Goal: Task Accomplishment & Management: Use online tool/utility

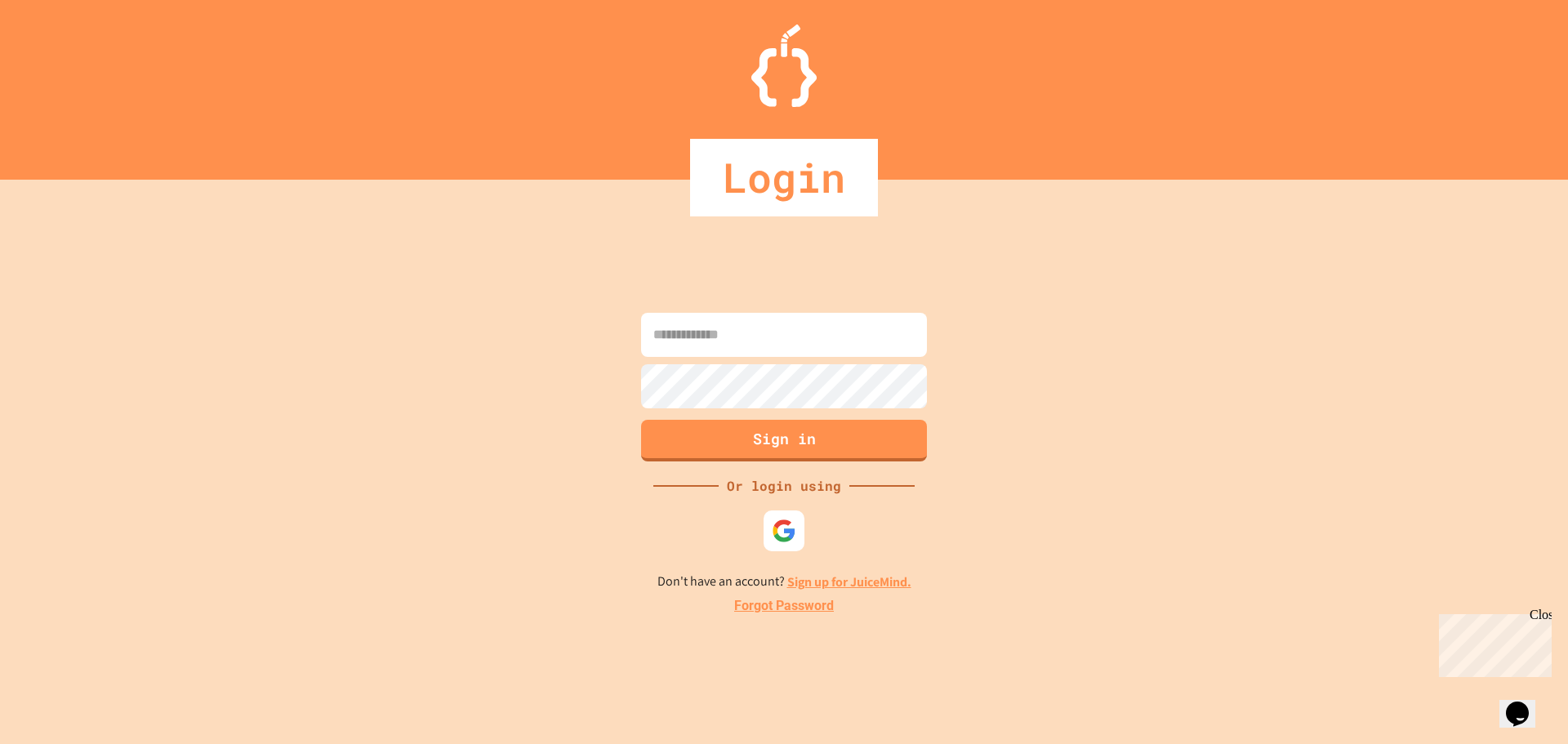
type input "**********"
click at [764, 442] on button "Sign in" at bounding box center [784, 438] width 291 height 43
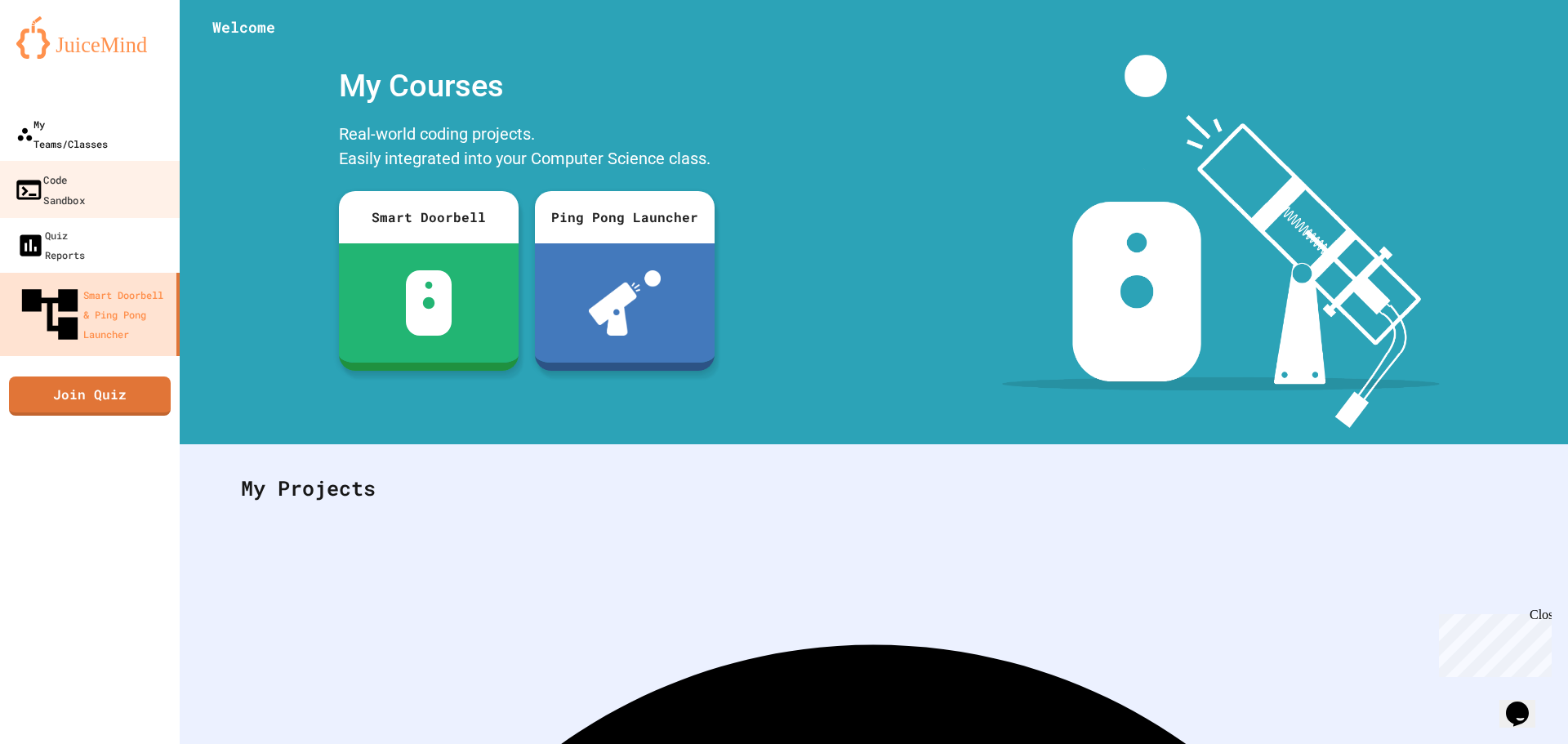
click at [54, 136] on link "My Teams/Classes" at bounding box center [90, 134] width 179 height 55
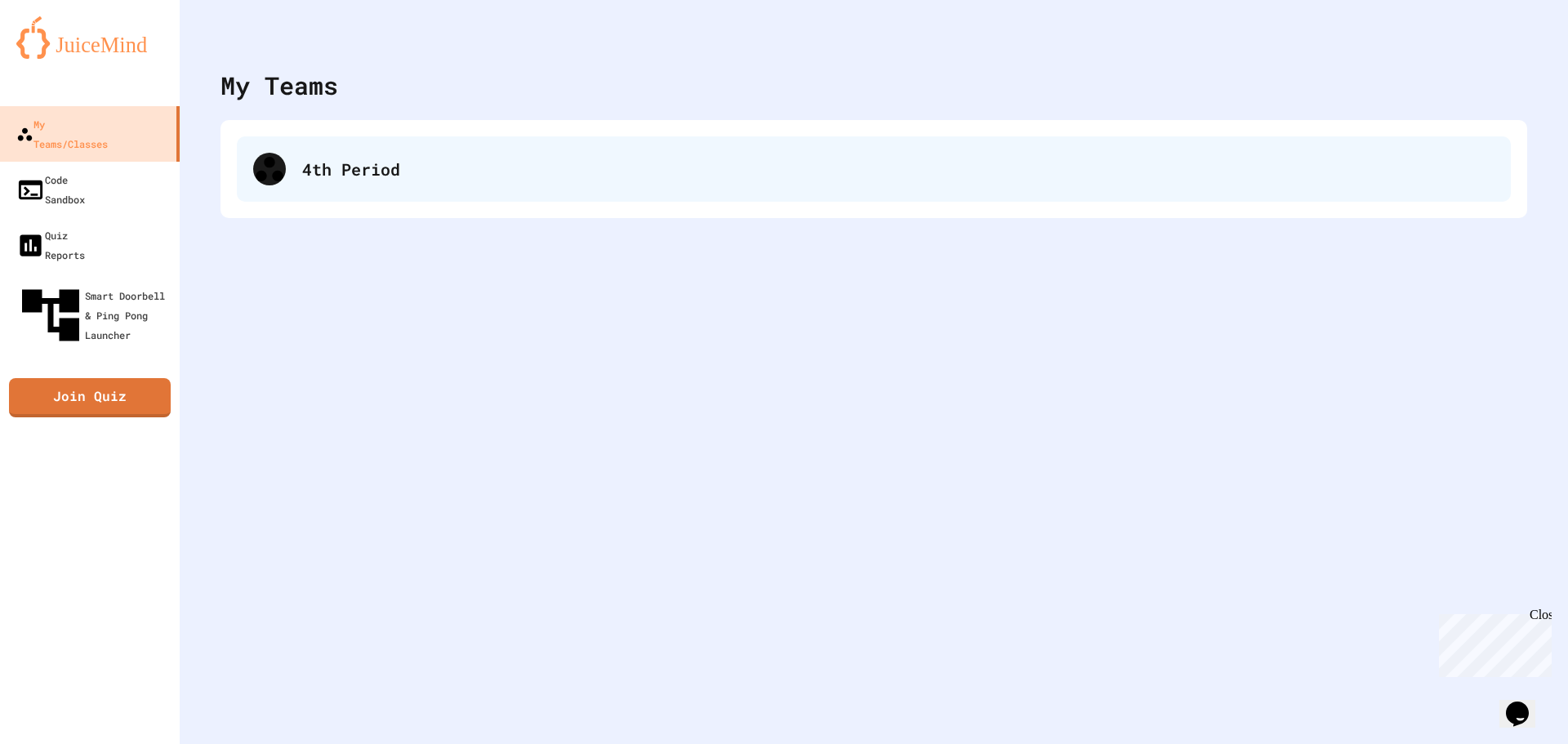
click at [459, 149] on div "4th Period" at bounding box center [874, 169] width 1274 height 65
click at [443, 171] on div "4th Period" at bounding box center [898, 168] width 1192 height 24
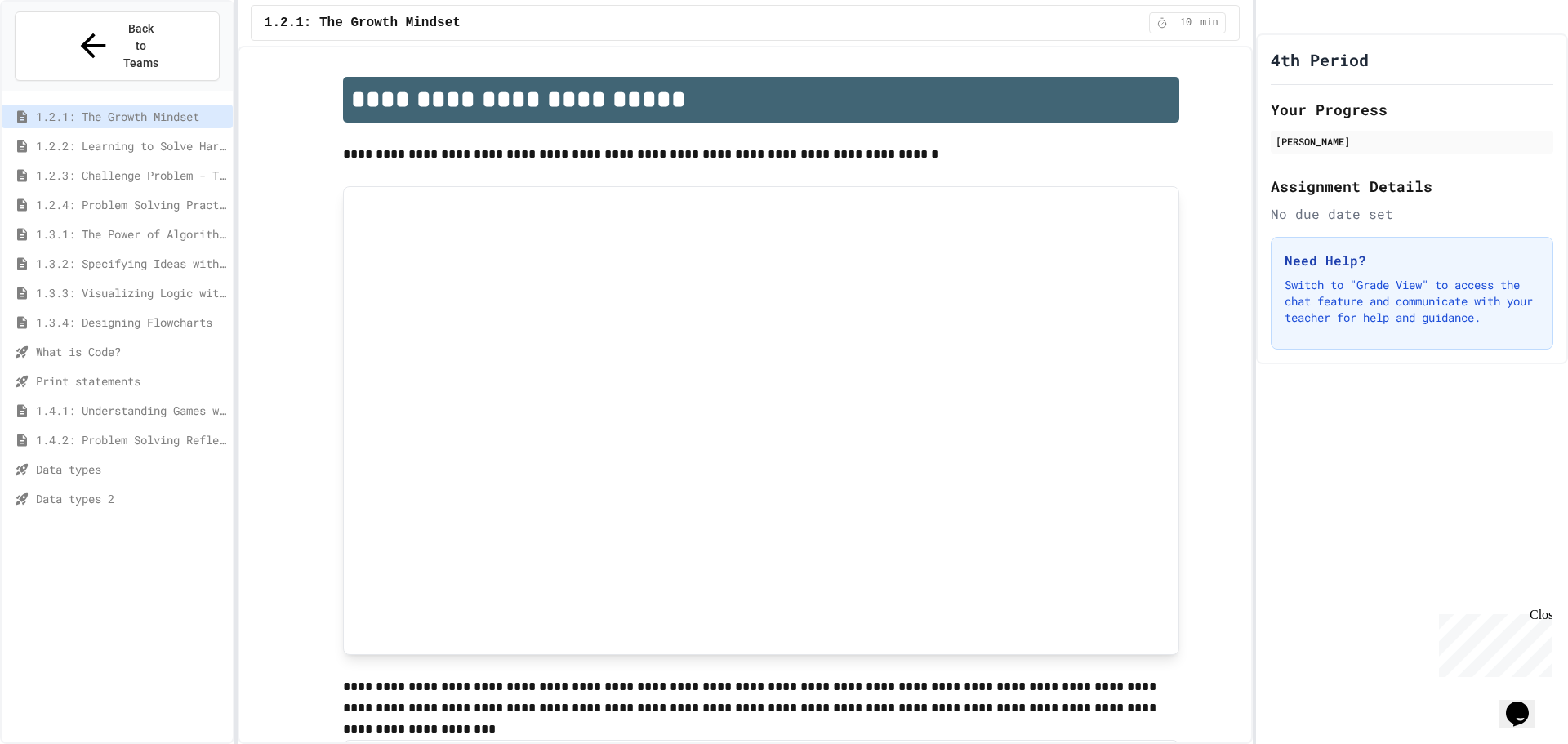
click at [165, 461] on span "Data types" at bounding box center [131, 469] width 190 height 17
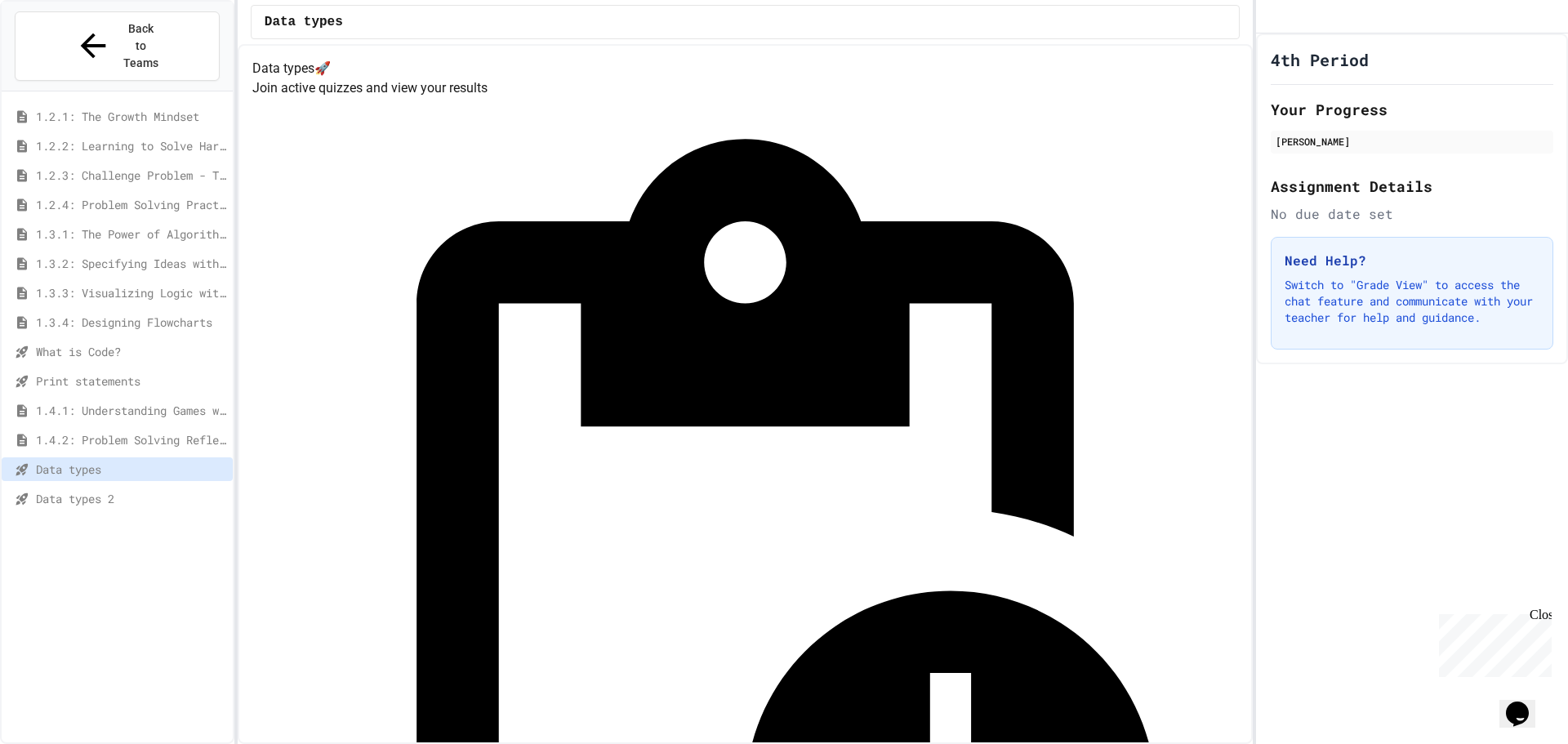
click at [117, 490] on span "Data types 2" at bounding box center [131, 499] width 190 height 17
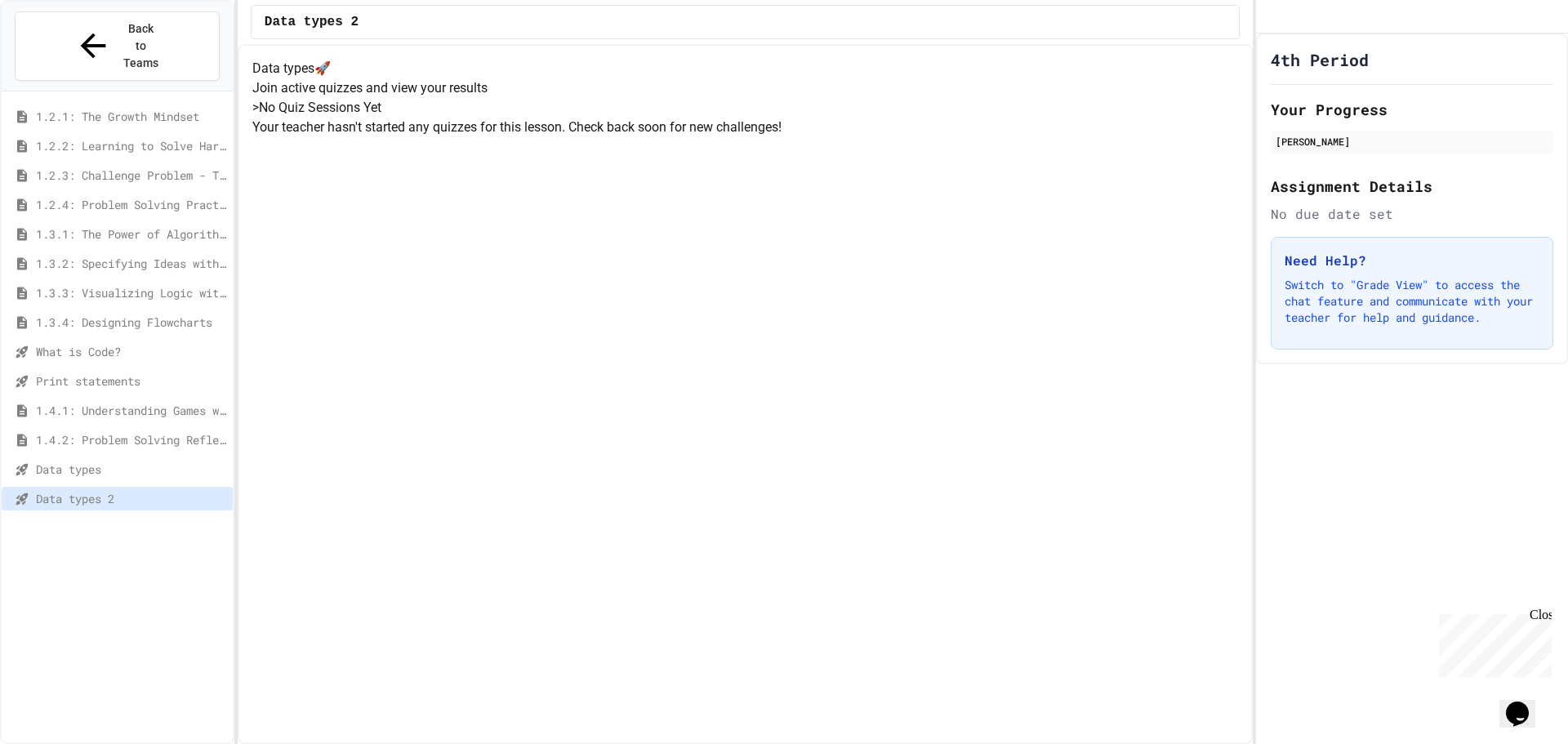
drag, startPoint x: 1541, startPoint y: 617, endPoint x: 2817, endPoint y: 1201, distance: 1403.3
click at [1541, 617] on div "Close" at bounding box center [1540, 617] width 20 height 20
click at [196, 461] on span "Data types" at bounding box center [131, 469] width 190 height 17
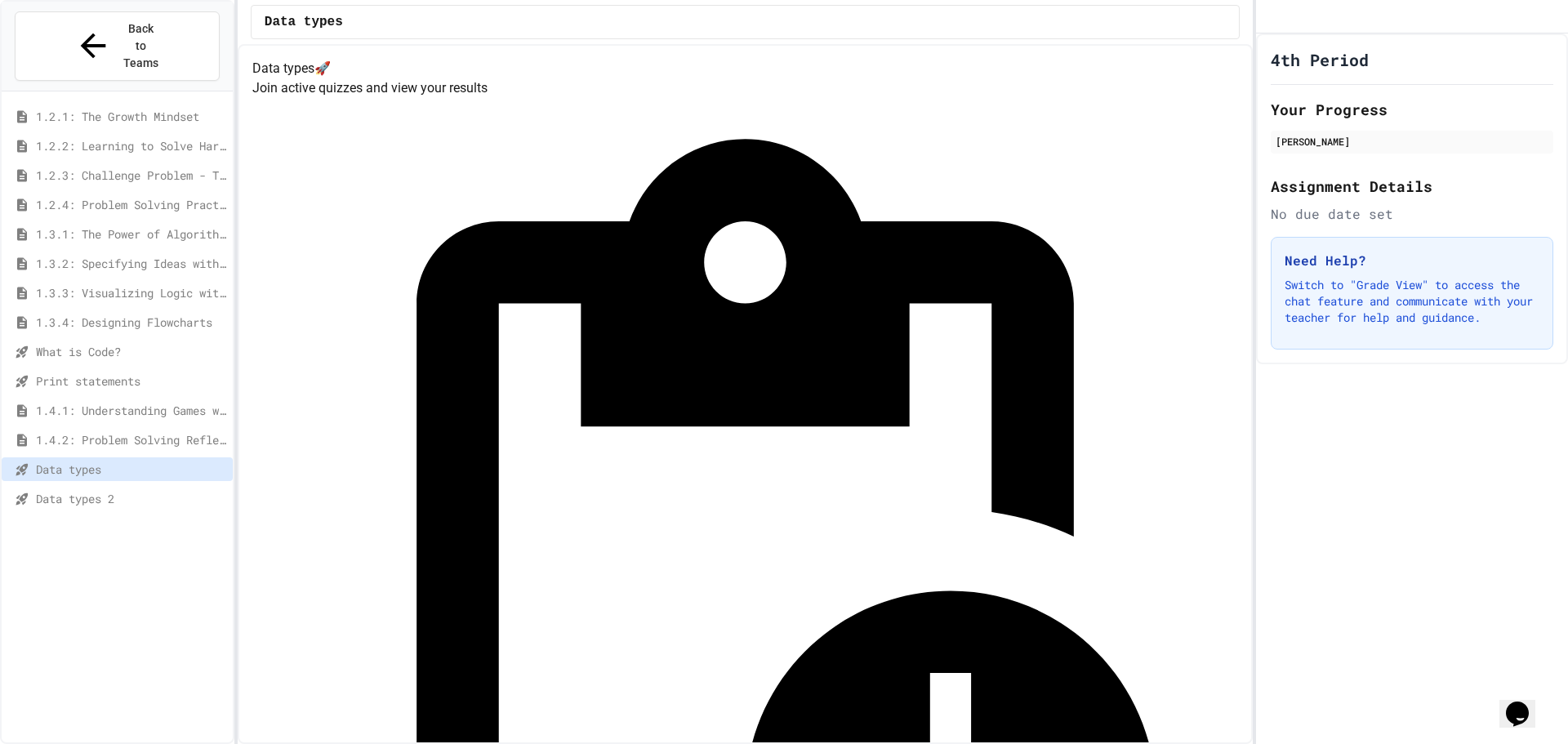
click at [170, 490] on span "Data types 2" at bounding box center [131, 499] width 190 height 17
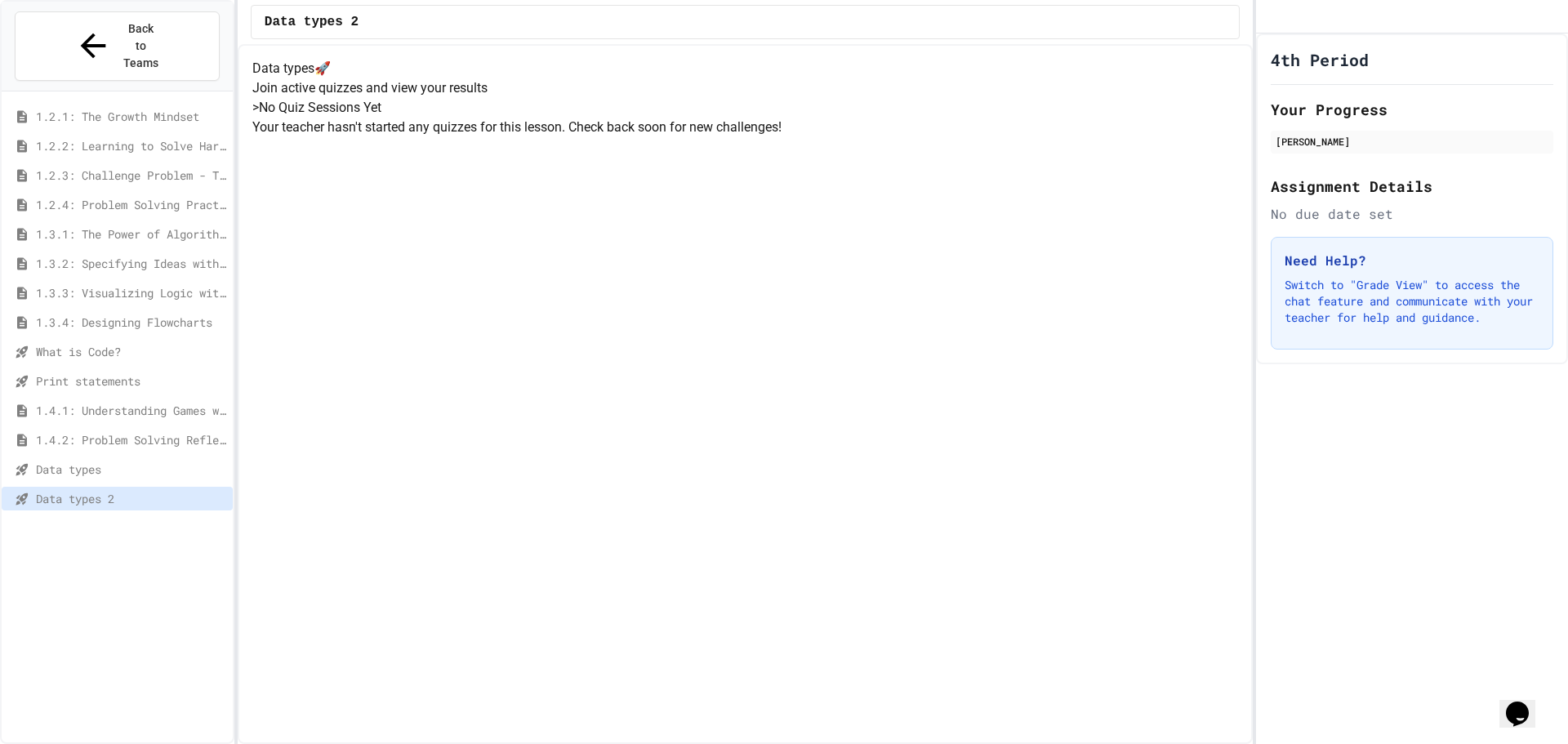
click at [615, 137] on div "> No Quiz Sessions Yet Your teacher hasn't started any quizzes for this lesson.…" at bounding box center [745, 117] width 986 height 39
drag, startPoint x: 750, startPoint y: 283, endPoint x: 751, endPoint y: 267, distance: 16.0
click at [750, 137] on p "Your teacher hasn't started any quizzes for this lesson. Check back soon for ne…" at bounding box center [745, 127] width 986 height 19
click at [718, 137] on div "> No Quiz Sessions Yet Your teacher hasn't started any quizzes for this lesson.…" at bounding box center [745, 117] width 986 height 39
drag, startPoint x: 710, startPoint y: 225, endPoint x: 749, endPoint y: 238, distance: 41.1
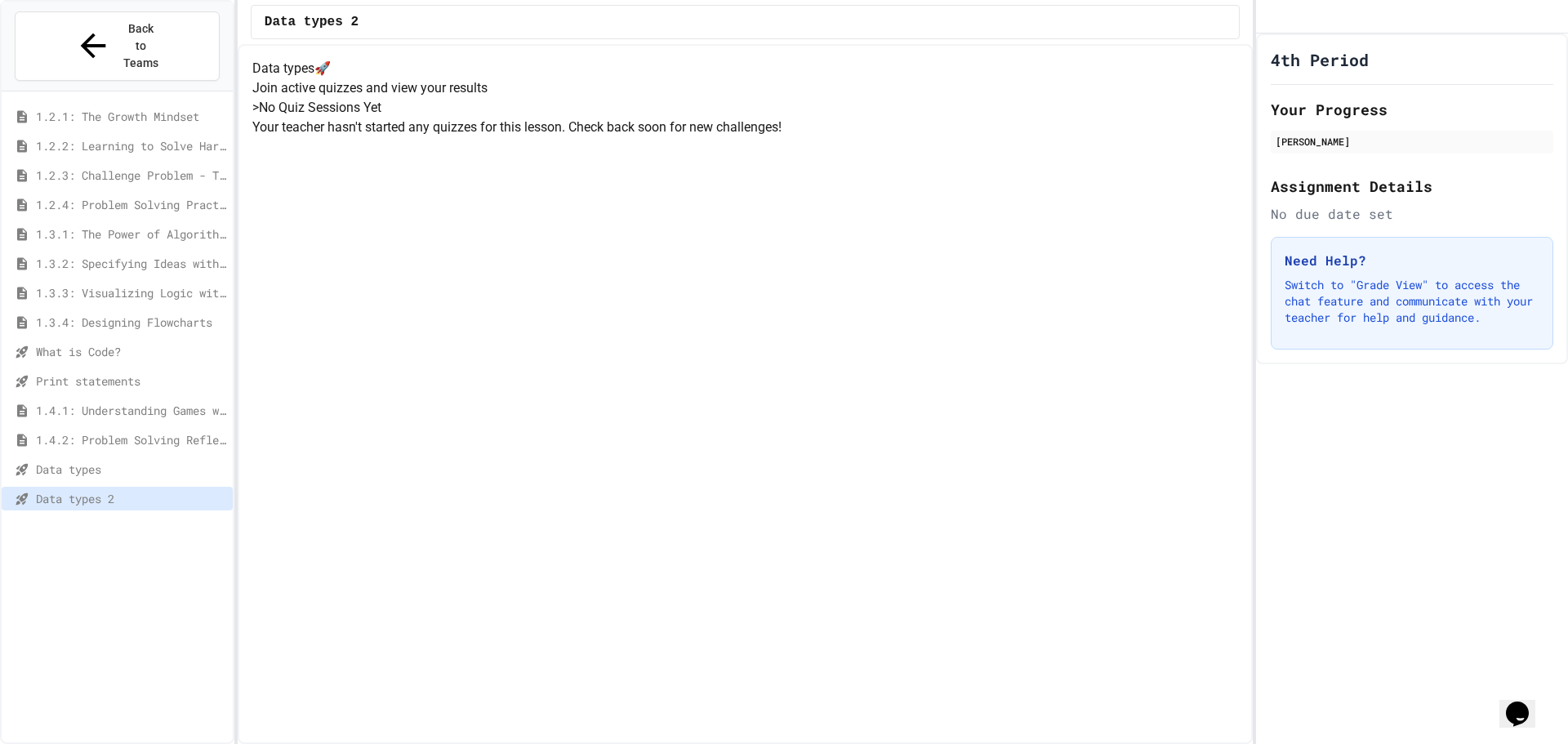
click at [710, 117] on h5 "> No Quiz Sessions Yet" at bounding box center [745, 107] width 986 height 19
click at [735, 137] on div "> No Quiz Sessions Yet Your teacher hasn't started any quizzes for this lesson.…" at bounding box center [745, 117] width 986 height 39
click at [787, 137] on div "> No Quiz Sessions Yet Your teacher hasn't started any quizzes for this lesson.…" at bounding box center [745, 117] width 986 height 39
click at [743, 117] on h5 "> No Quiz Sessions Yet" at bounding box center [745, 107] width 986 height 19
click at [736, 117] on h5 "> No Quiz Sessions Yet" at bounding box center [745, 107] width 986 height 19
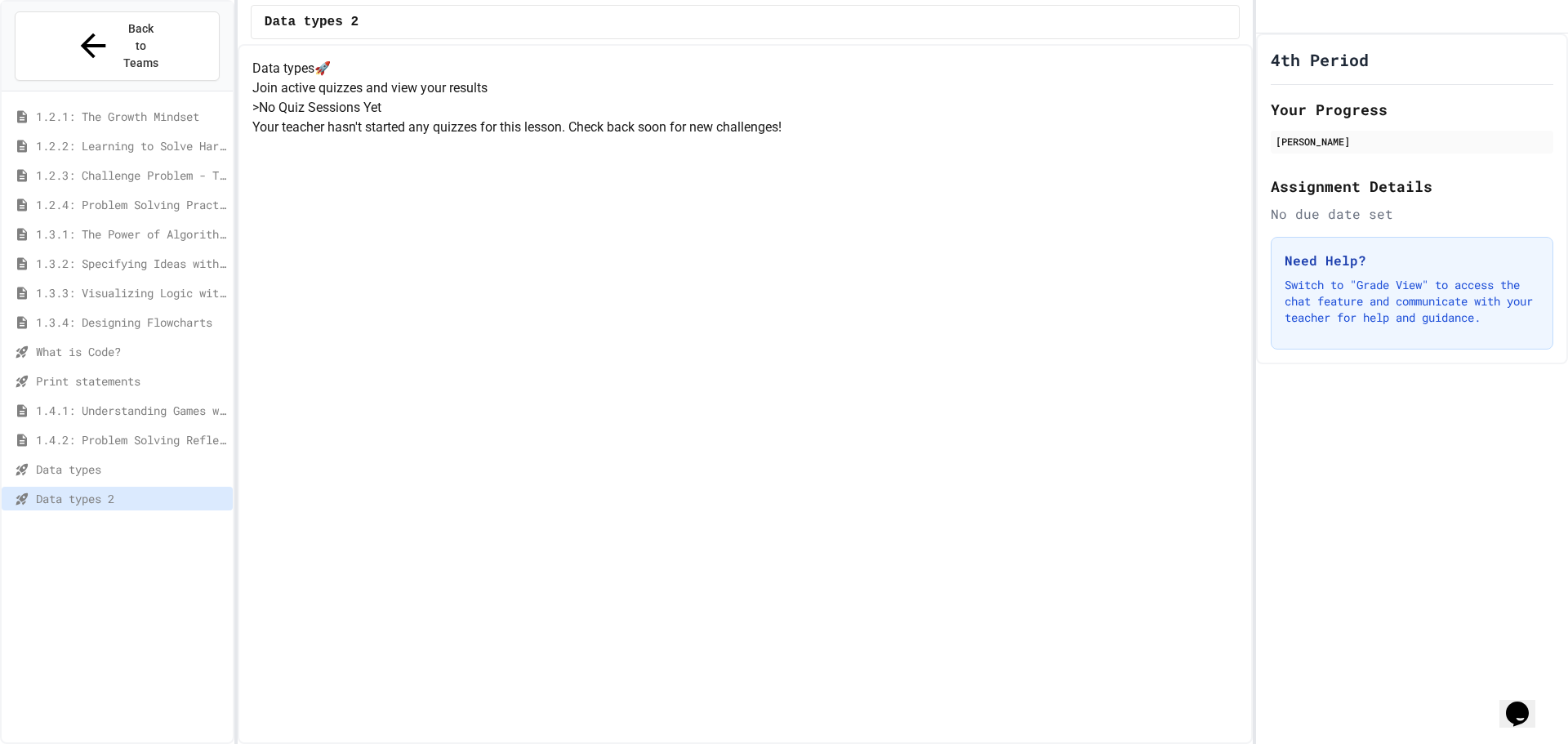
click at [747, 117] on h5 "> No Quiz Sessions Yet" at bounding box center [745, 107] width 986 height 19
click at [398, 122] on div "Data types 2 Data types 🚀 Join active quizzes and view your results > No Quiz S…" at bounding box center [745, 372] width 1015 height 744
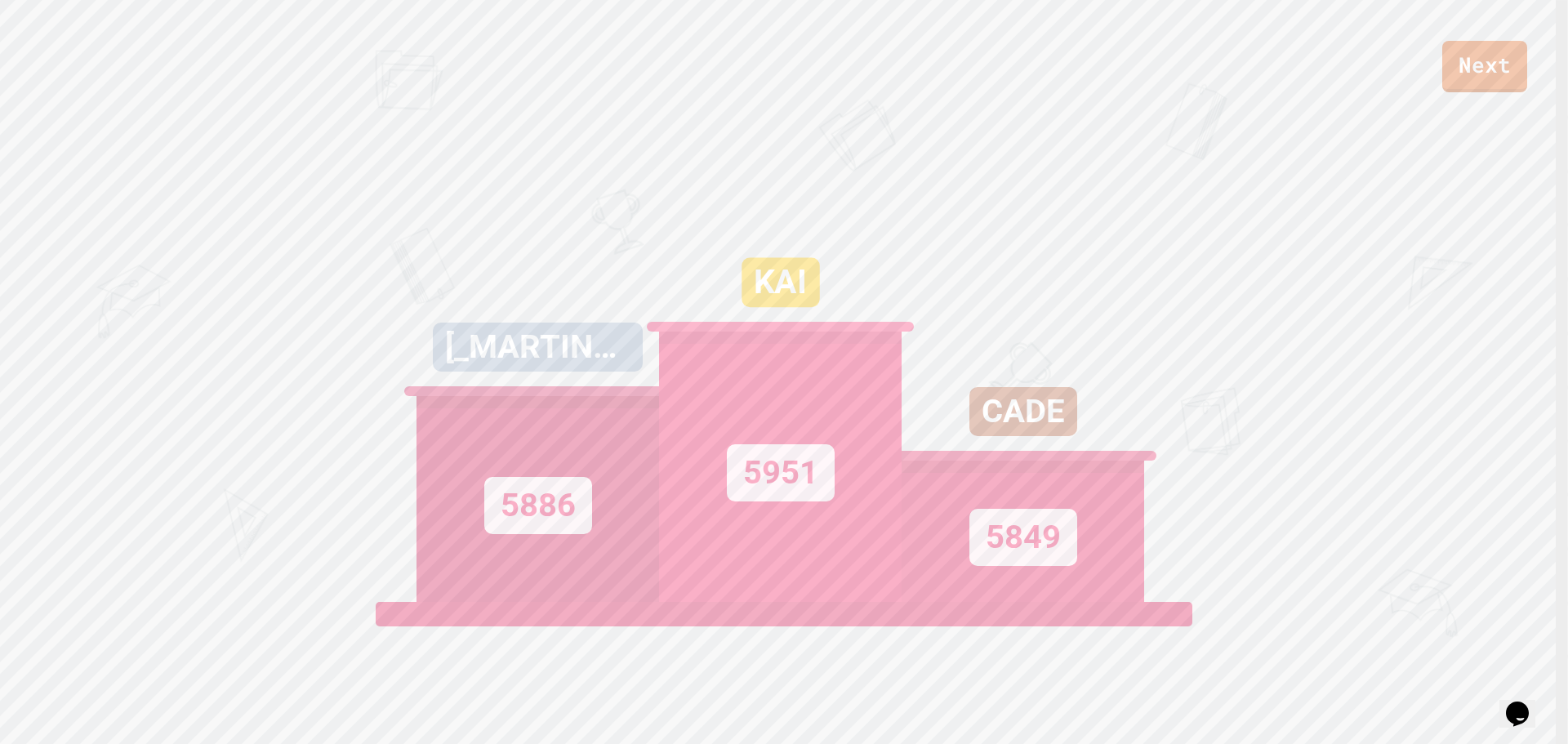
click at [1462, 97] on div "Next [_MARTINA_] 5886 KAI 5951 CADE 5849 View leaderboard" at bounding box center [784, 372] width 1568 height 744
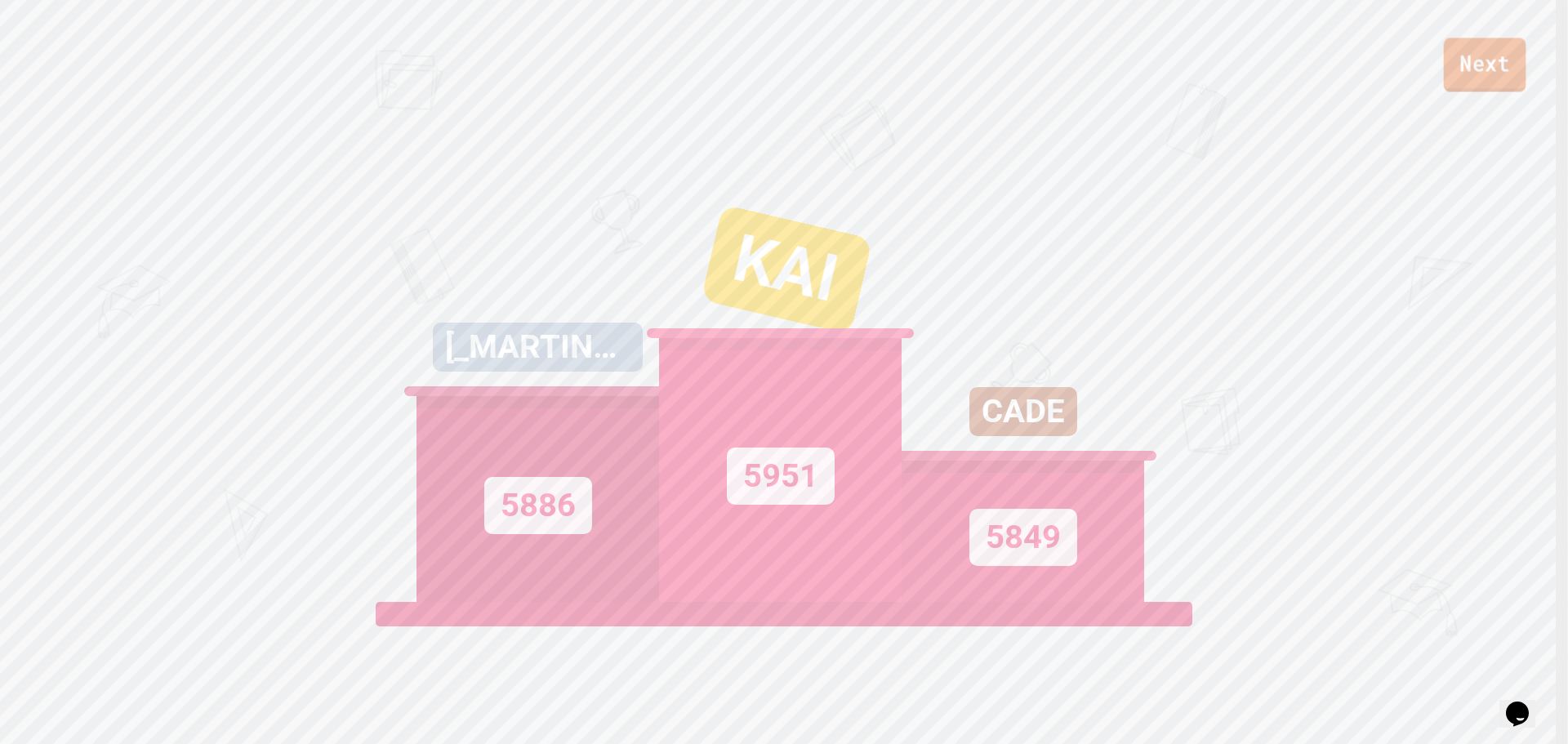
click at [1470, 75] on link "Next" at bounding box center [1485, 65] width 82 height 54
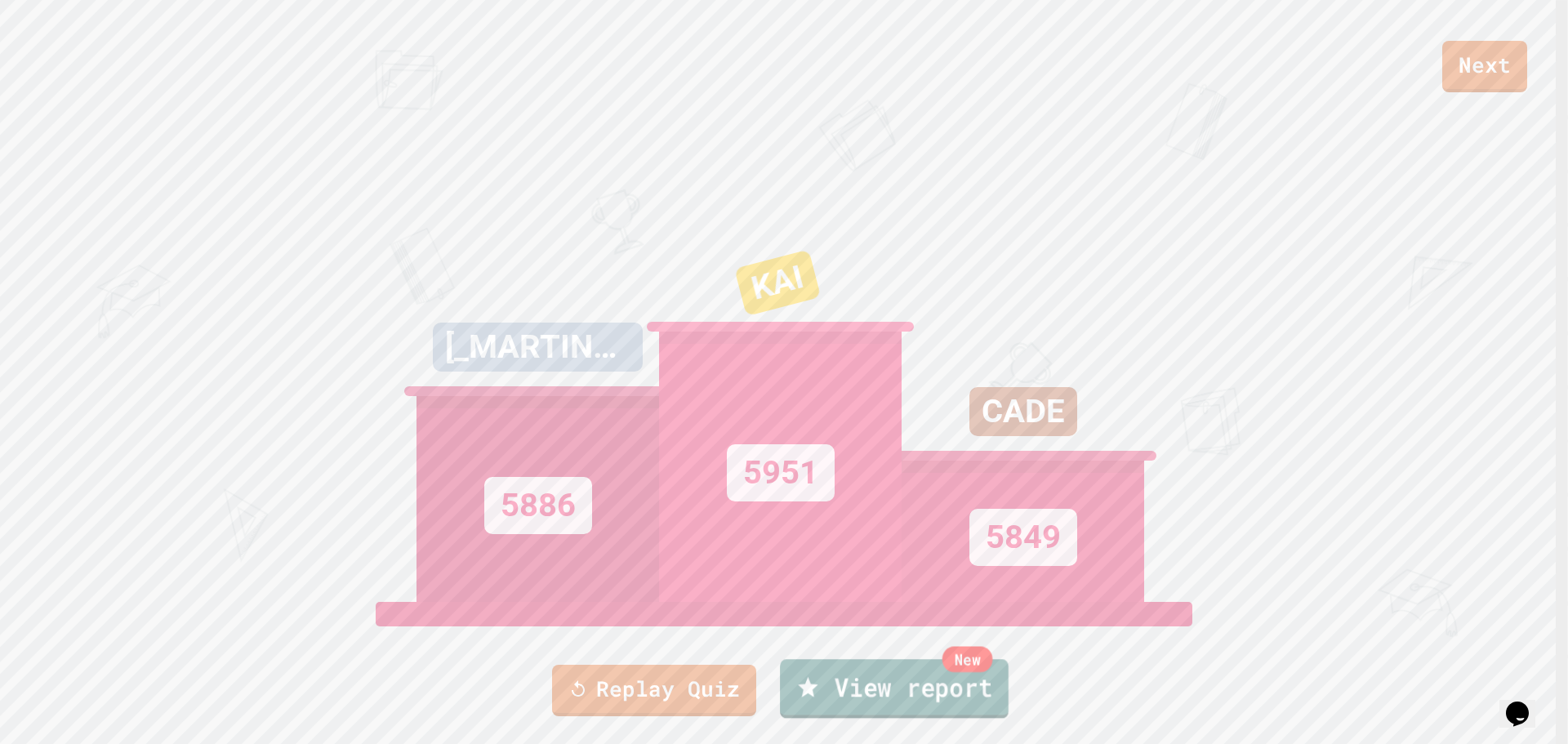
click at [925, 695] on link "New View report" at bounding box center [894, 689] width 229 height 59
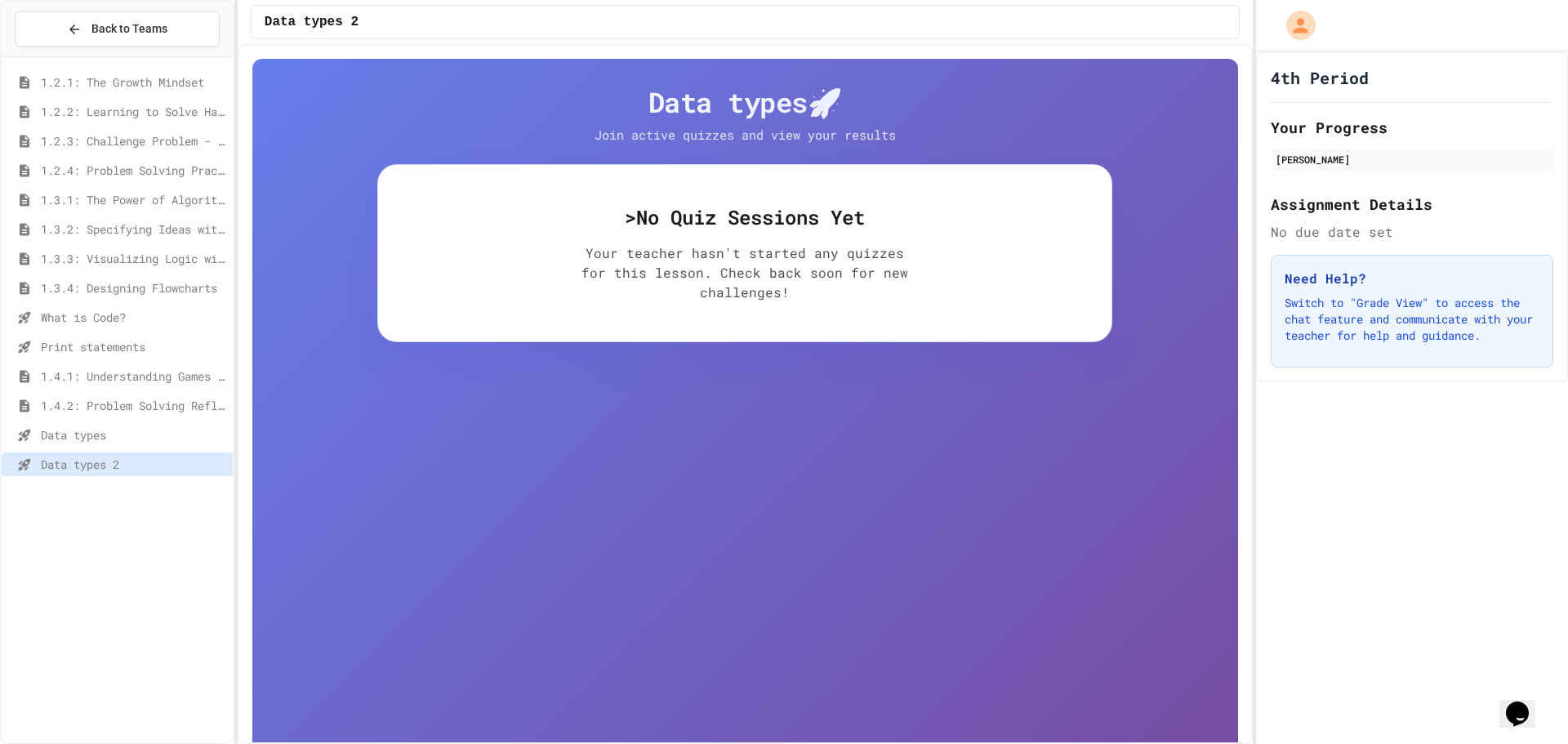
click at [173, 457] on span "Data types 2" at bounding box center [133, 464] width 185 height 17
drag, startPoint x: 168, startPoint y: 417, endPoint x: 168, endPoint y: 455, distance: 38.0
click at [168, 420] on div "1.4.2: Problem Solving Reflection" at bounding box center [117, 408] width 231 height 29
click at [171, 446] on div "Data types" at bounding box center [117, 435] width 231 height 23
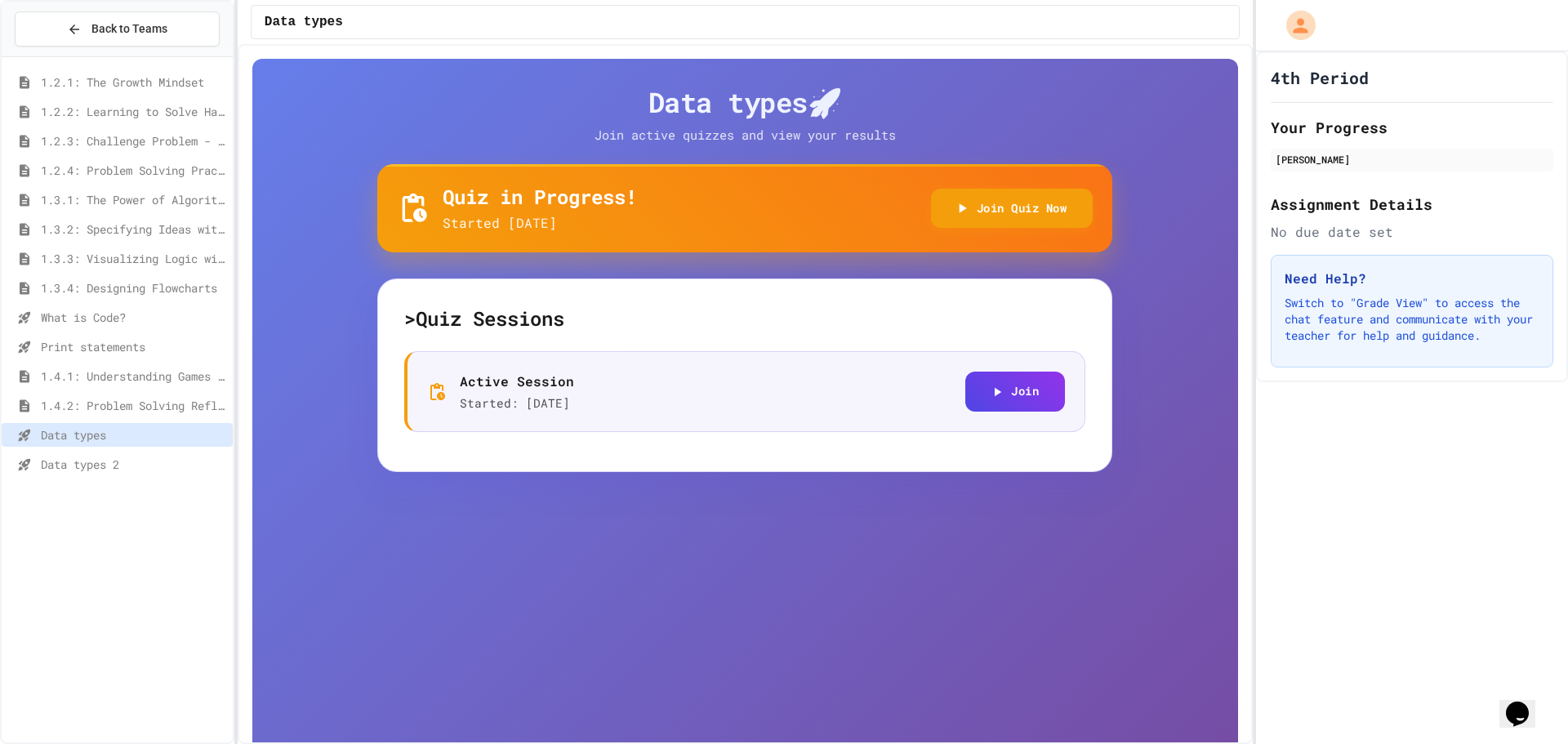
click at [171, 454] on div "Data types 2" at bounding box center [117, 464] width 231 height 23
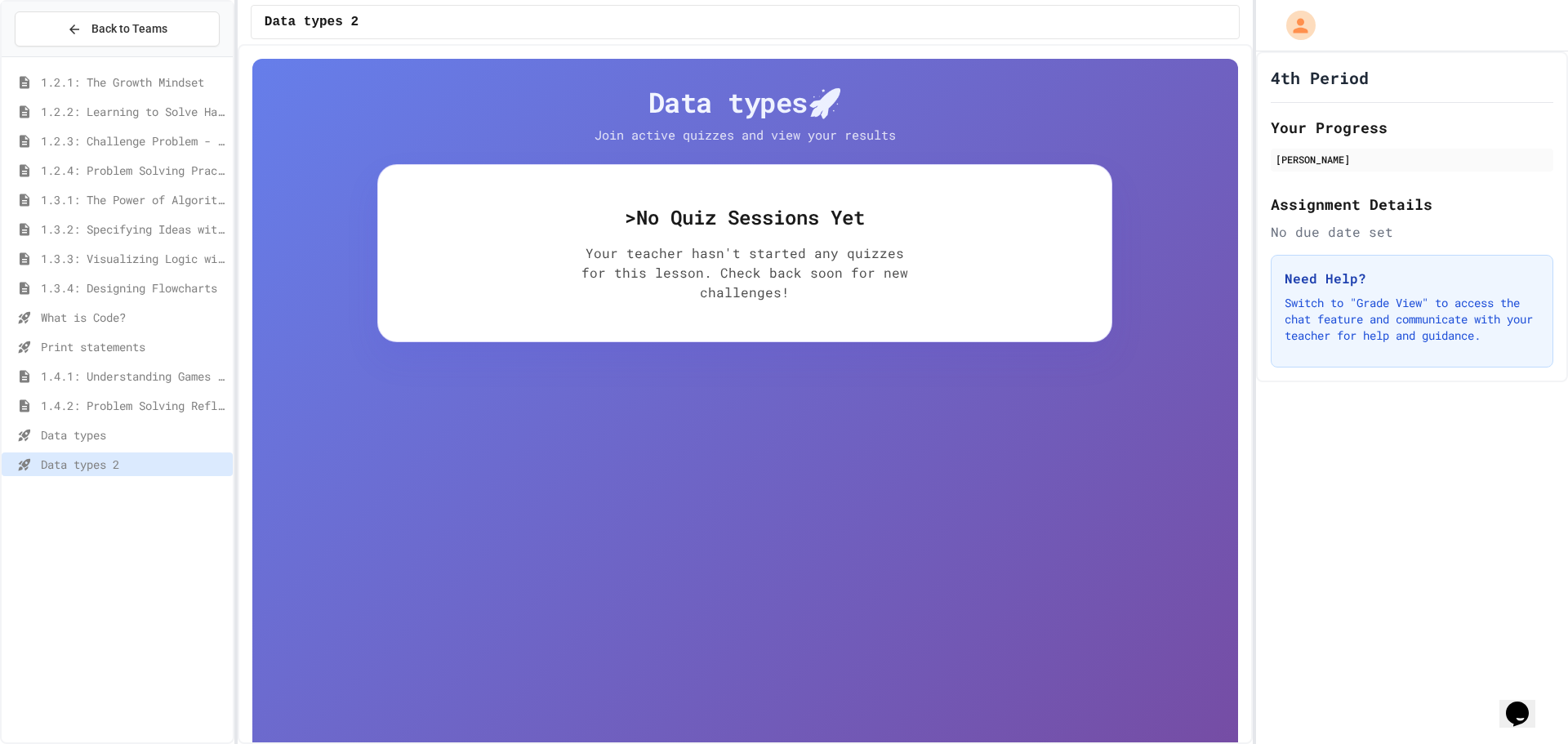
click at [178, 435] on span "Data types" at bounding box center [133, 435] width 185 height 17
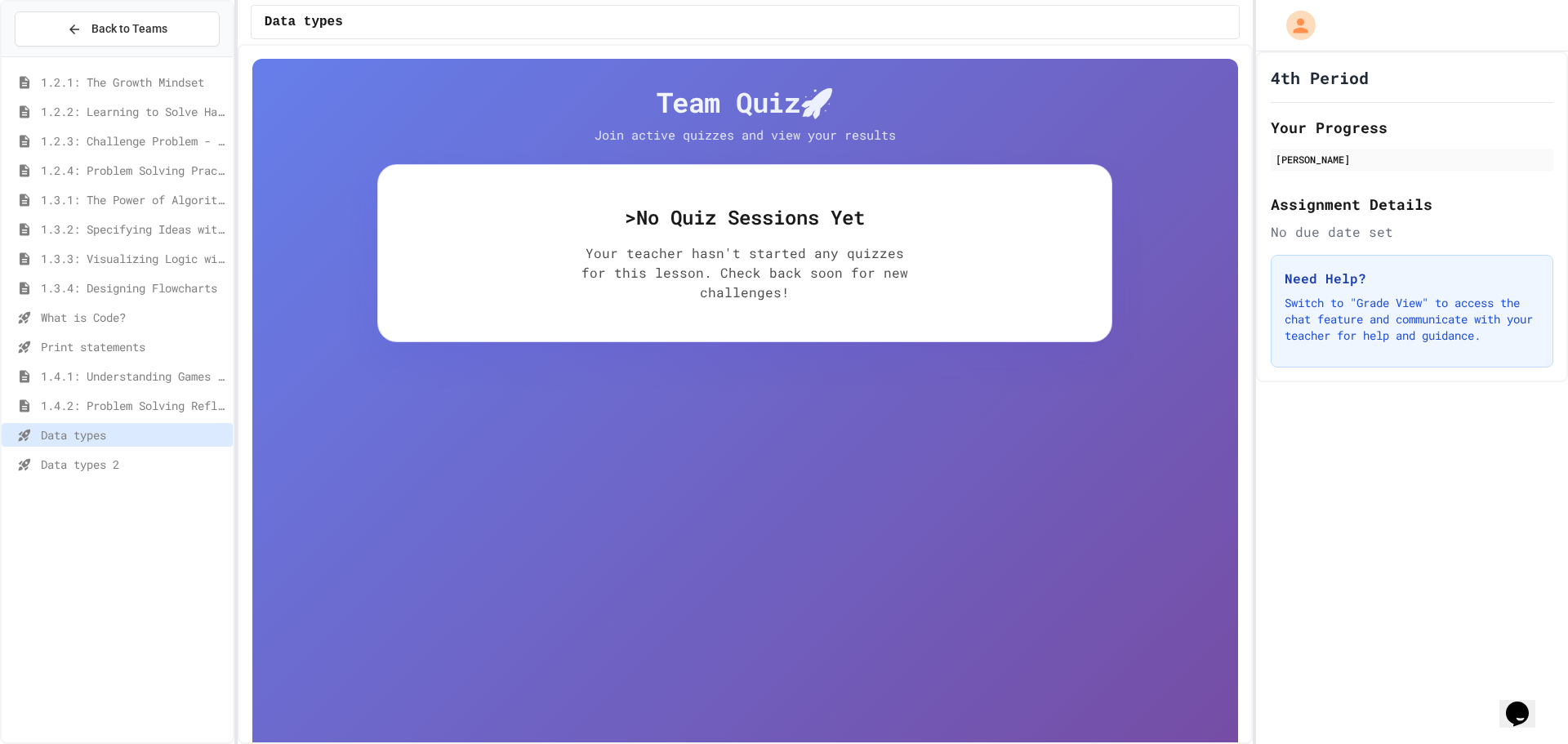
click at [188, 469] on span "Data types 2" at bounding box center [133, 464] width 185 height 17
click at [188, 443] on div "Data types" at bounding box center [117, 435] width 231 height 23
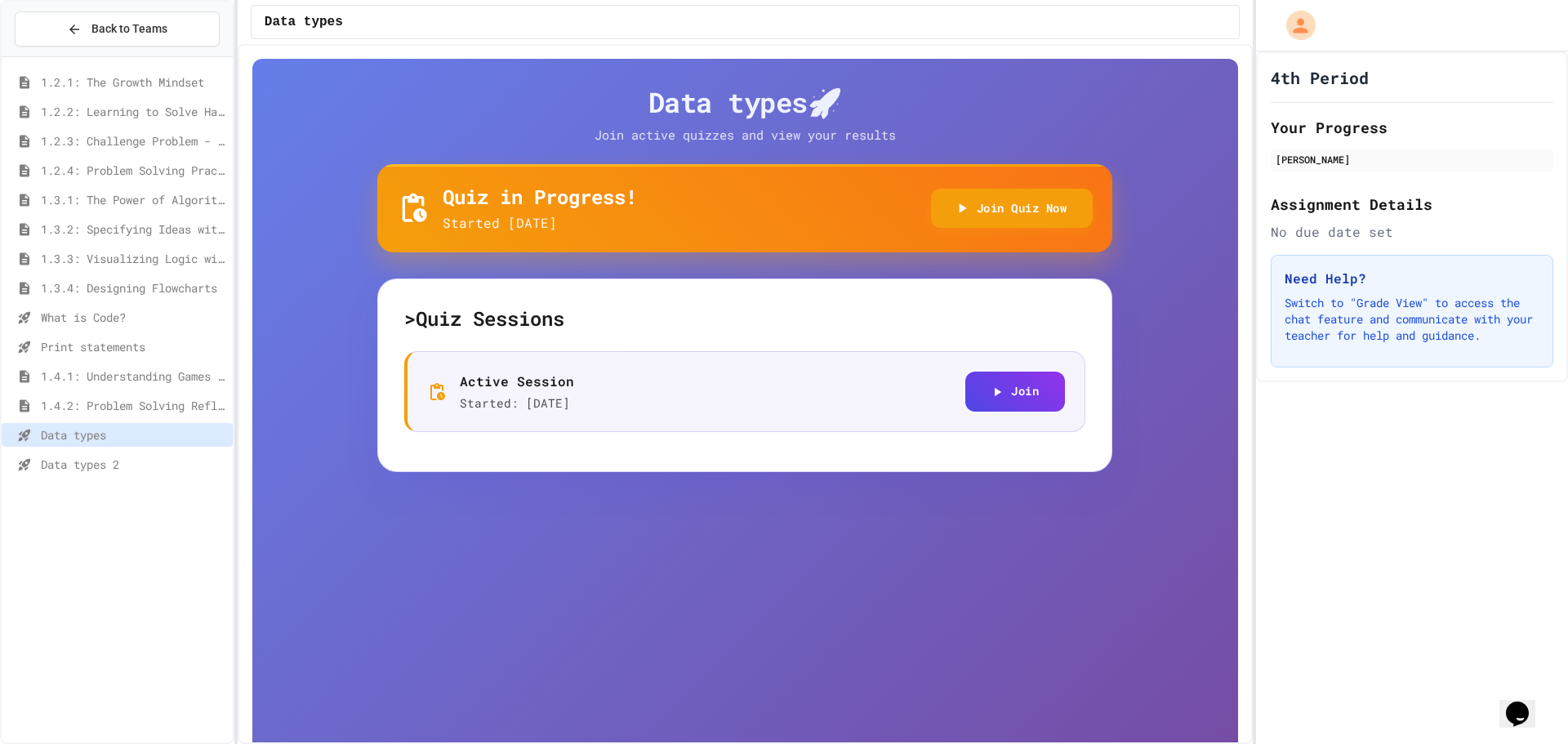
click at [70, 465] on span "Data types 2" at bounding box center [133, 464] width 185 height 17
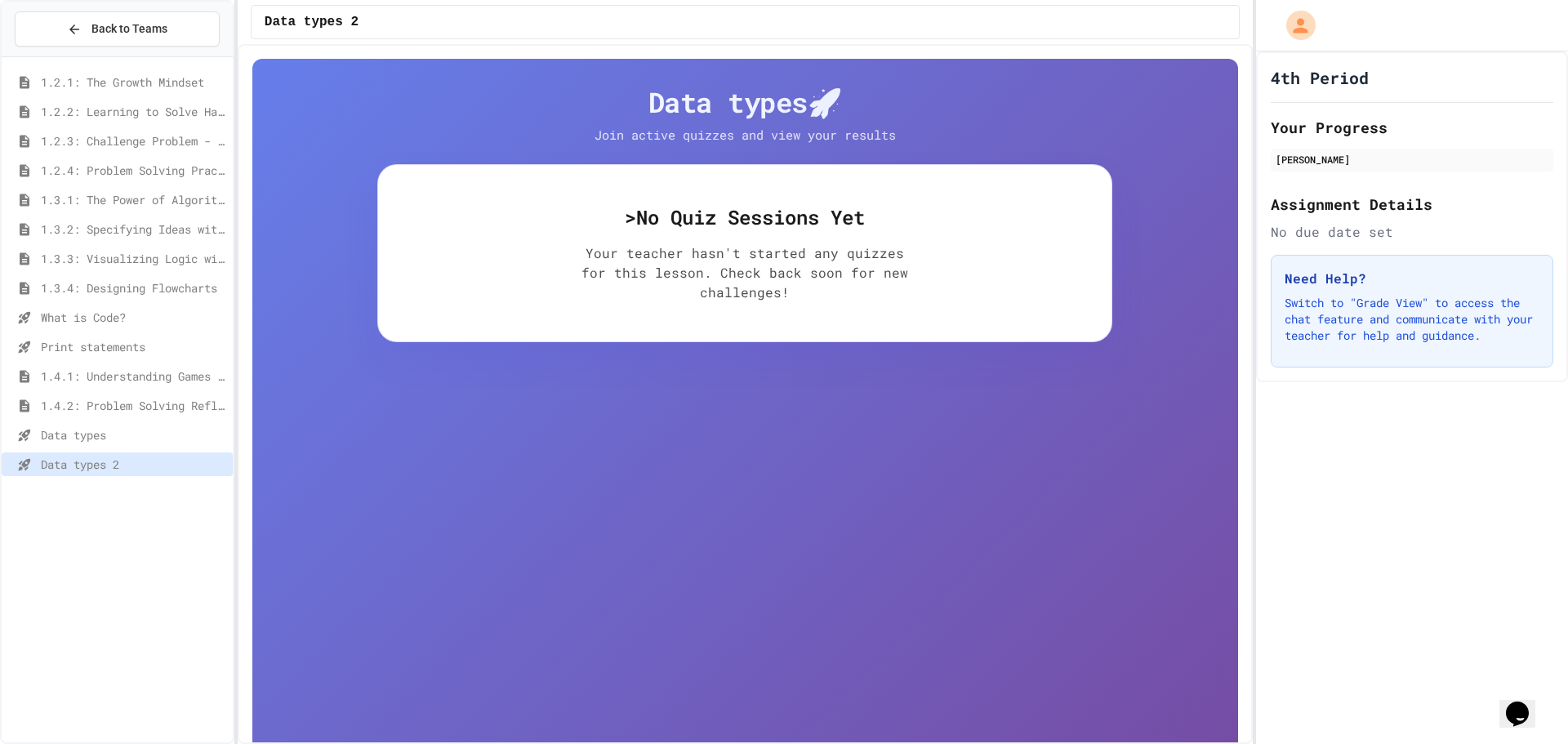
click at [142, 442] on span "Data types" at bounding box center [133, 435] width 185 height 17
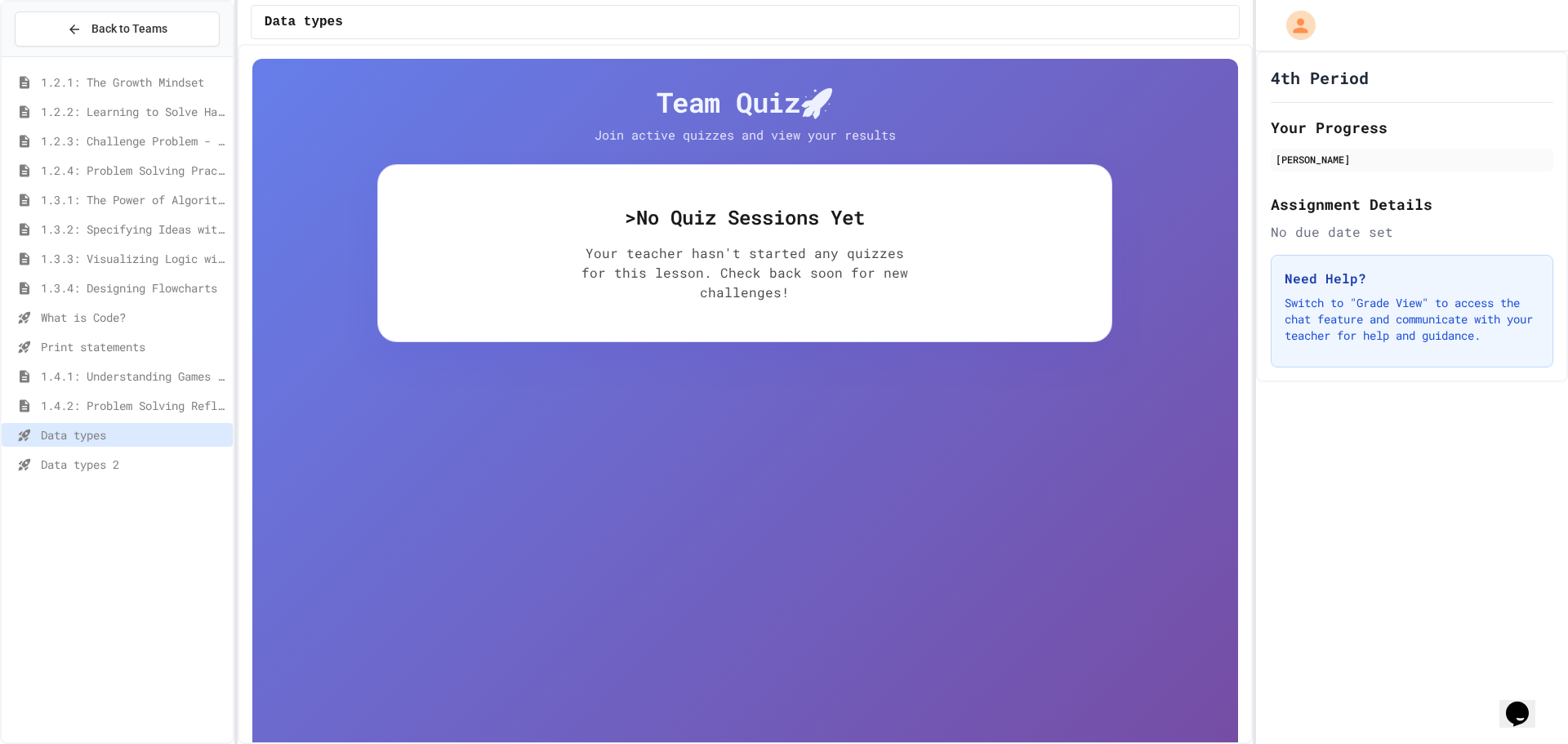
click at [163, 462] on span "Data types 2" at bounding box center [133, 464] width 185 height 17
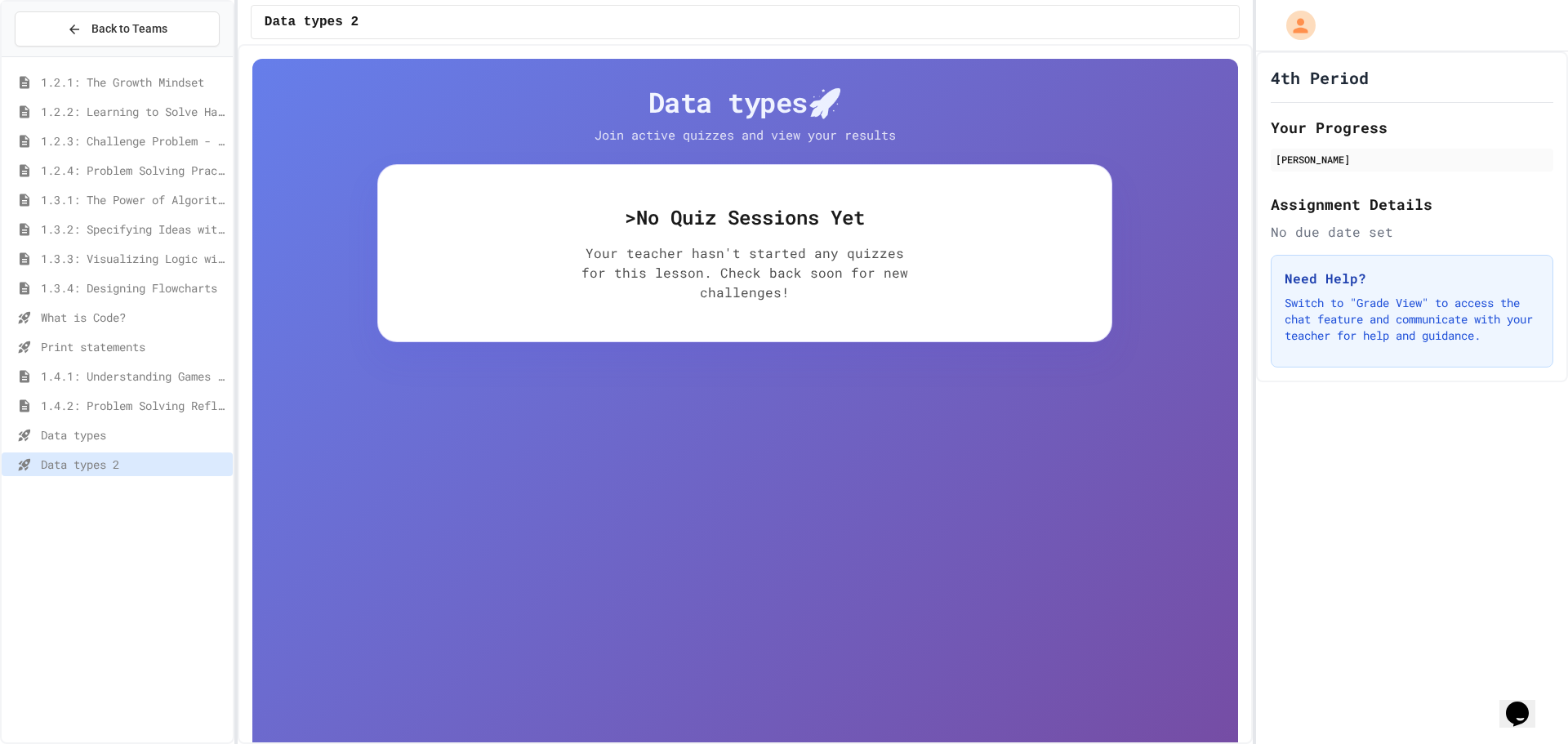
click at [173, 434] on span "Data types" at bounding box center [133, 435] width 185 height 17
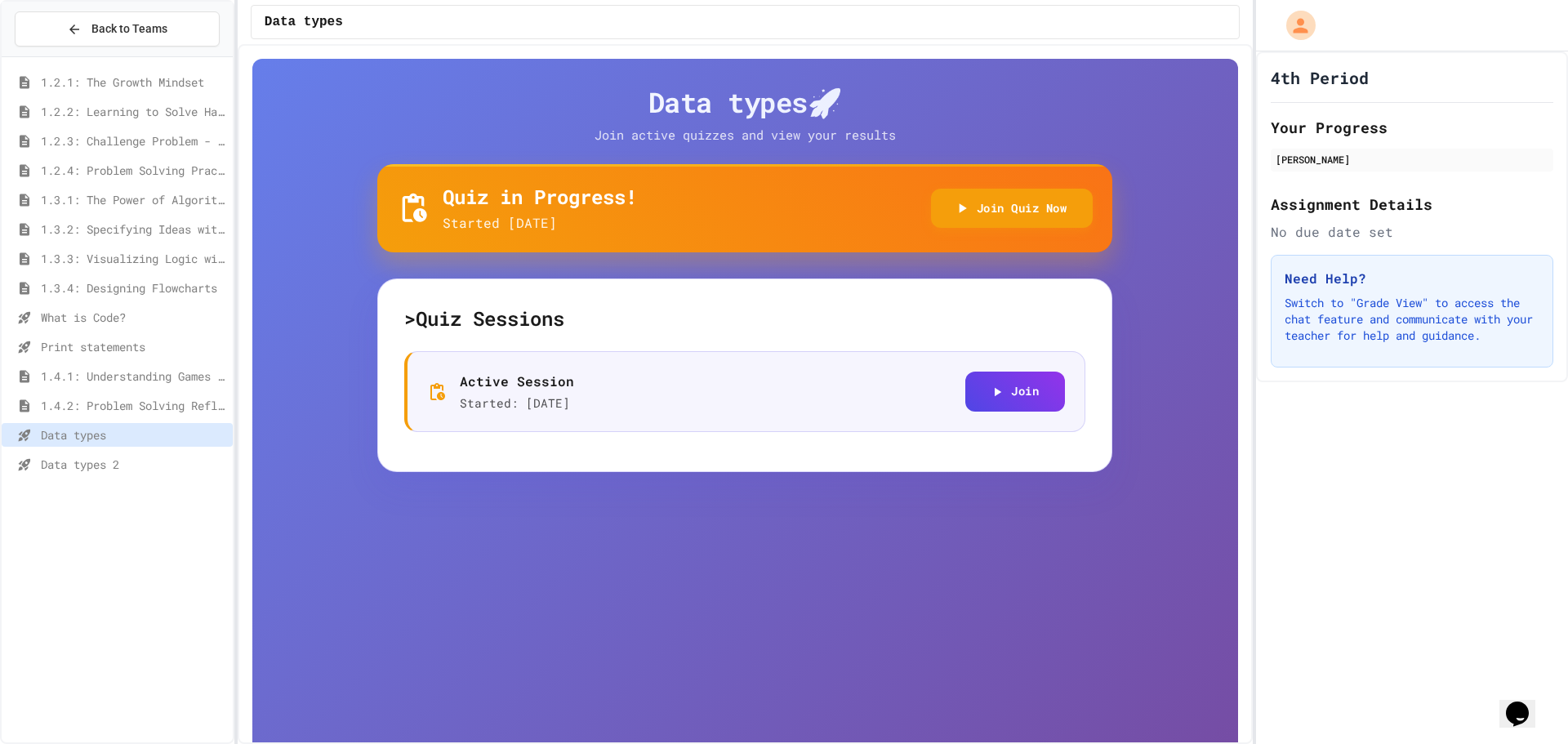
click at [176, 465] on span "Data types 2" at bounding box center [133, 464] width 185 height 17
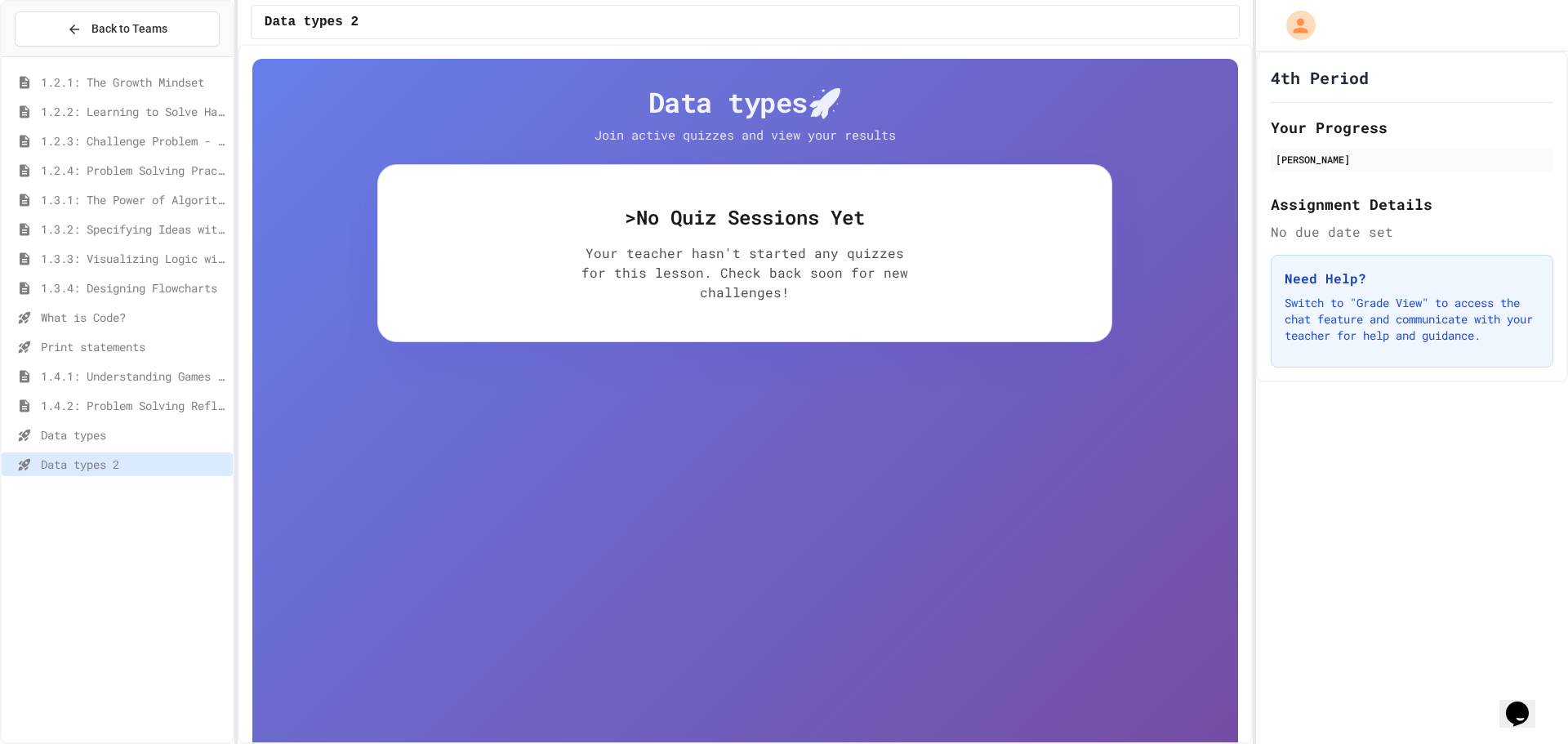
click at [183, 441] on span "Data types" at bounding box center [133, 435] width 185 height 17
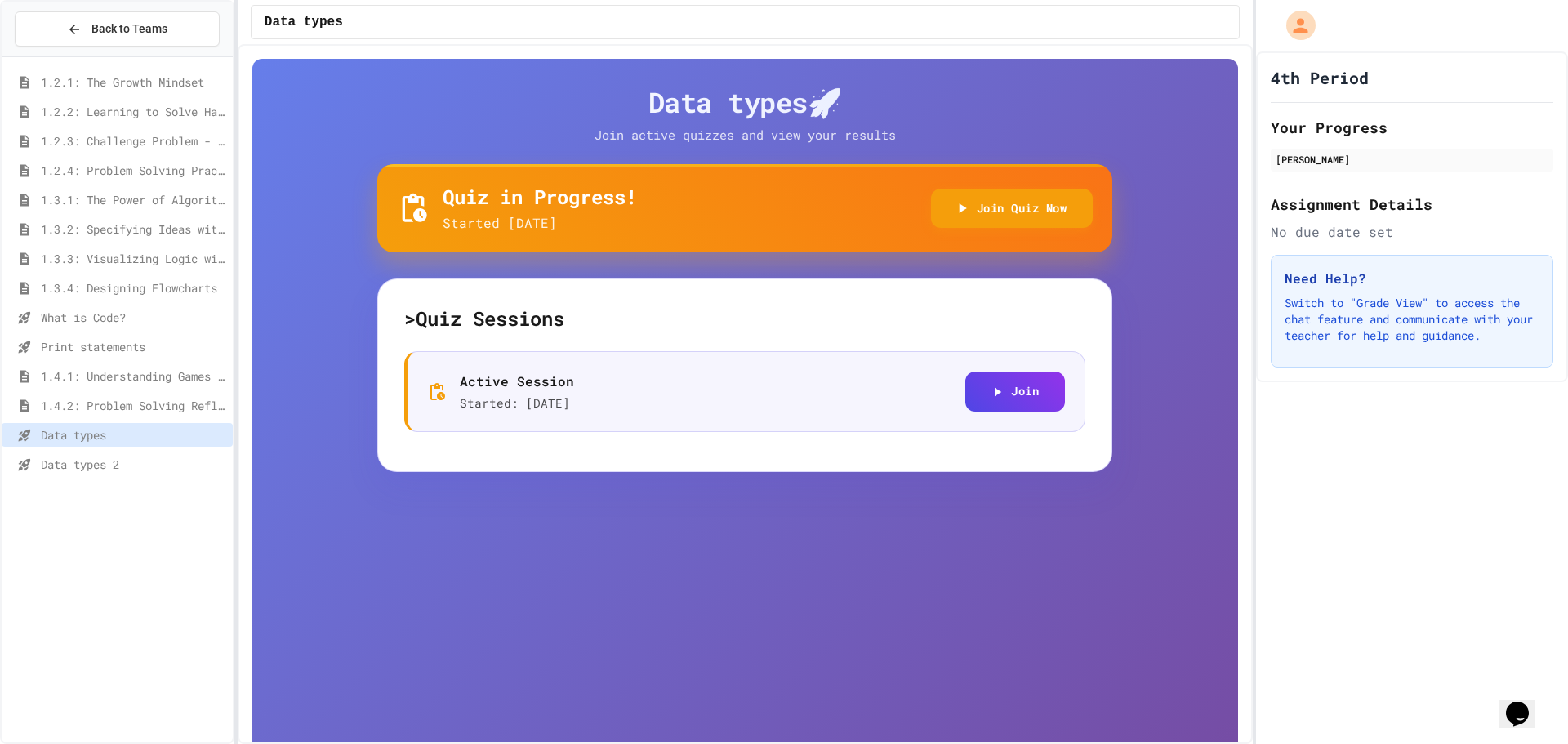
click at [191, 464] on span "Data types 2" at bounding box center [133, 464] width 185 height 17
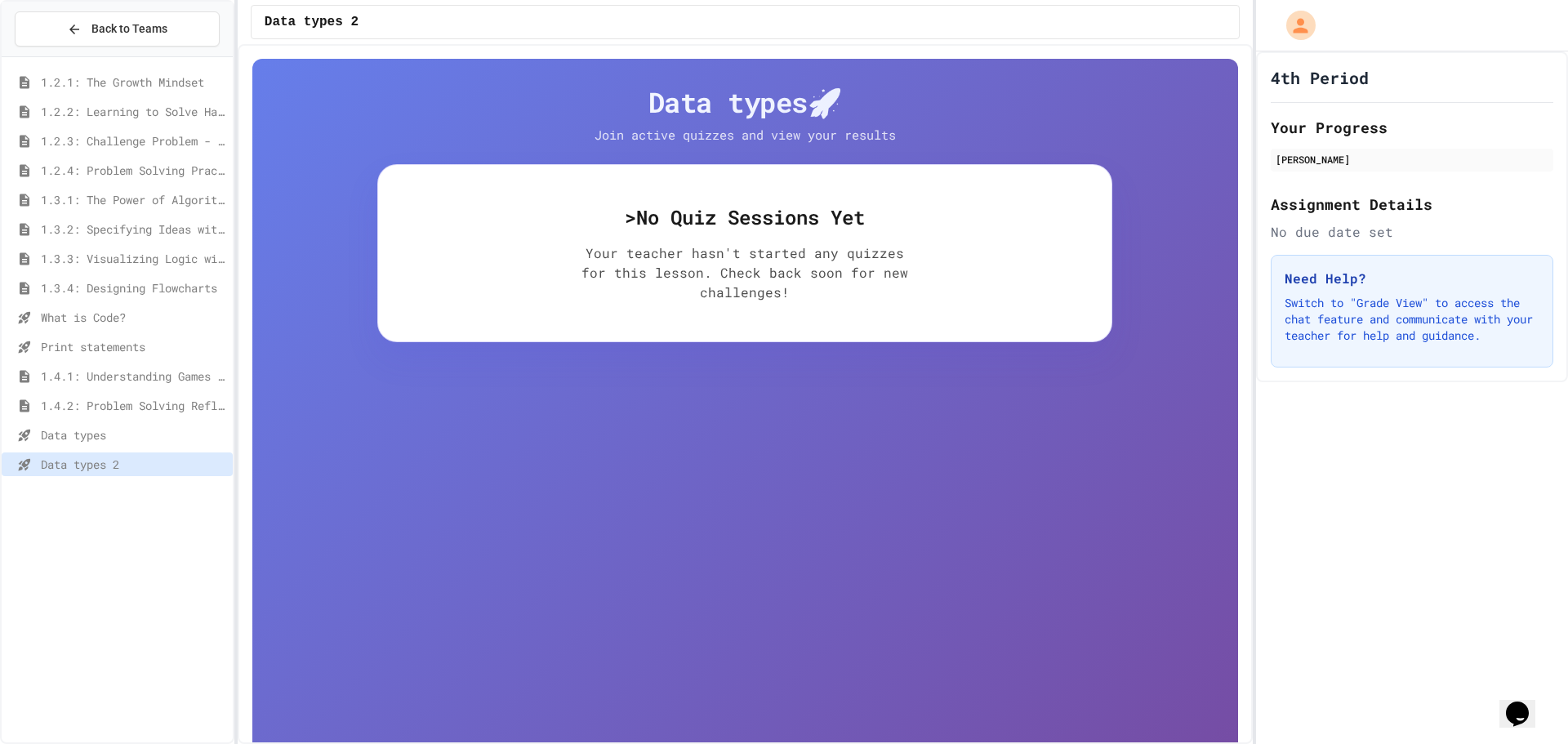
click at [136, 426] on span "Data types" at bounding box center [133, 435] width 185 height 17
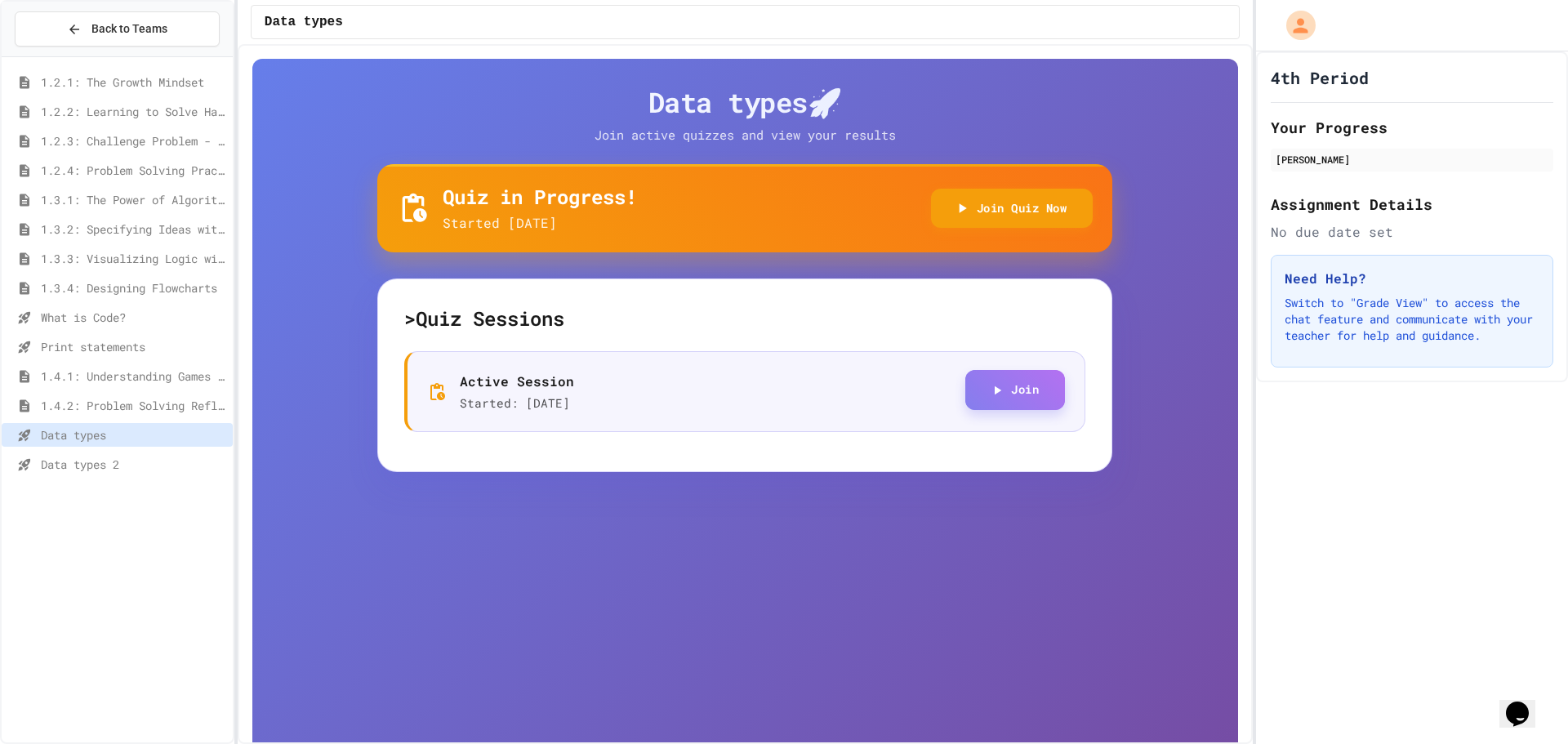
click at [970, 385] on button "Join" at bounding box center [1014, 390] width 100 height 40
click at [148, 453] on div "Data types 2" at bounding box center [117, 464] width 231 height 23
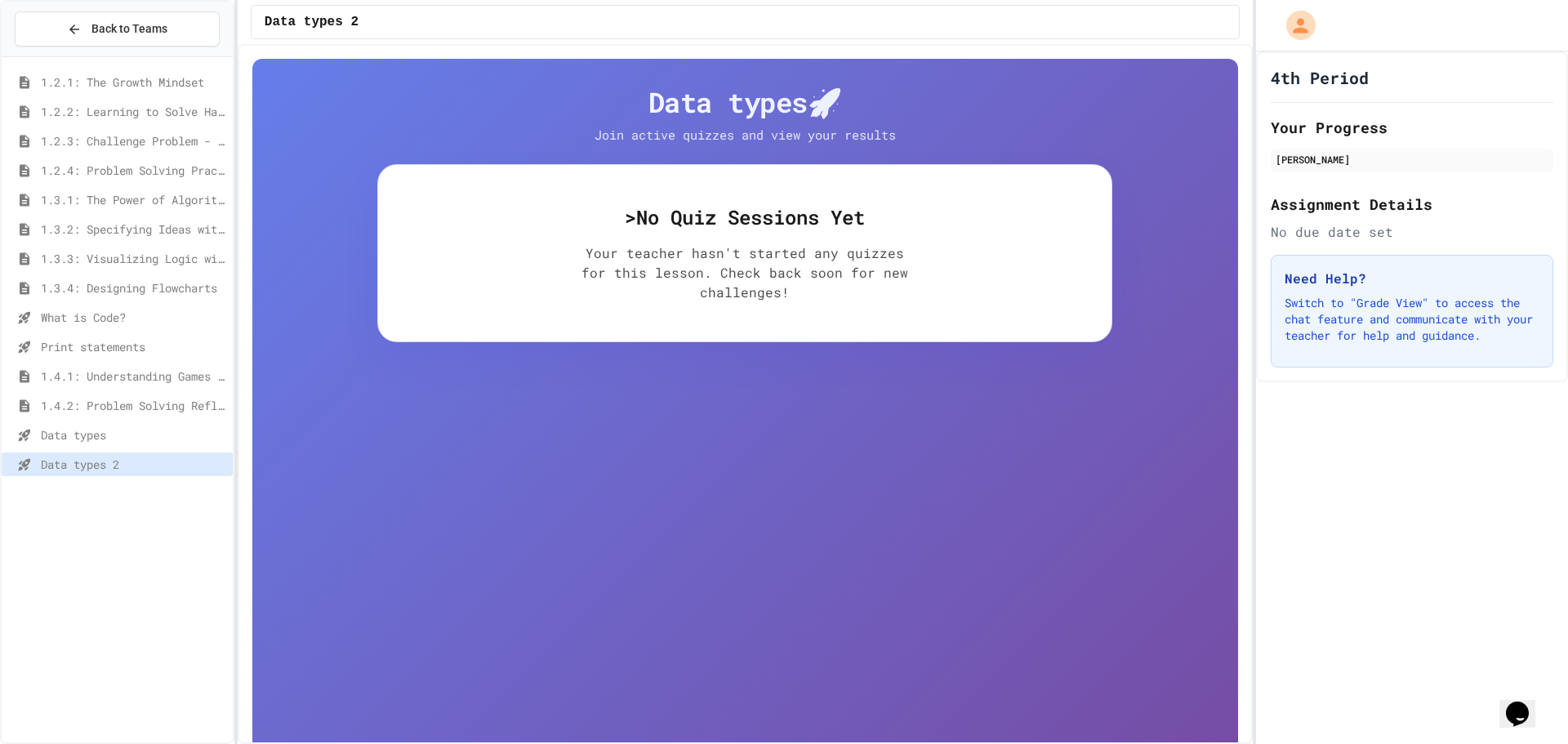
click at [70, 467] on span "Data types 2" at bounding box center [133, 464] width 185 height 17
click at [68, 441] on span "Data types" at bounding box center [133, 435] width 185 height 17
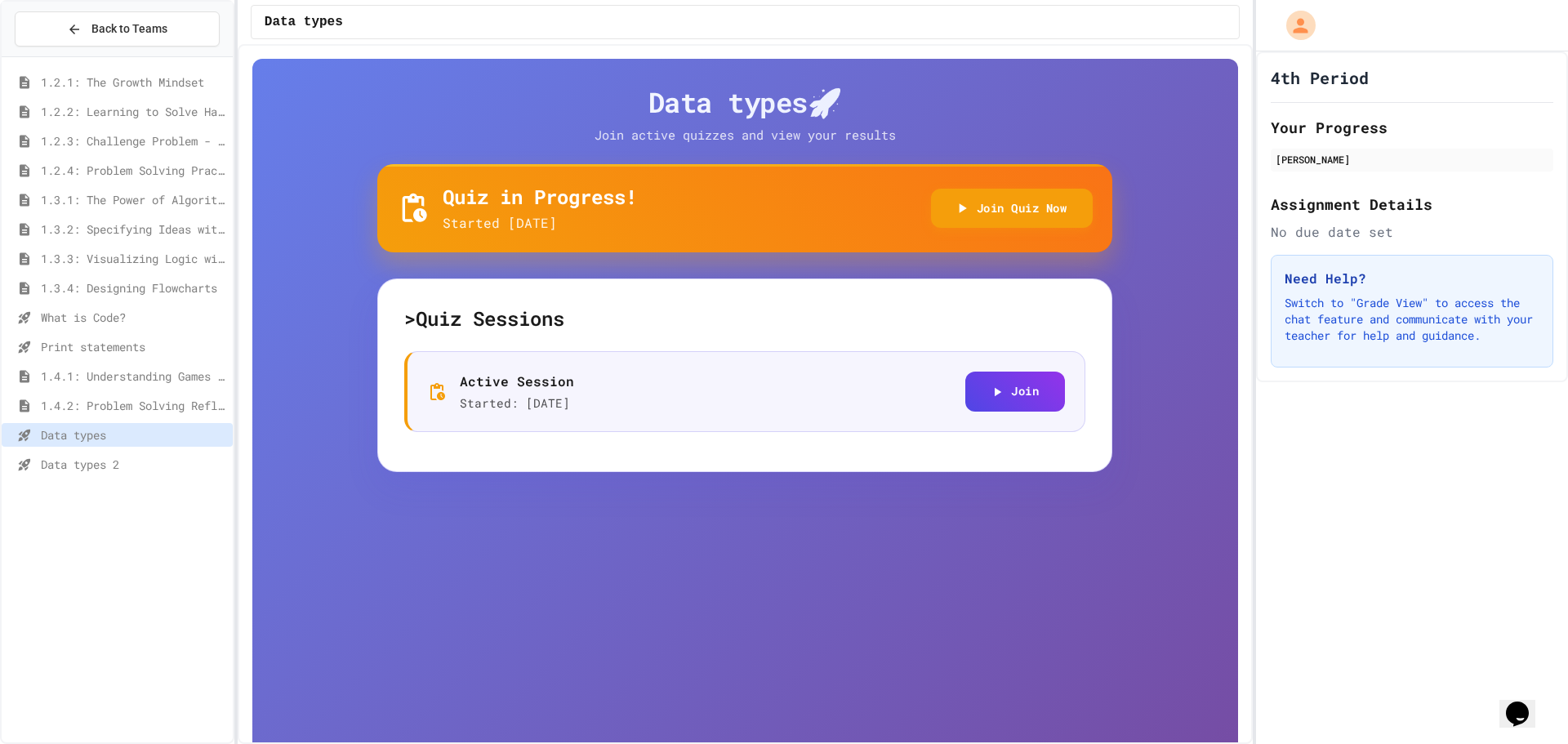
click at [69, 457] on span "Data types 2" at bounding box center [133, 464] width 185 height 17
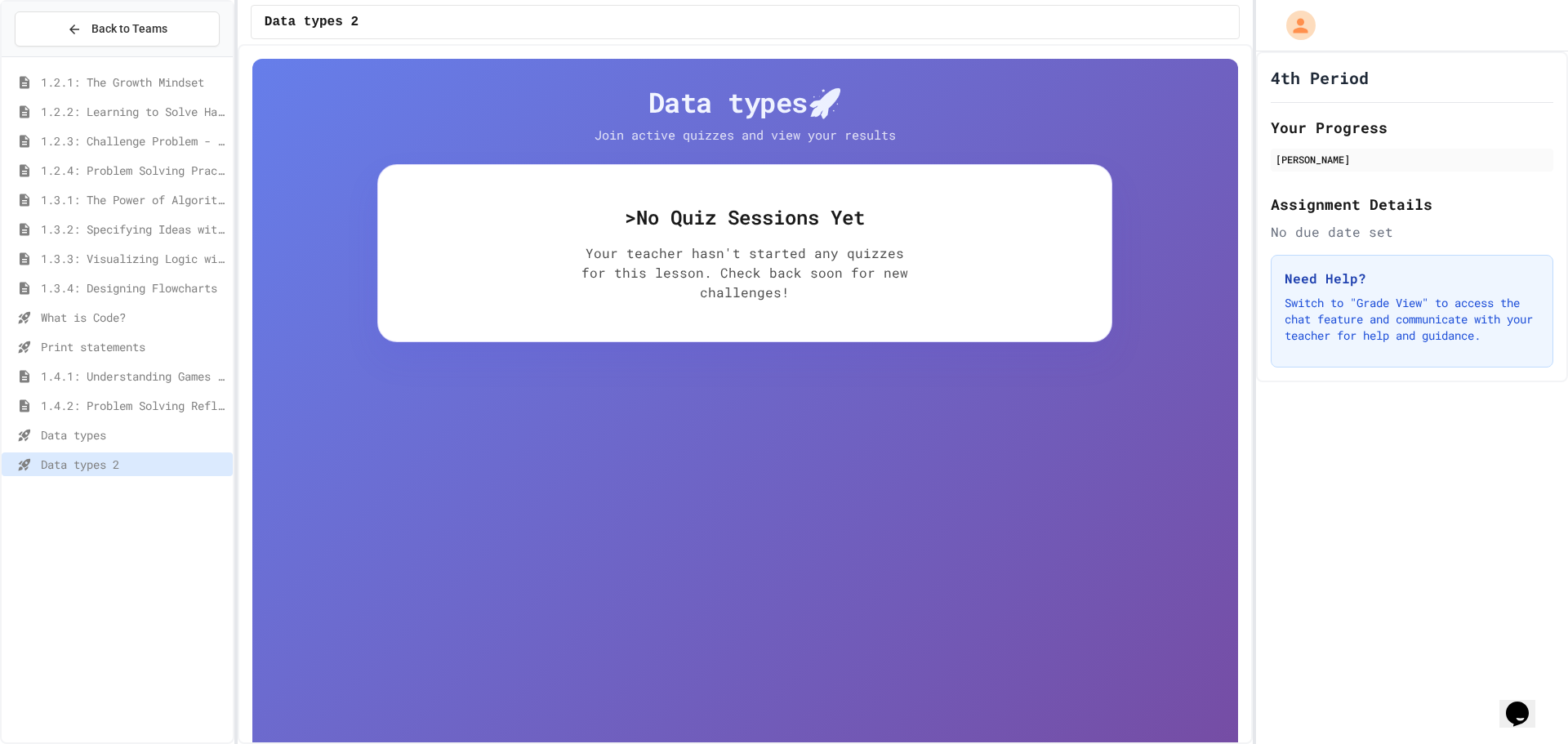
click at [94, 463] on span "Data types 2" at bounding box center [133, 464] width 185 height 17
click at [683, 223] on h5 "> No Quiz Sessions Yet" at bounding box center [745, 217] width 681 height 26
click at [629, 213] on h5 "> No Quiz Sessions Yet" at bounding box center [745, 217] width 681 height 26
click at [613, 219] on h5 "> No Quiz Sessions Yet" at bounding box center [745, 217] width 681 height 26
drag, startPoint x: 539, startPoint y: 240, endPoint x: 502, endPoint y: 252, distance: 38.9
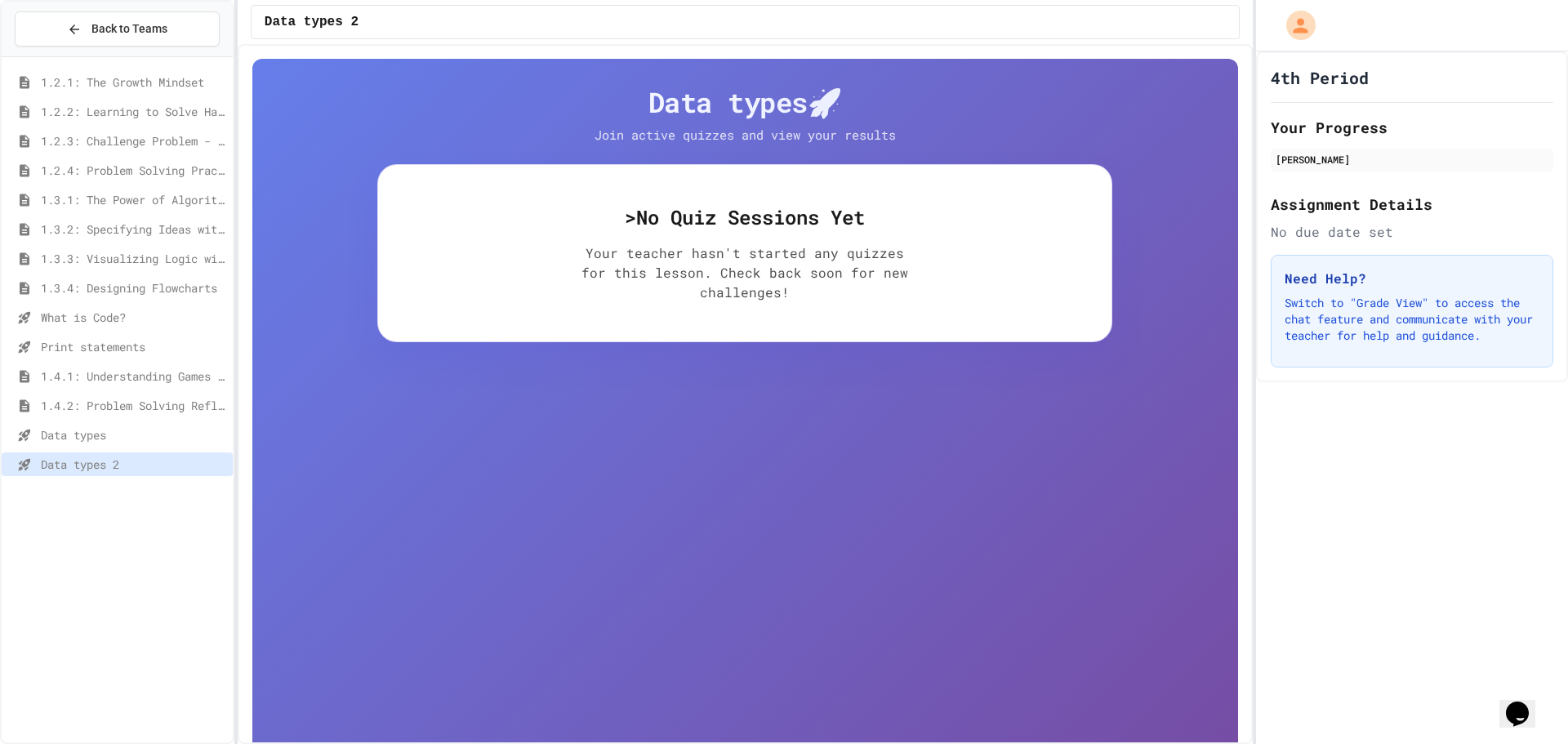
click at [534, 242] on div "> No Quiz Sessions Yet Your teacher hasn't started any quizzes for this lesson.…" at bounding box center [744, 253] width 735 height 178
click at [98, 424] on div "Data types" at bounding box center [117, 435] width 231 height 23
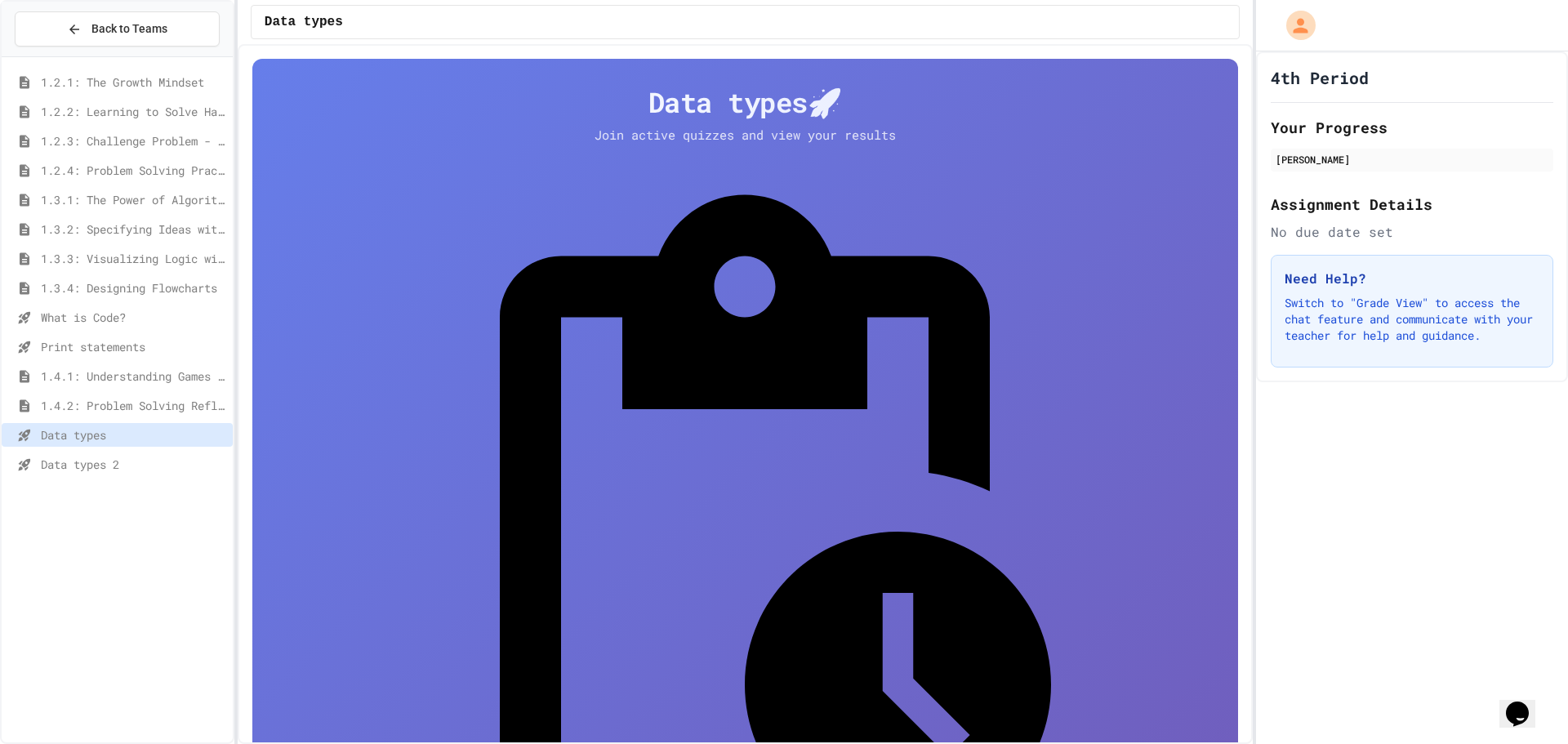
click at [91, 463] on span "Data types 2" at bounding box center [133, 464] width 185 height 17
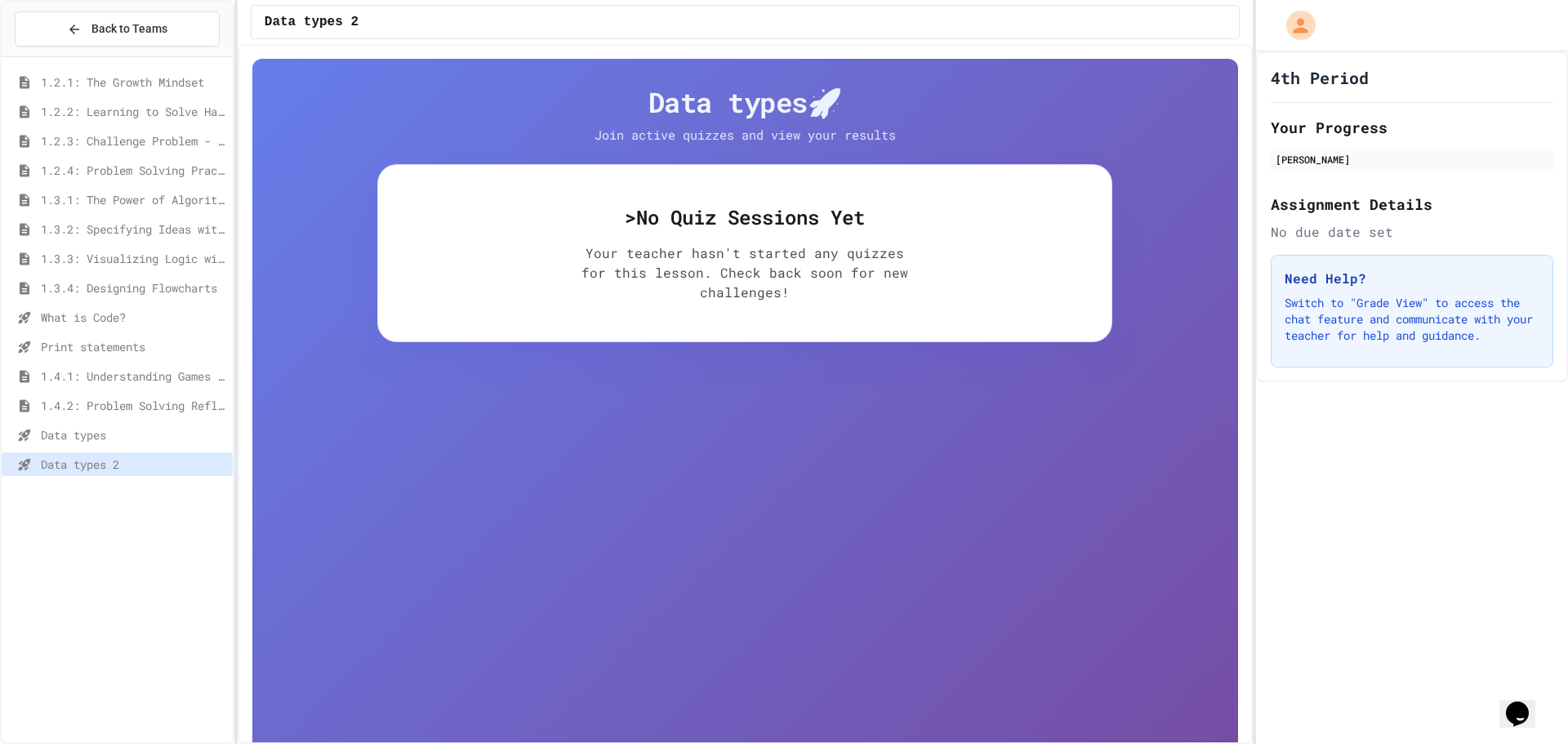
click at [99, 436] on span "Data types" at bounding box center [133, 435] width 185 height 17
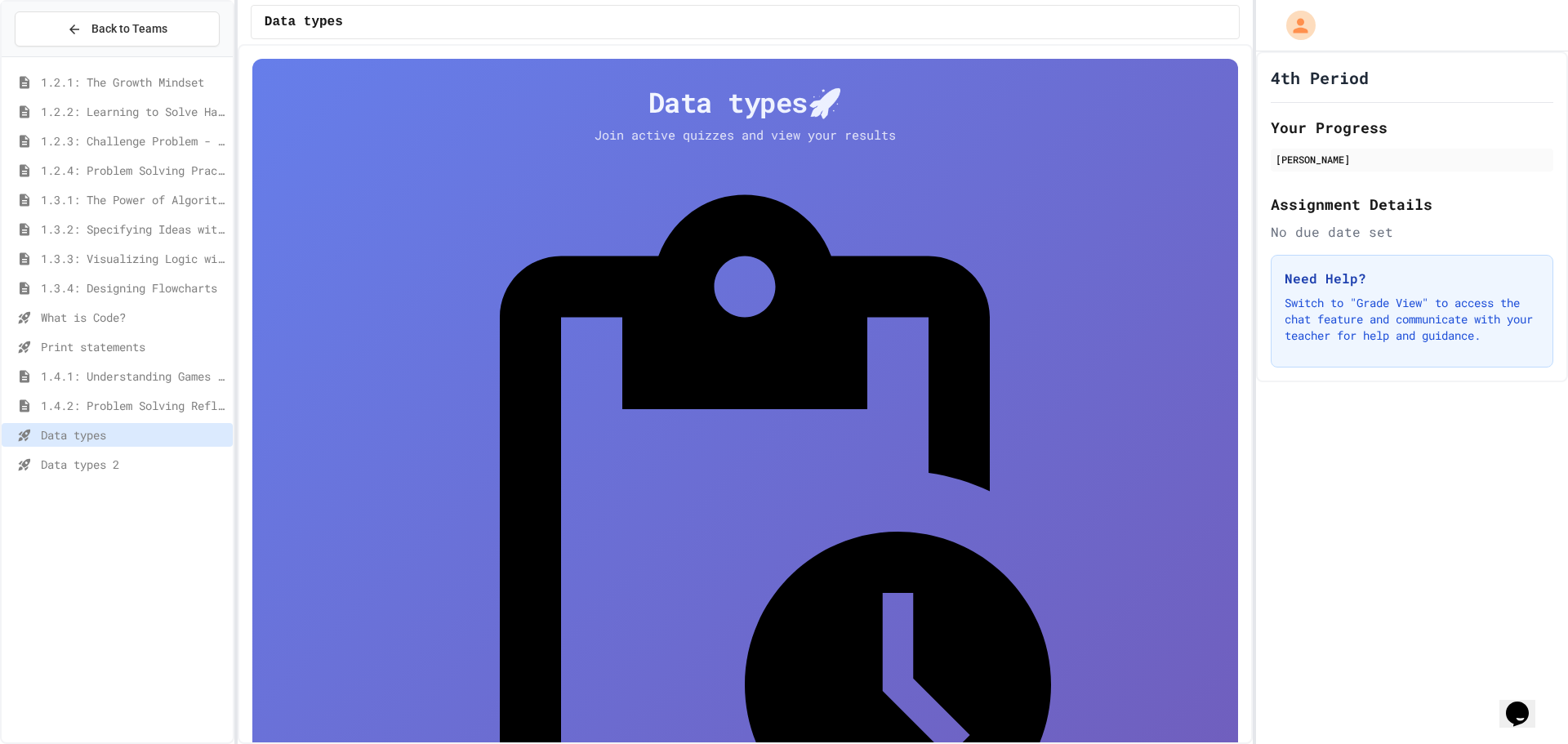
click at [93, 457] on span "Data types 2" at bounding box center [133, 464] width 185 height 17
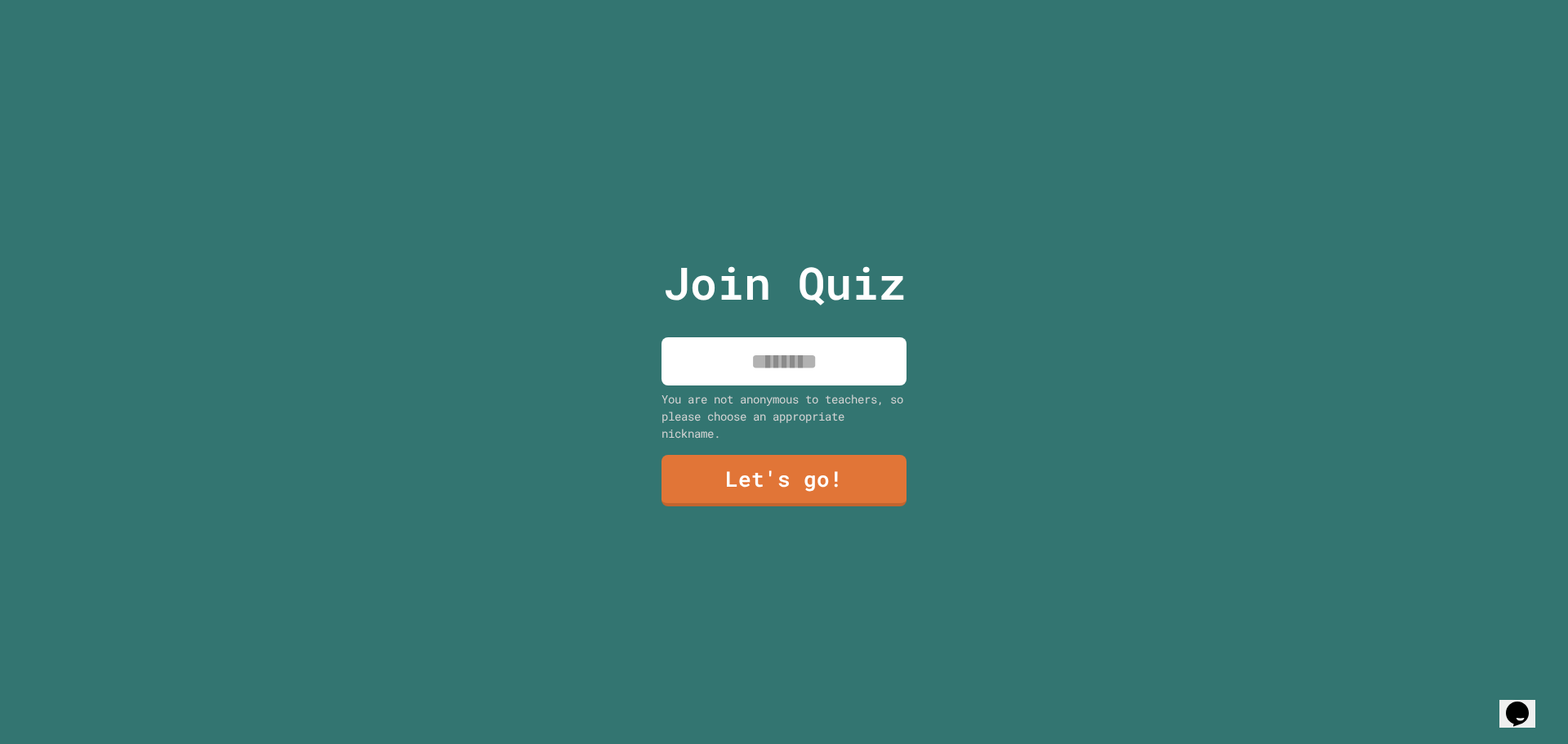
click at [735, 356] on input at bounding box center [784, 362] width 245 height 49
type input "****"
click at [826, 469] on link "Let's go!" at bounding box center [784, 478] width 224 height 54
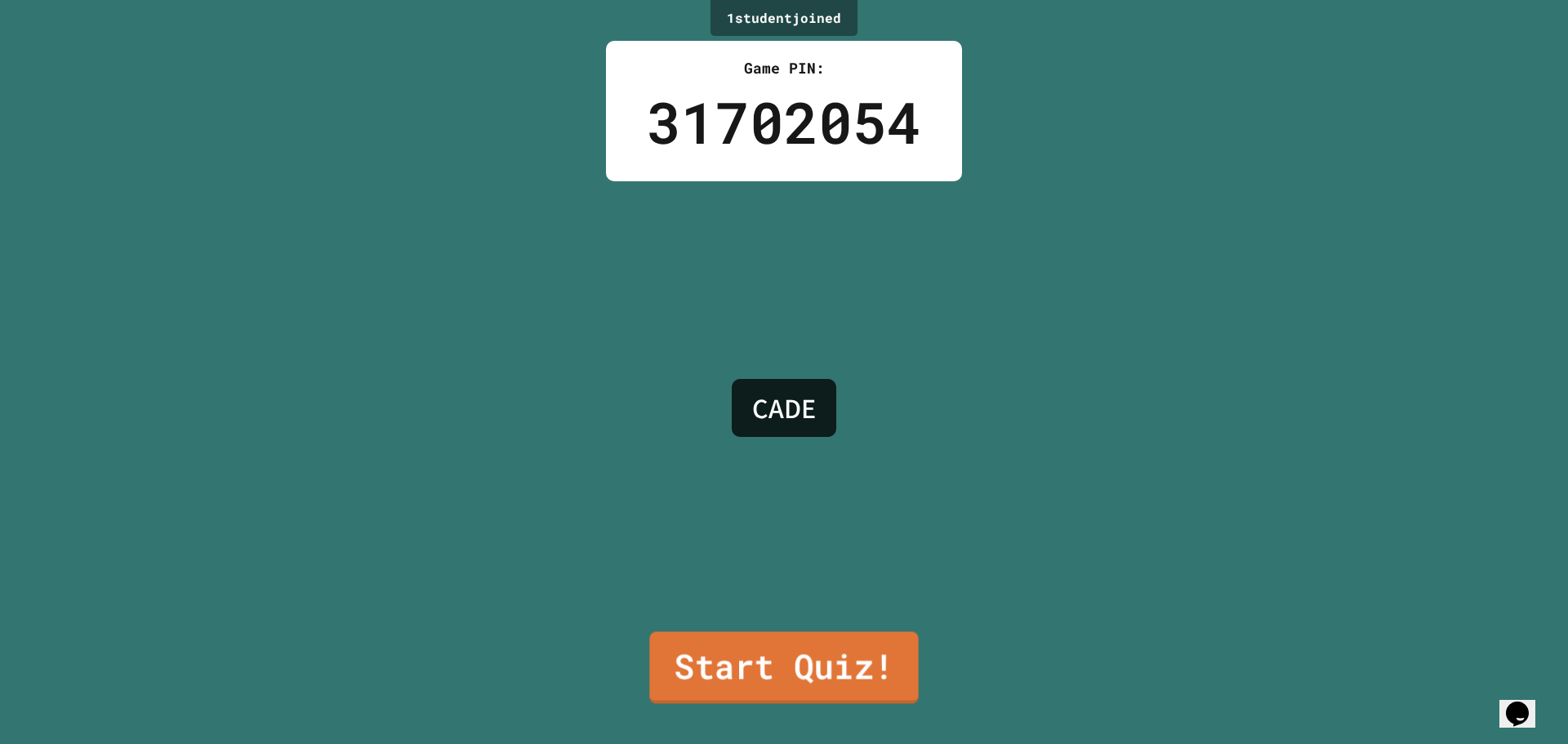
click at [784, 653] on link "Start Quiz!" at bounding box center [783, 668] width 269 height 72
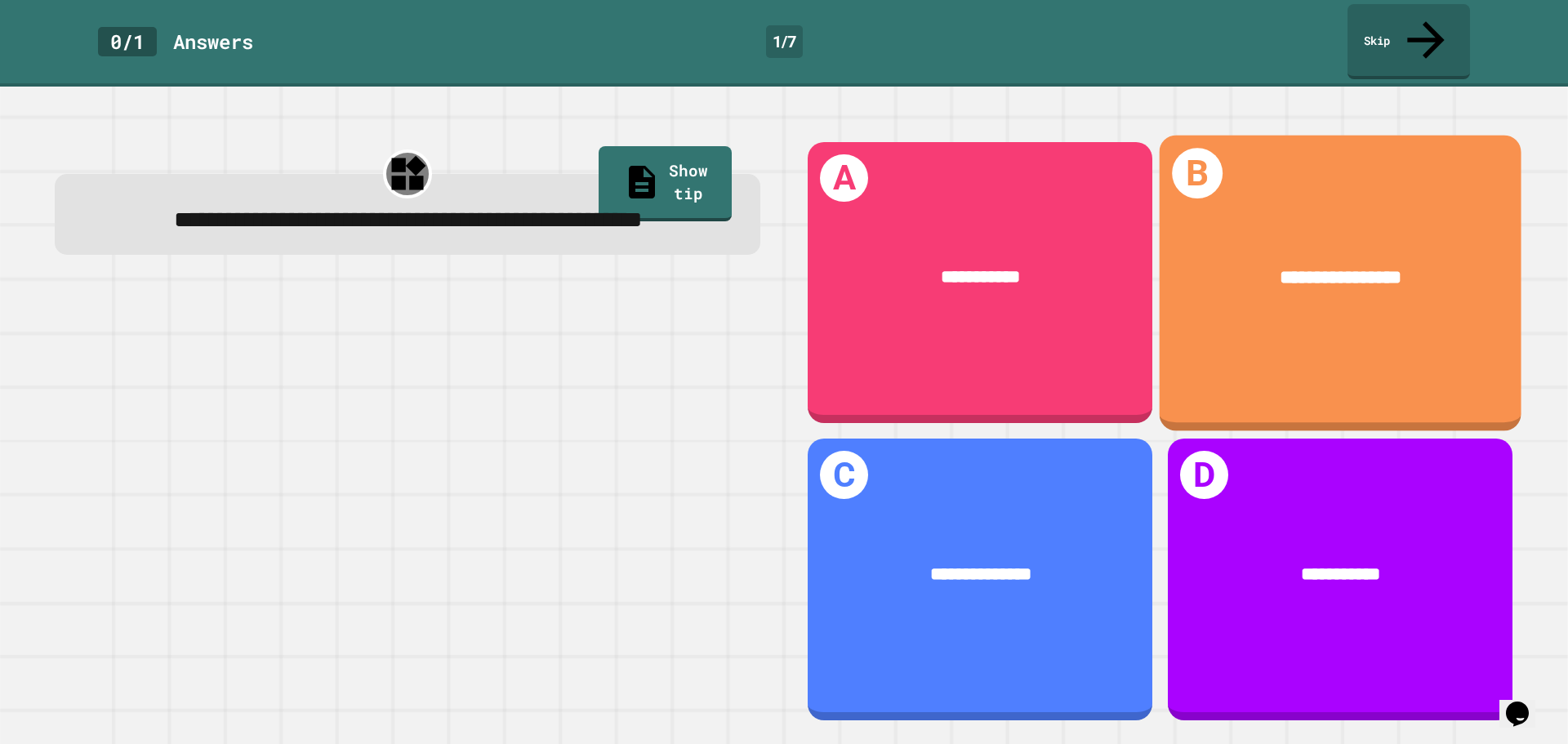
click at [1329, 311] on div "**********" at bounding box center [1340, 282] width 362 height 296
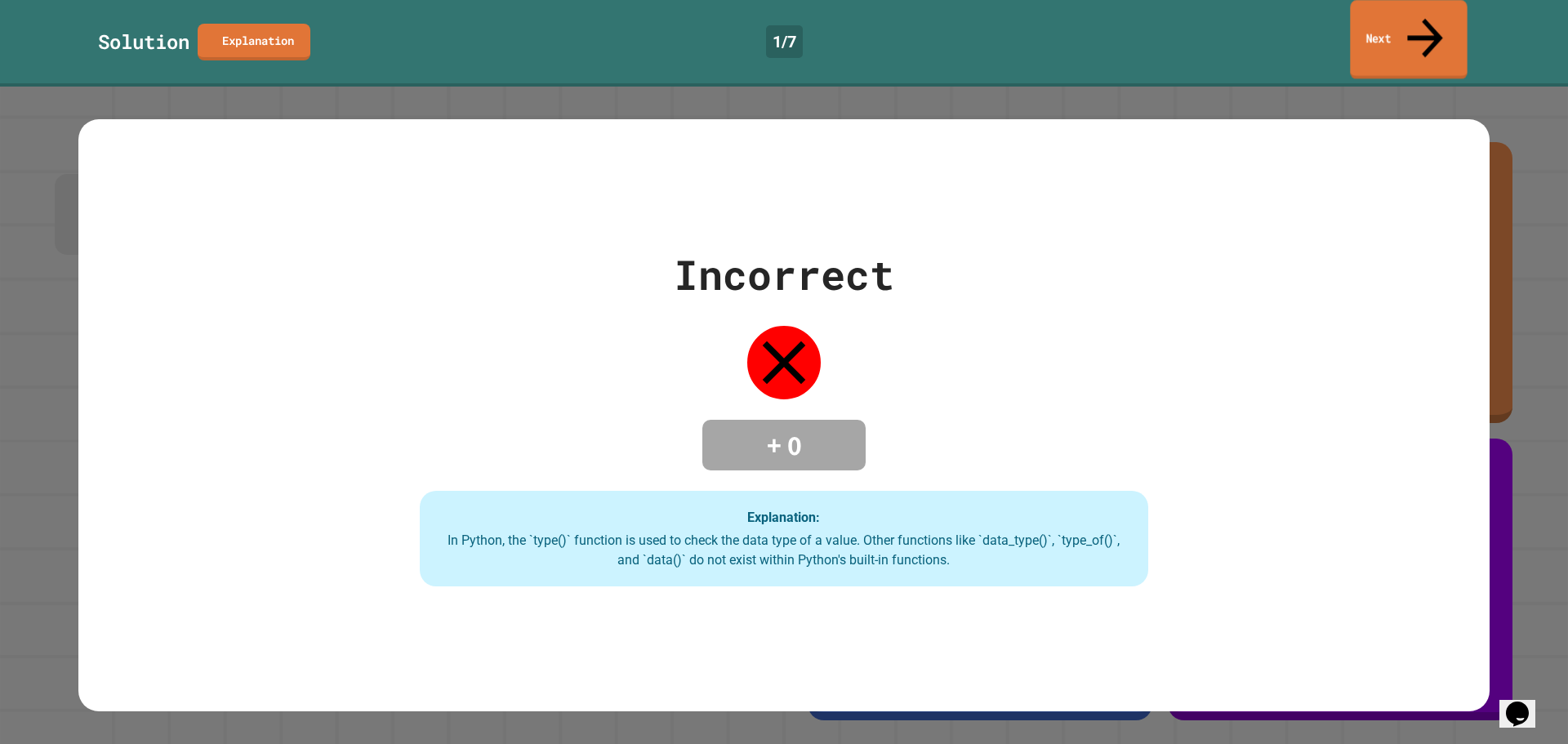
click at [1391, 30] on link "Next" at bounding box center [1408, 39] width 116 height 80
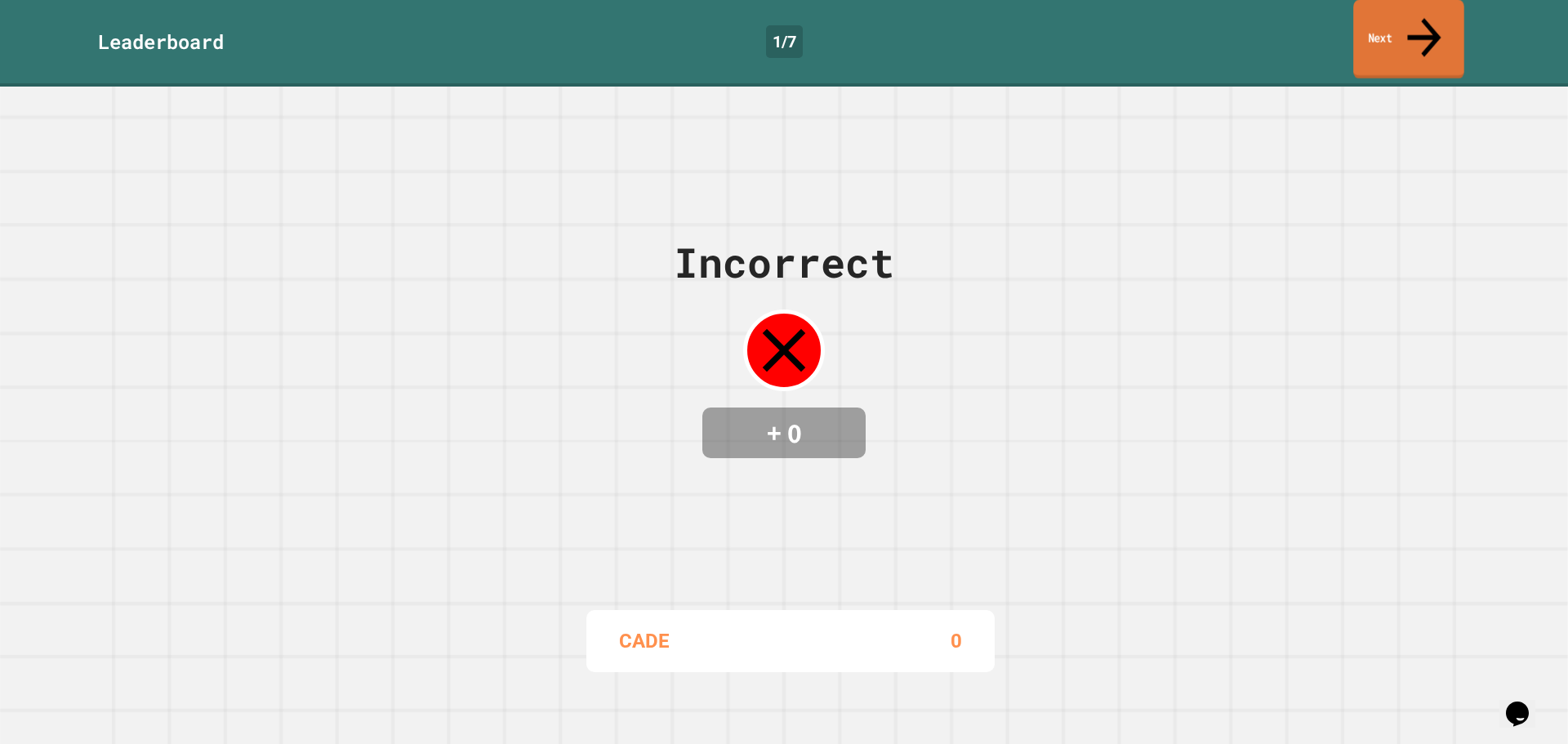
click at [1387, 15] on link "Next" at bounding box center [1409, 39] width 111 height 80
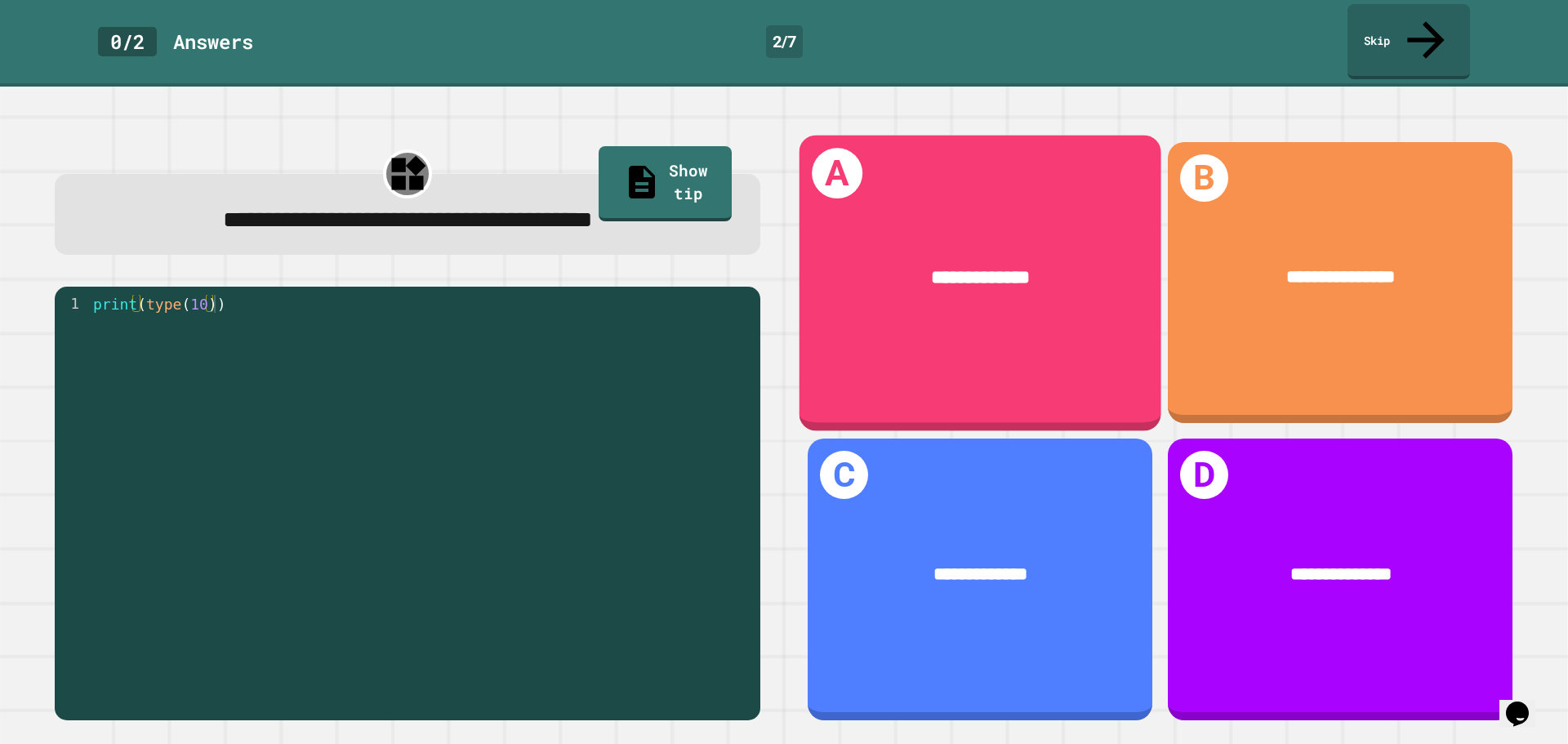
click at [1032, 330] on div "**********" at bounding box center [981, 282] width 362 height 296
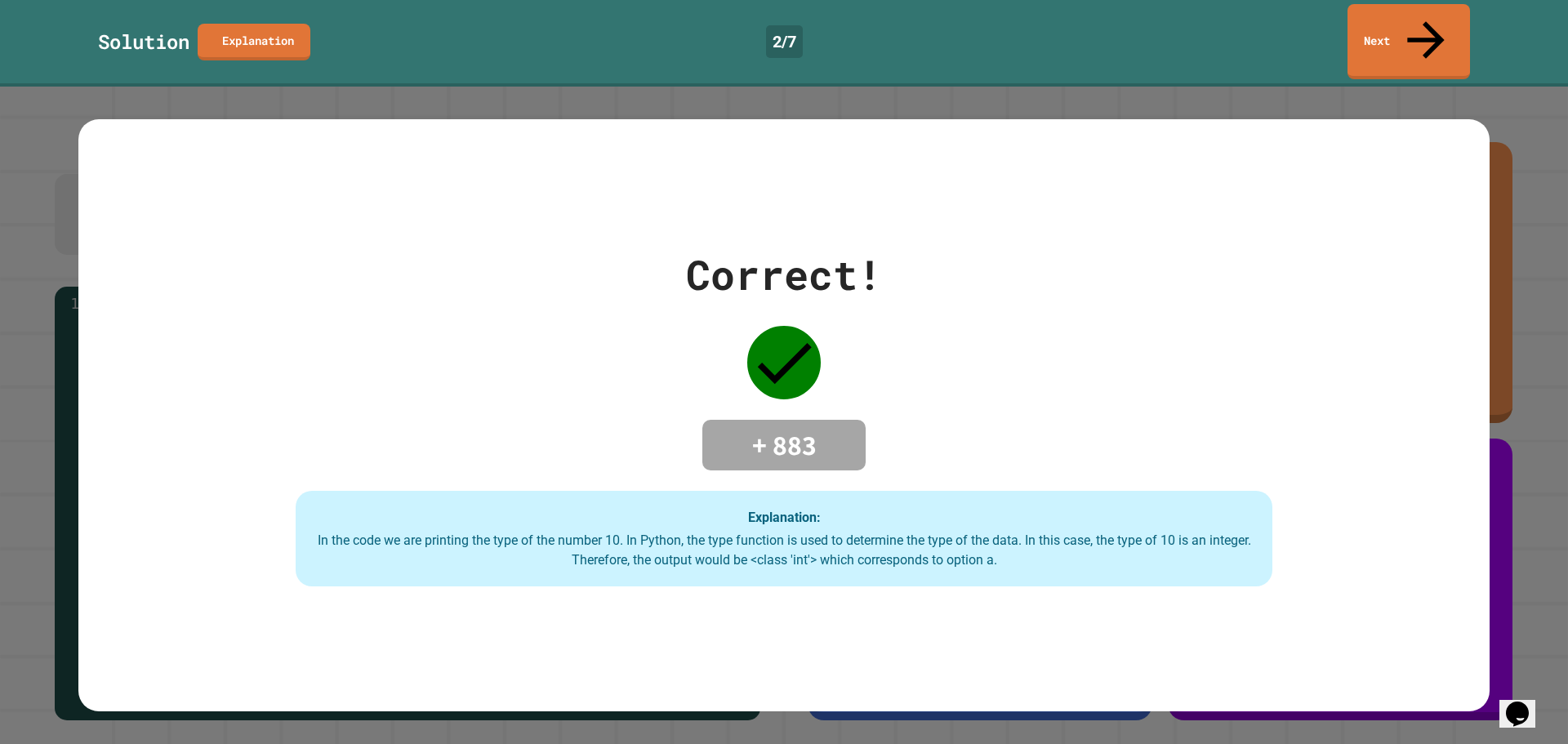
click at [1362, 37] on link "Next" at bounding box center [1409, 42] width 122 height 75
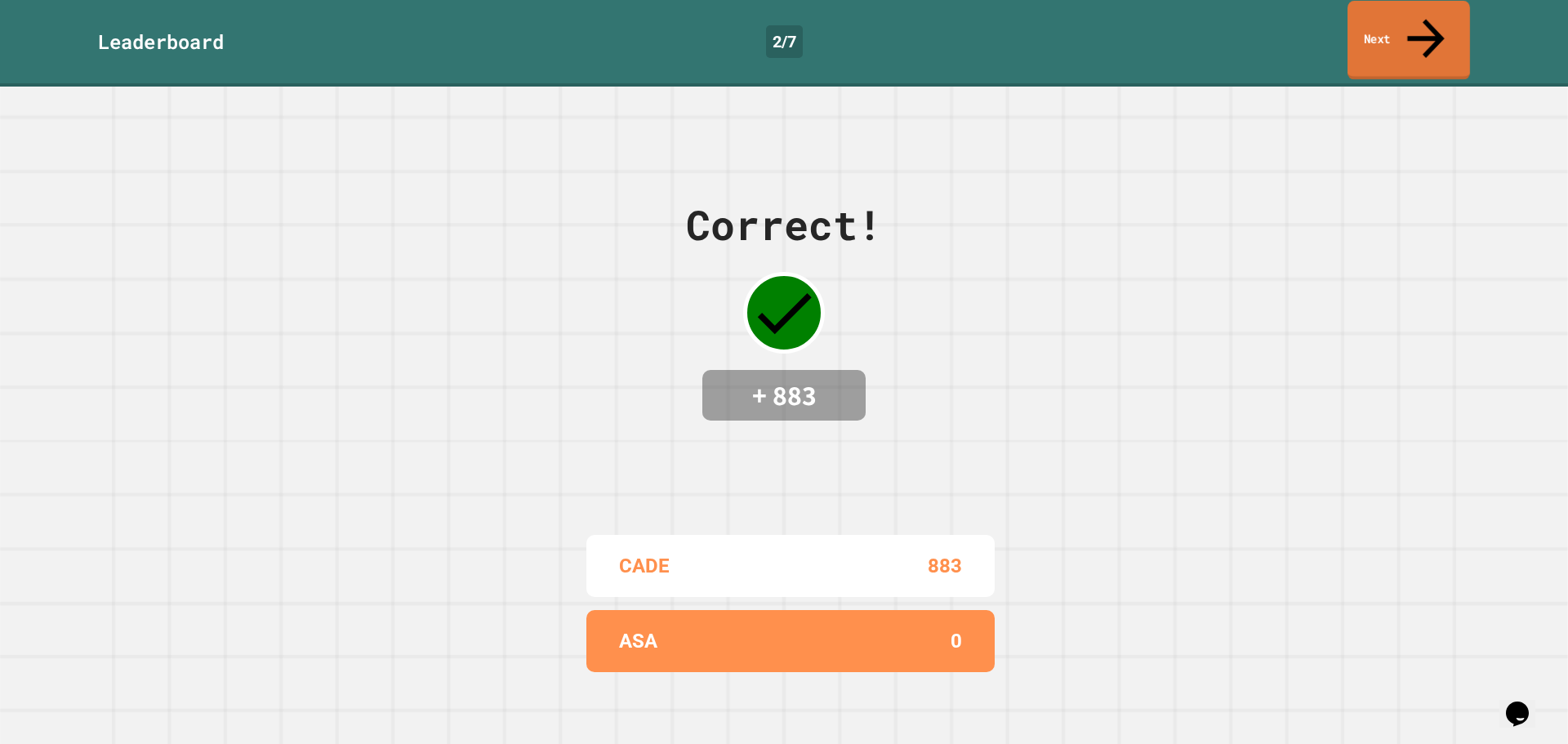
click at [1366, 36] on link "Next" at bounding box center [1409, 40] width 122 height 80
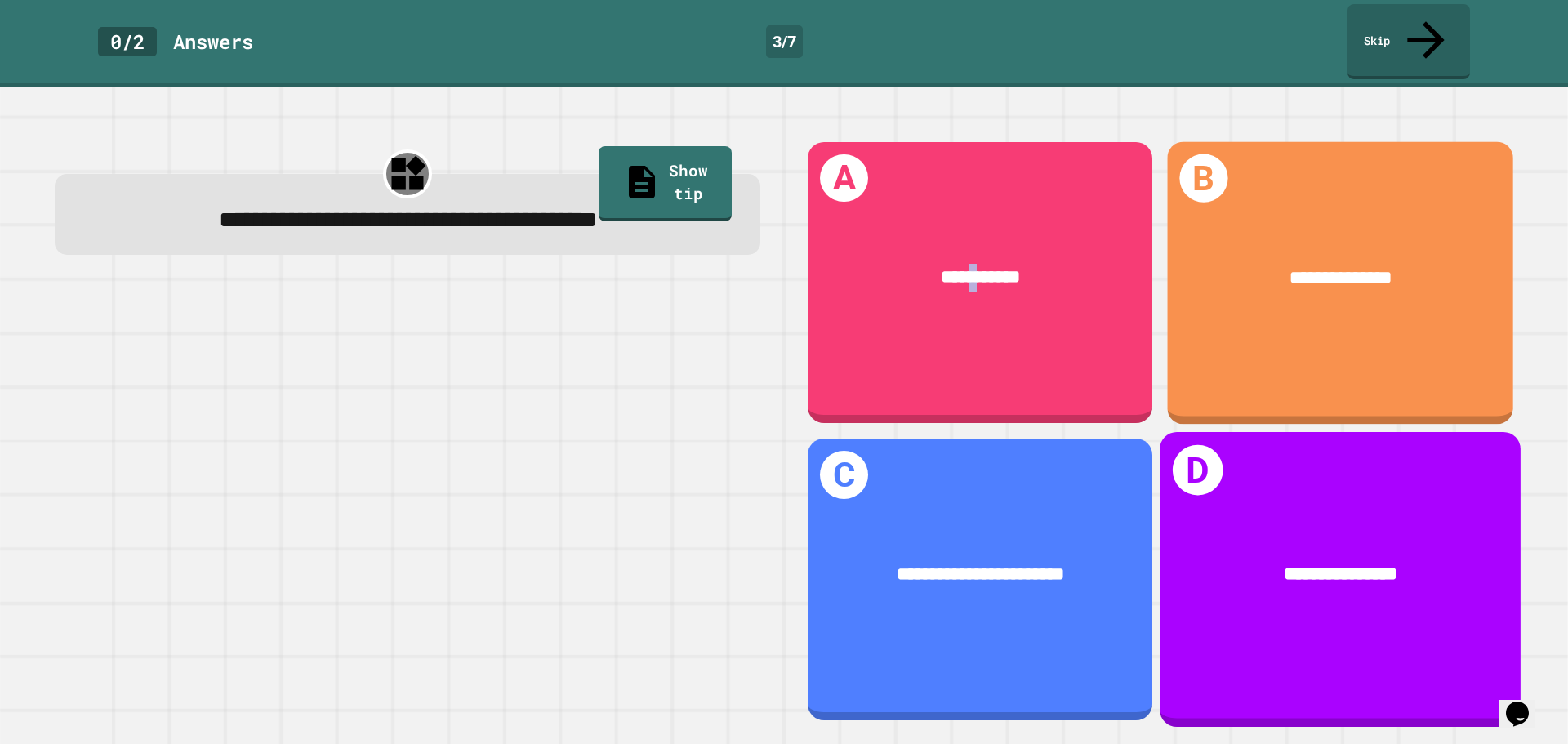
click at [952, 229] on div "**********" at bounding box center [979, 278] width 344 height 100
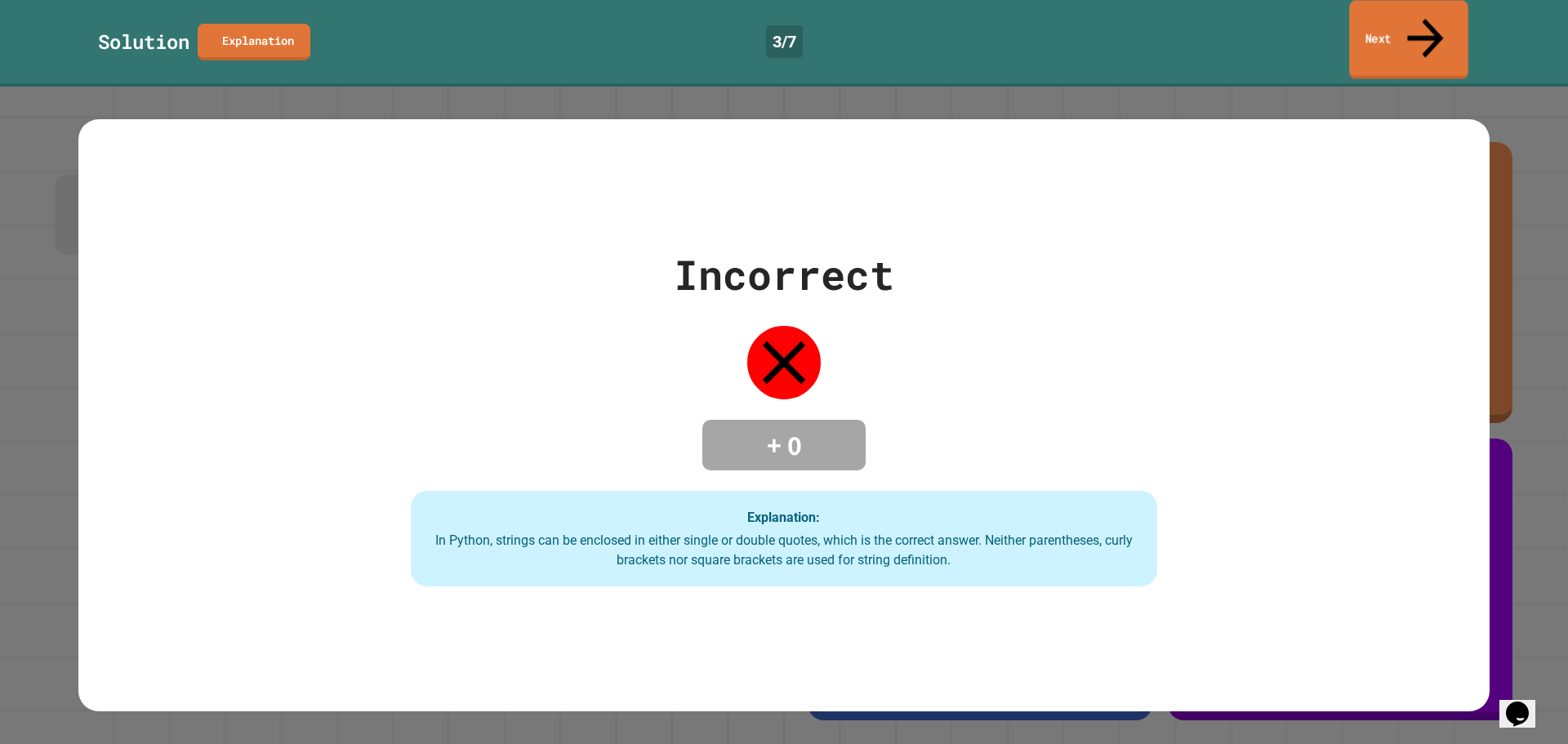
click at [1367, 7] on link "Next" at bounding box center [1409, 39] width 119 height 80
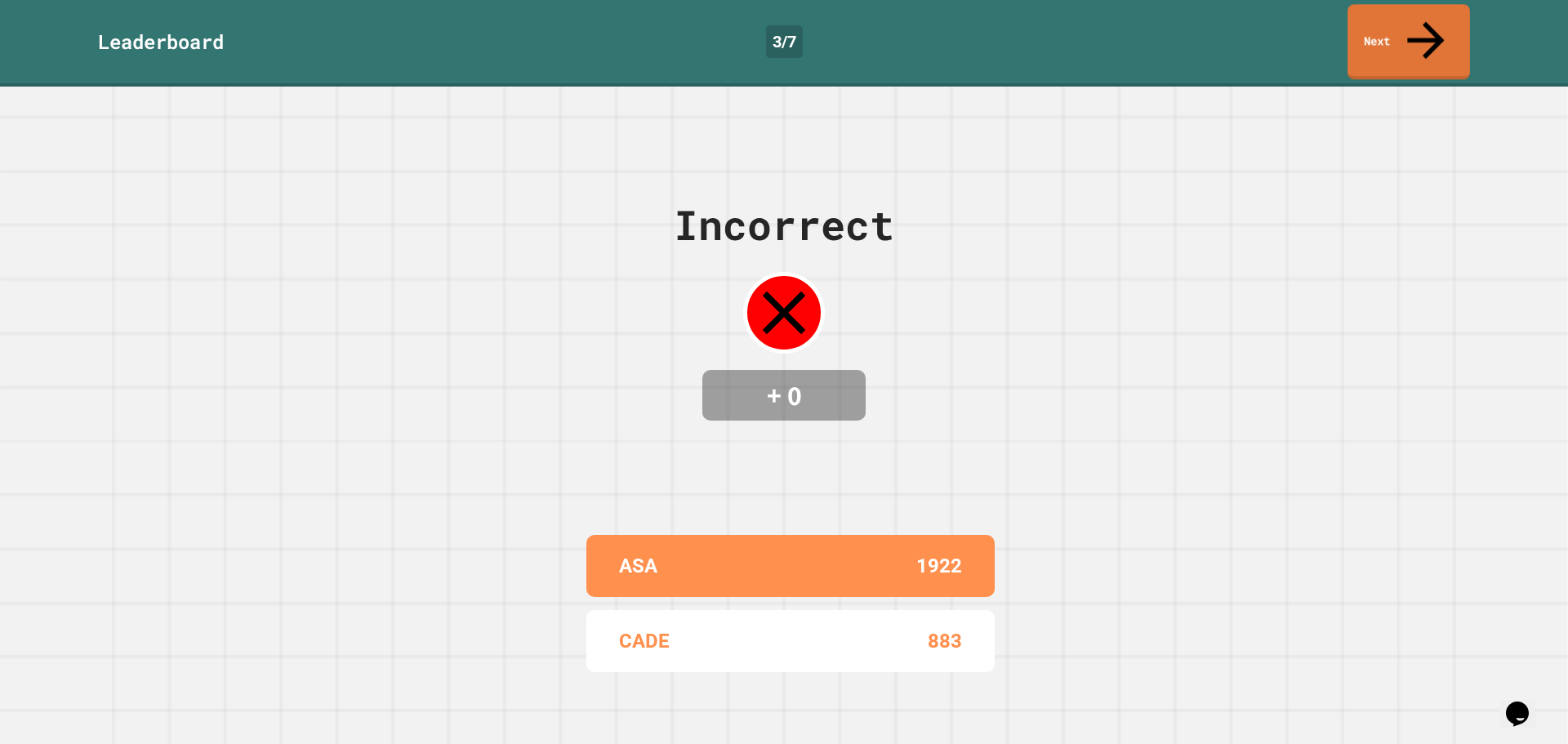
click at [1372, 25] on link "Next" at bounding box center [1409, 42] width 122 height 75
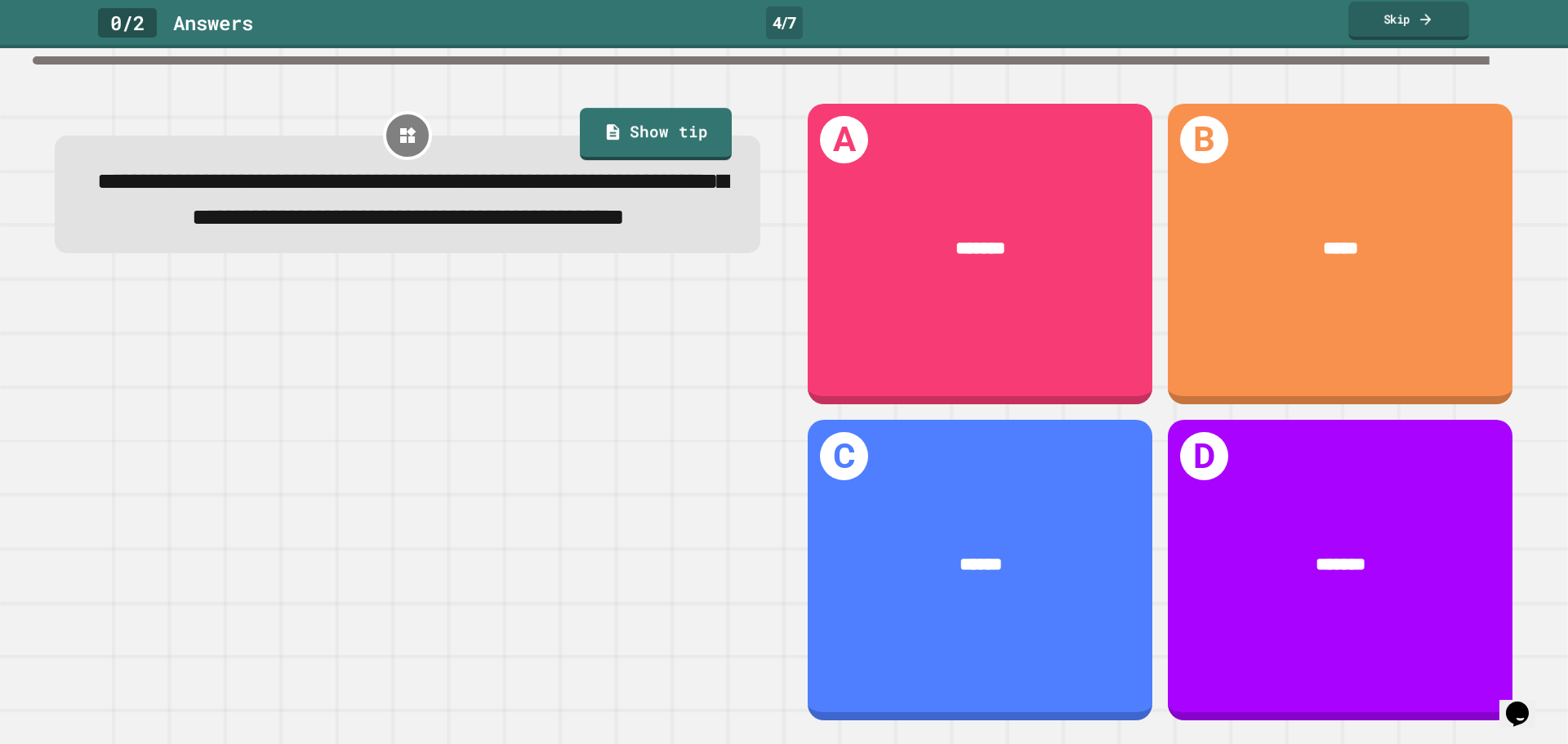
click at [1381, 25] on link "Skip" at bounding box center [1409, 21] width 121 height 39
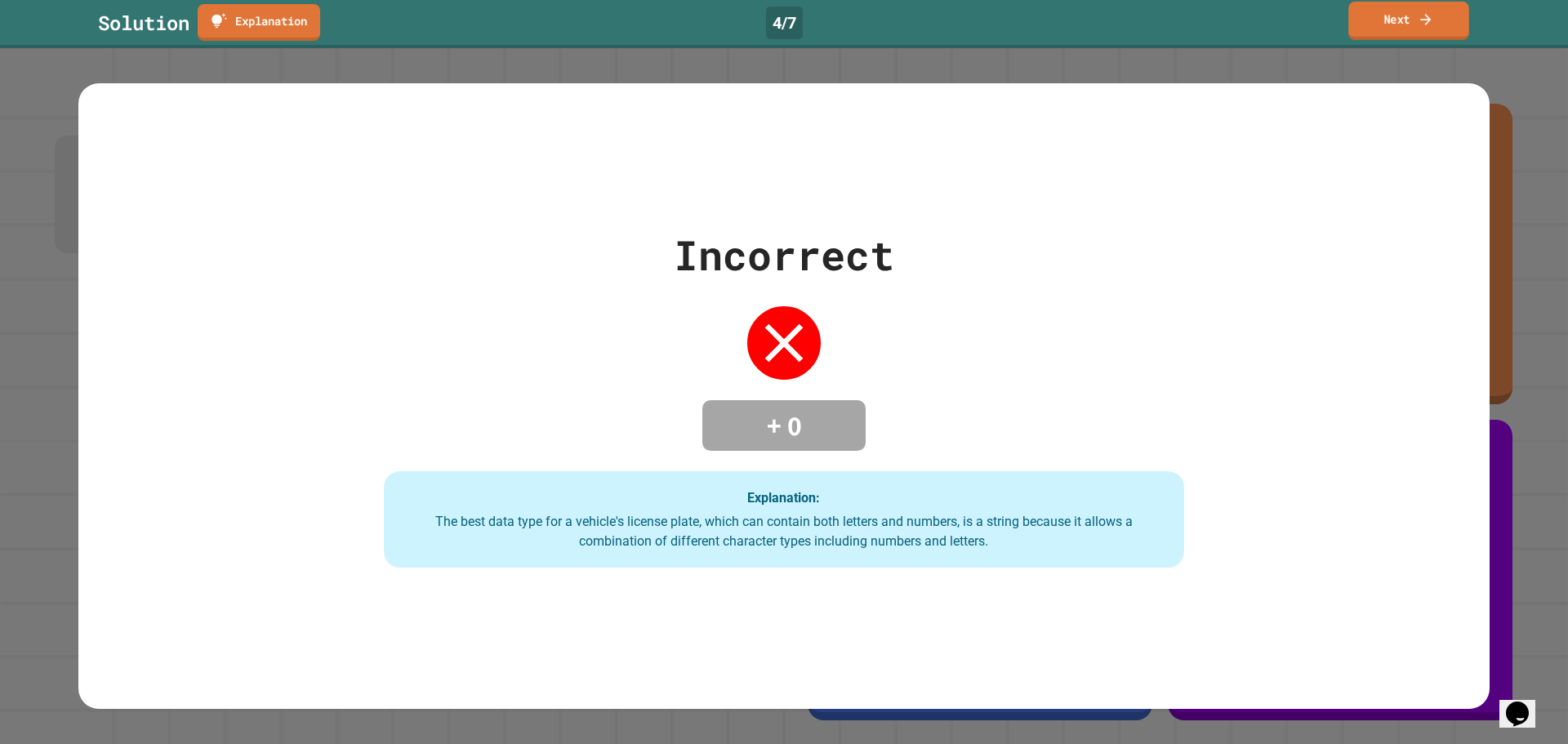
click at [1392, 23] on link "Next" at bounding box center [1409, 21] width 121 height 39
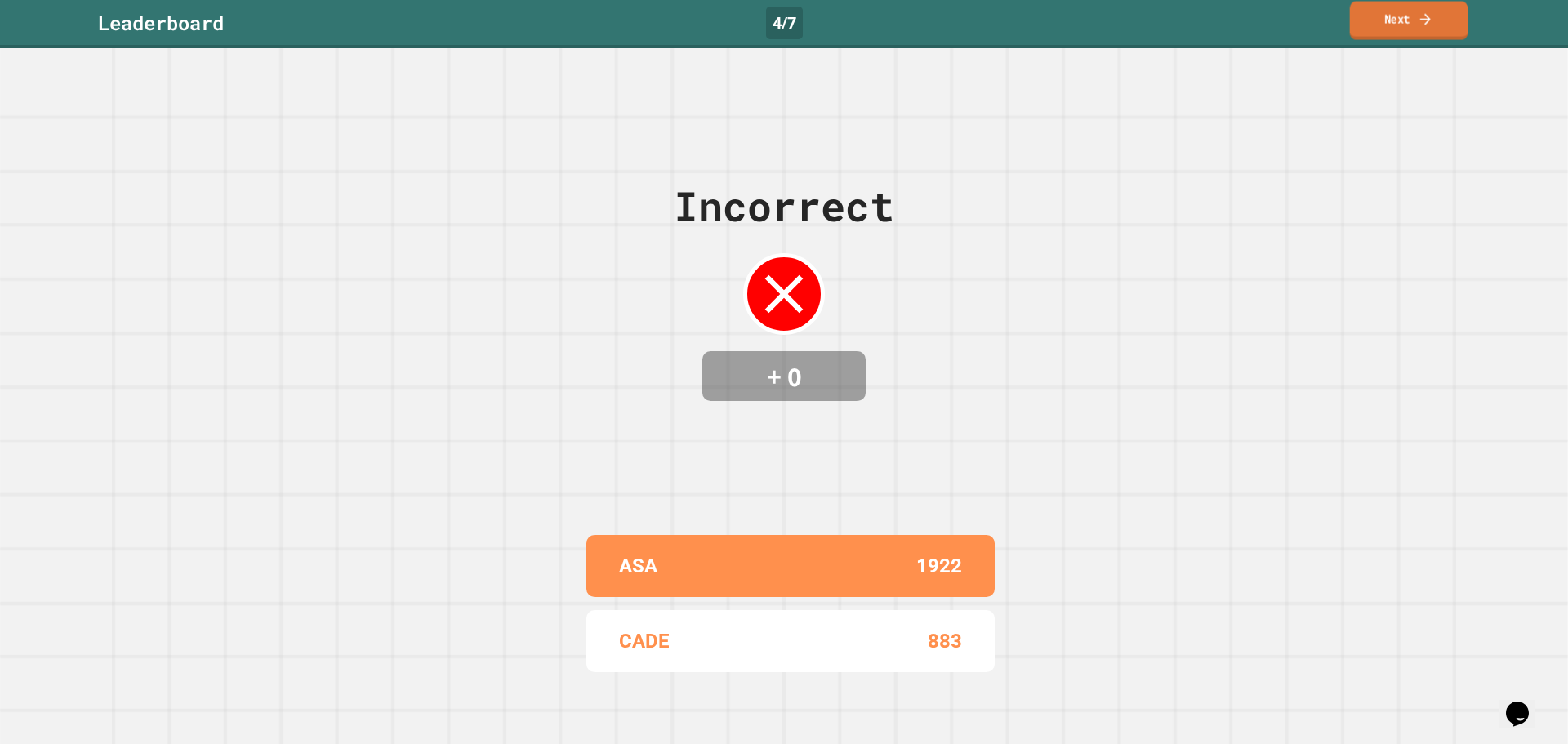
click at [1392, 23] on link "Next" at bounding box center [1409, 21] width 118 height 39
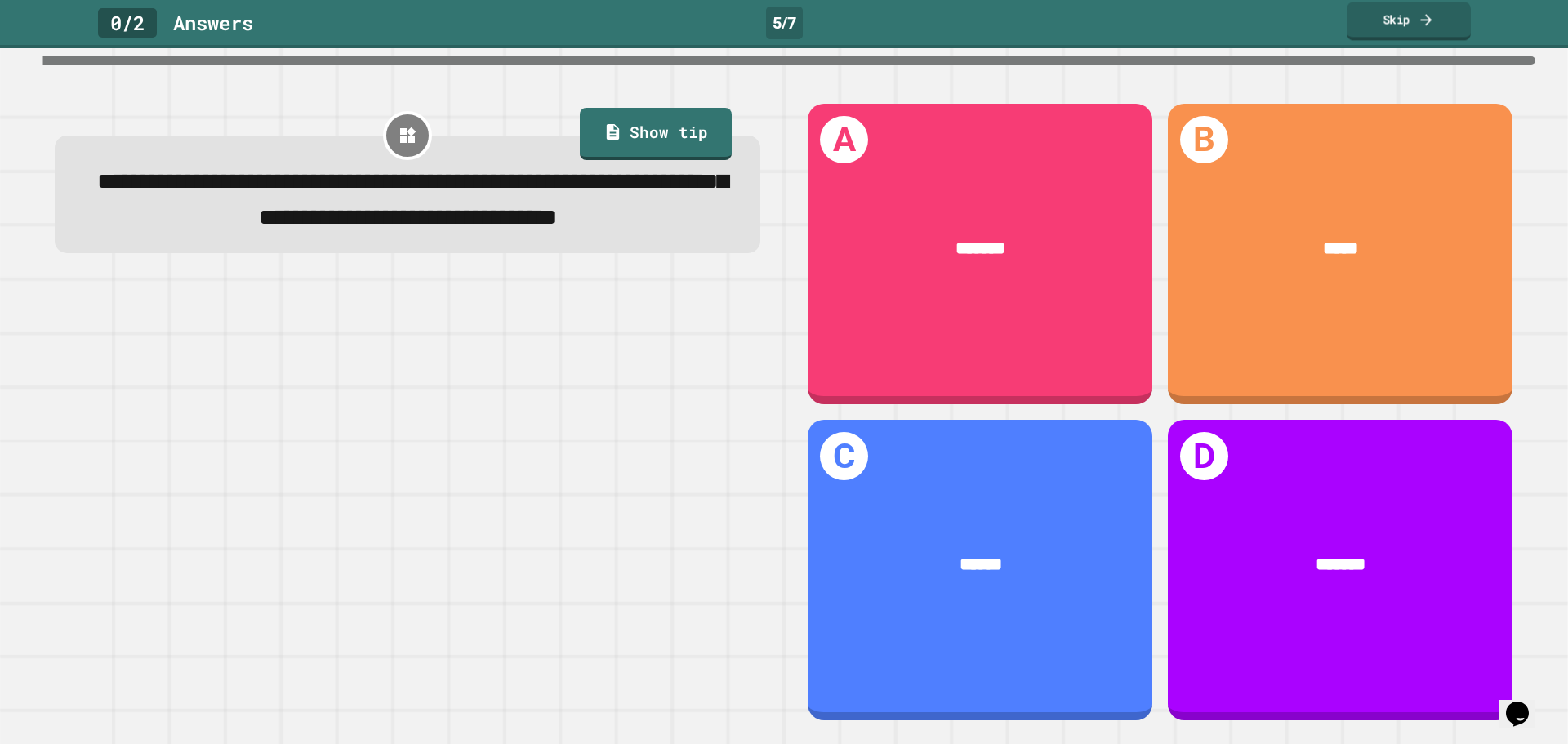
click at [1389, 24] on link "Skip" at bounding box center [1409, 21] width 124 height 39
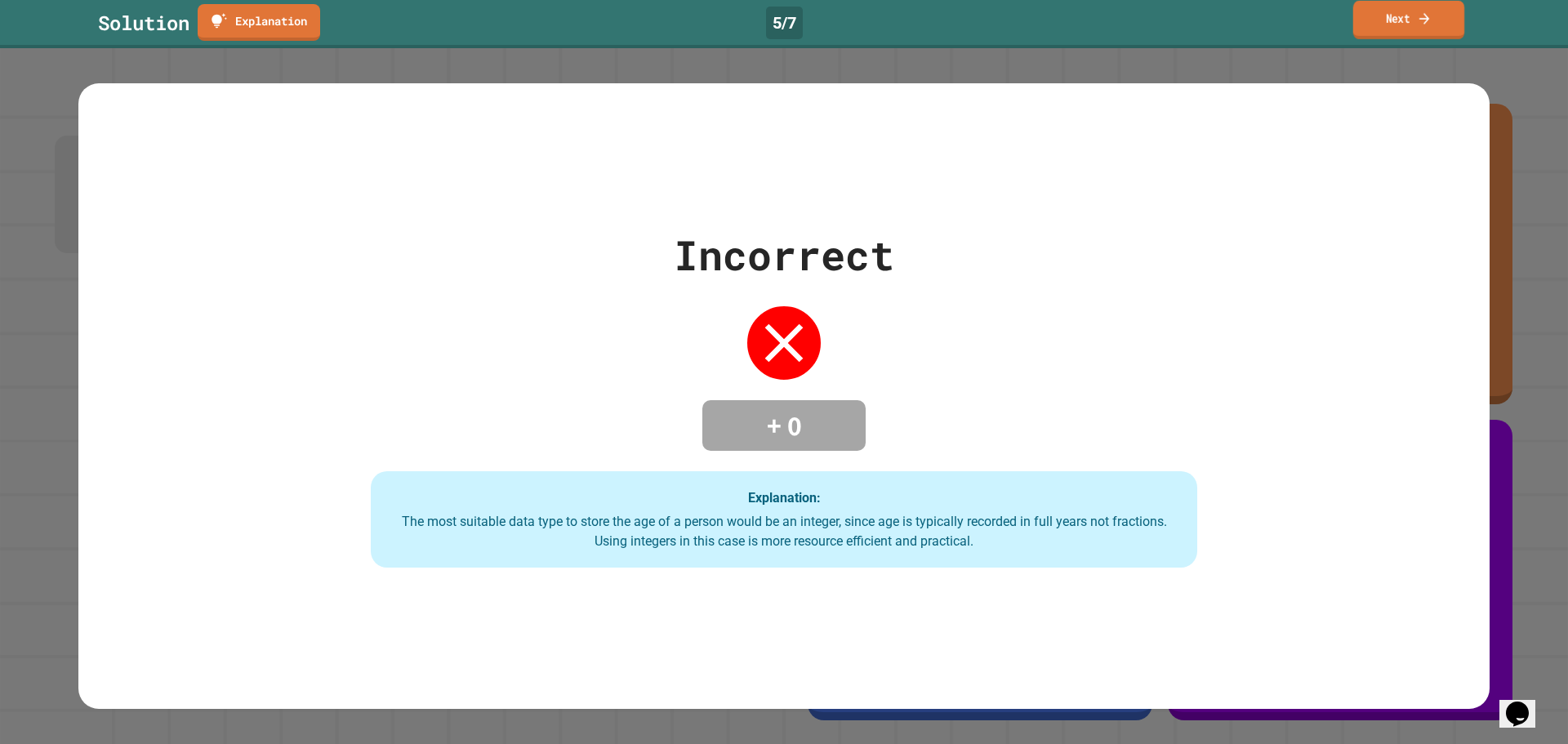
click at [1389, 24] on link "Next" at bounding box center [1409, 20] width 111 height 39
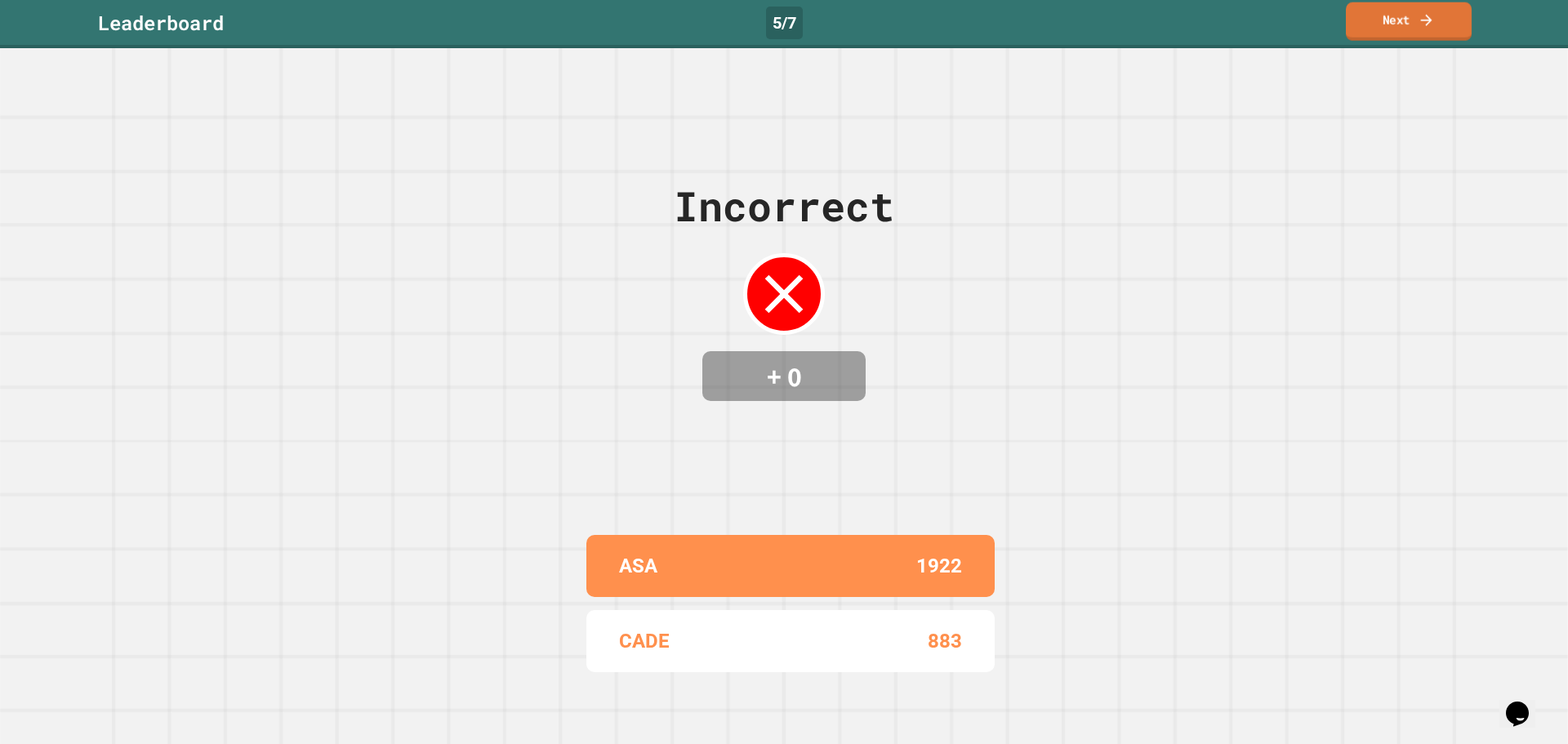
click at [1389, 24] on link "Next" at bounding box center [1409, 22] width 126 height 39
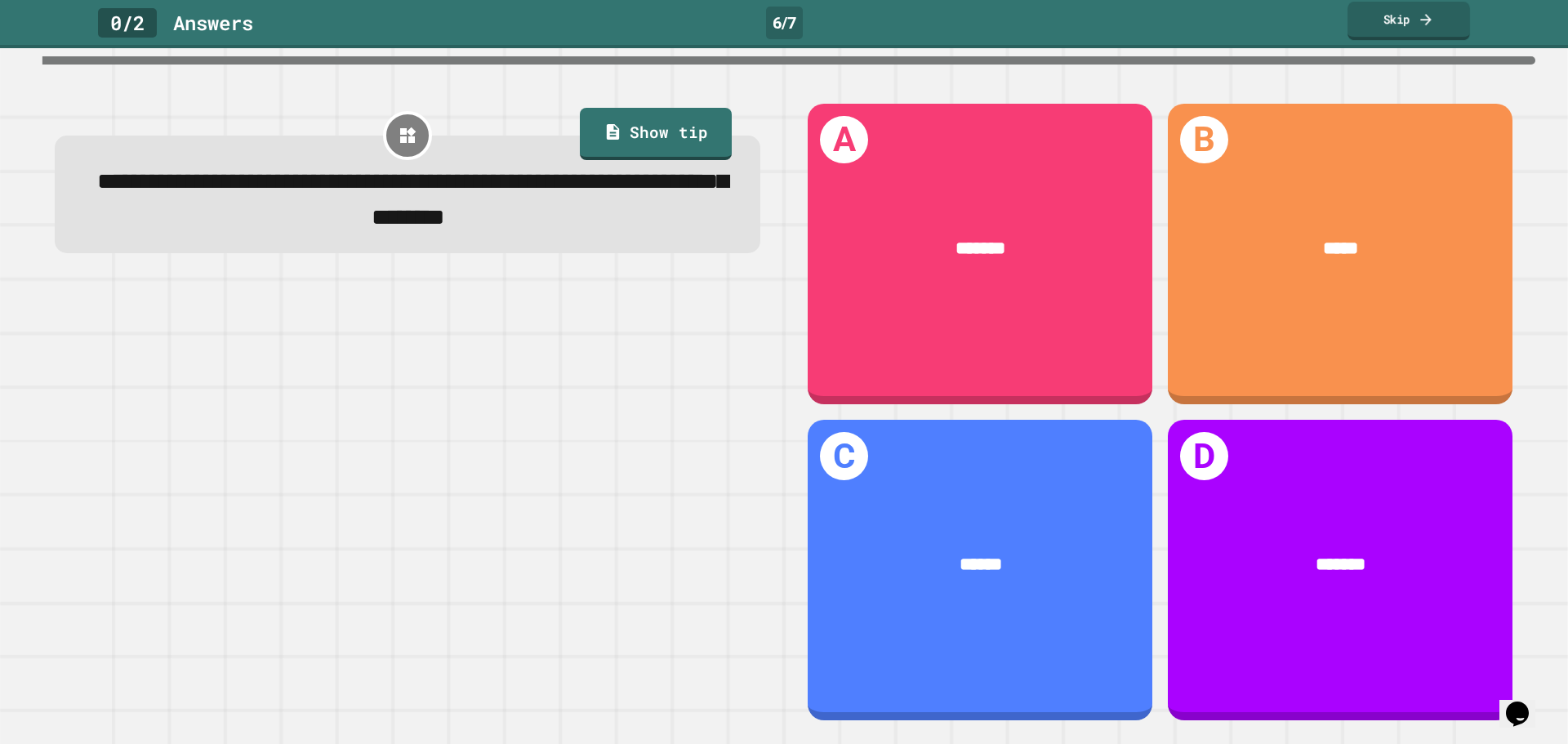
click at [1389, 24] on link "Skip" at bounding box center [1409, 21] width 122 height 39
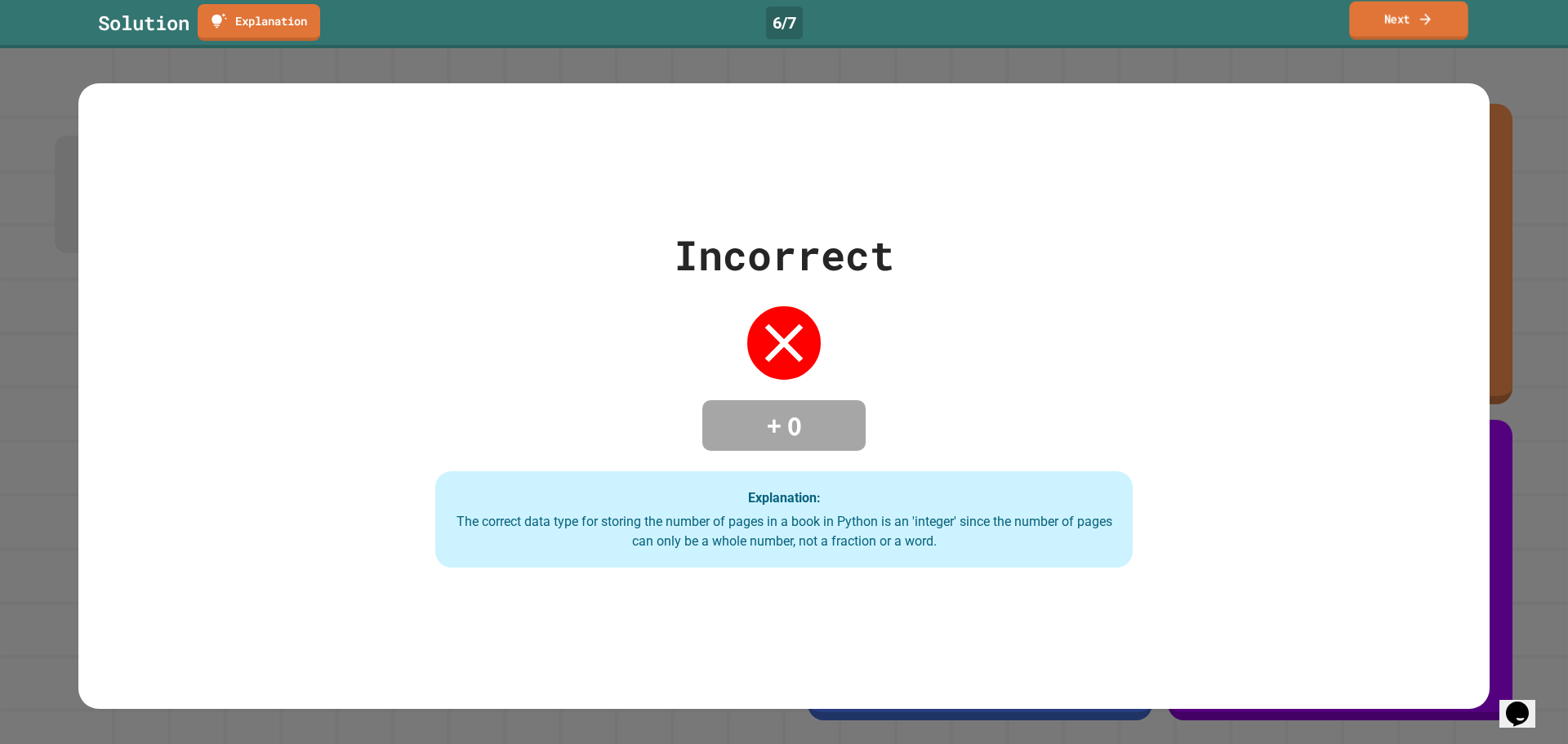
click at [1389, 24] on link "Next" at bounding box center [1408, 21] width 118 height 39
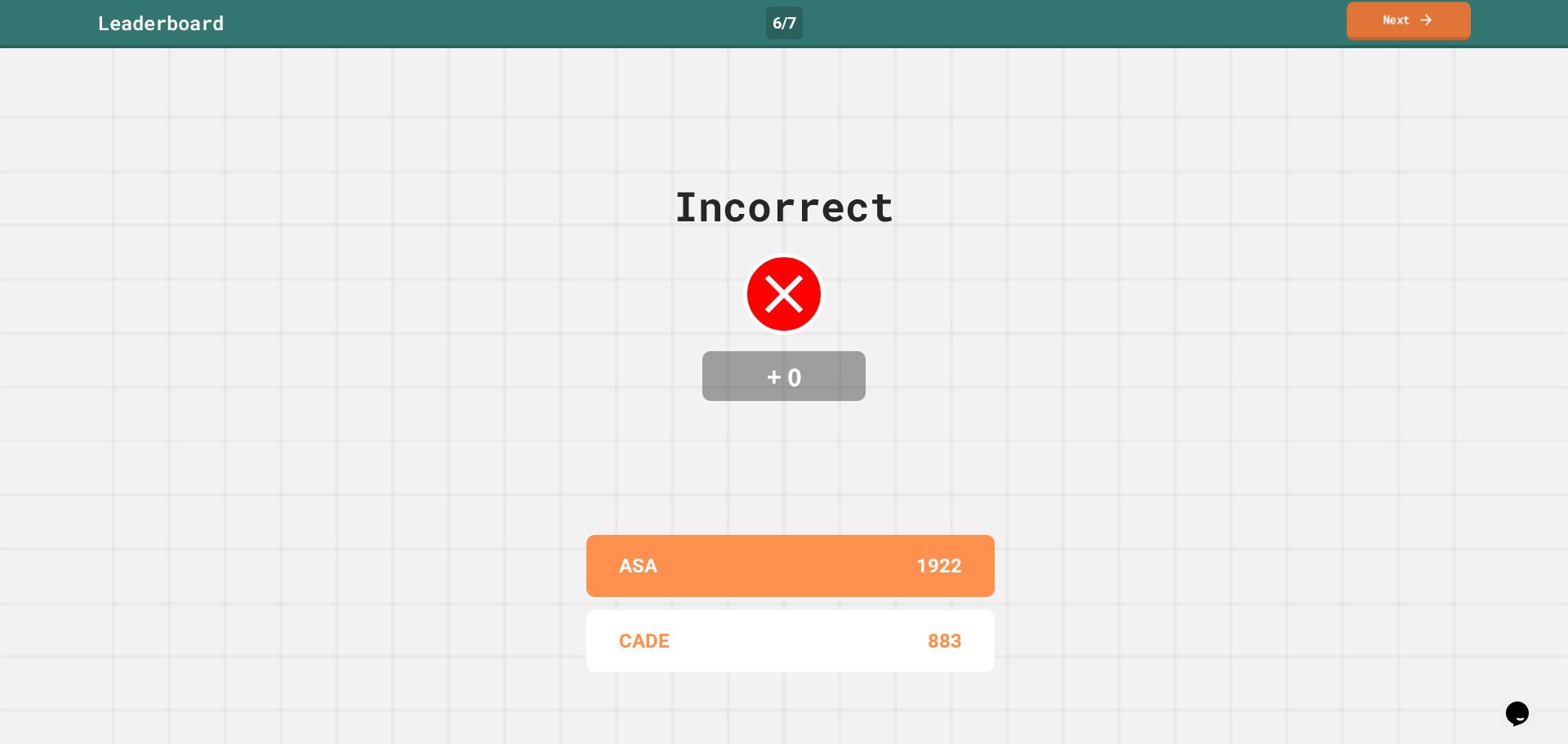
click at [1389, 24] on link "Next" at bounding box center [1409, 21] width 124 height 39
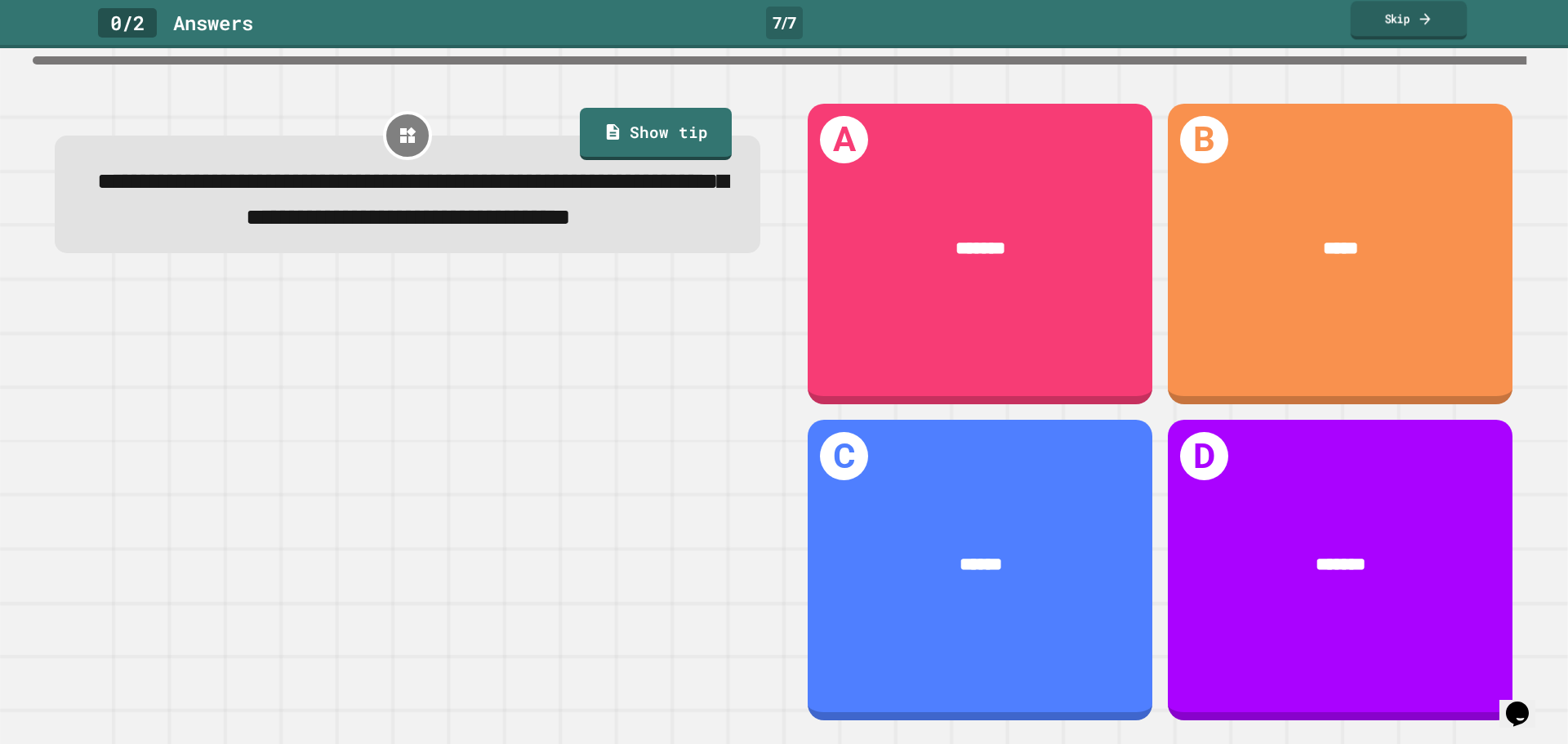
click at [1389, 24] on link "Skip" at bounding box center [1409, 20] width 116 height 39
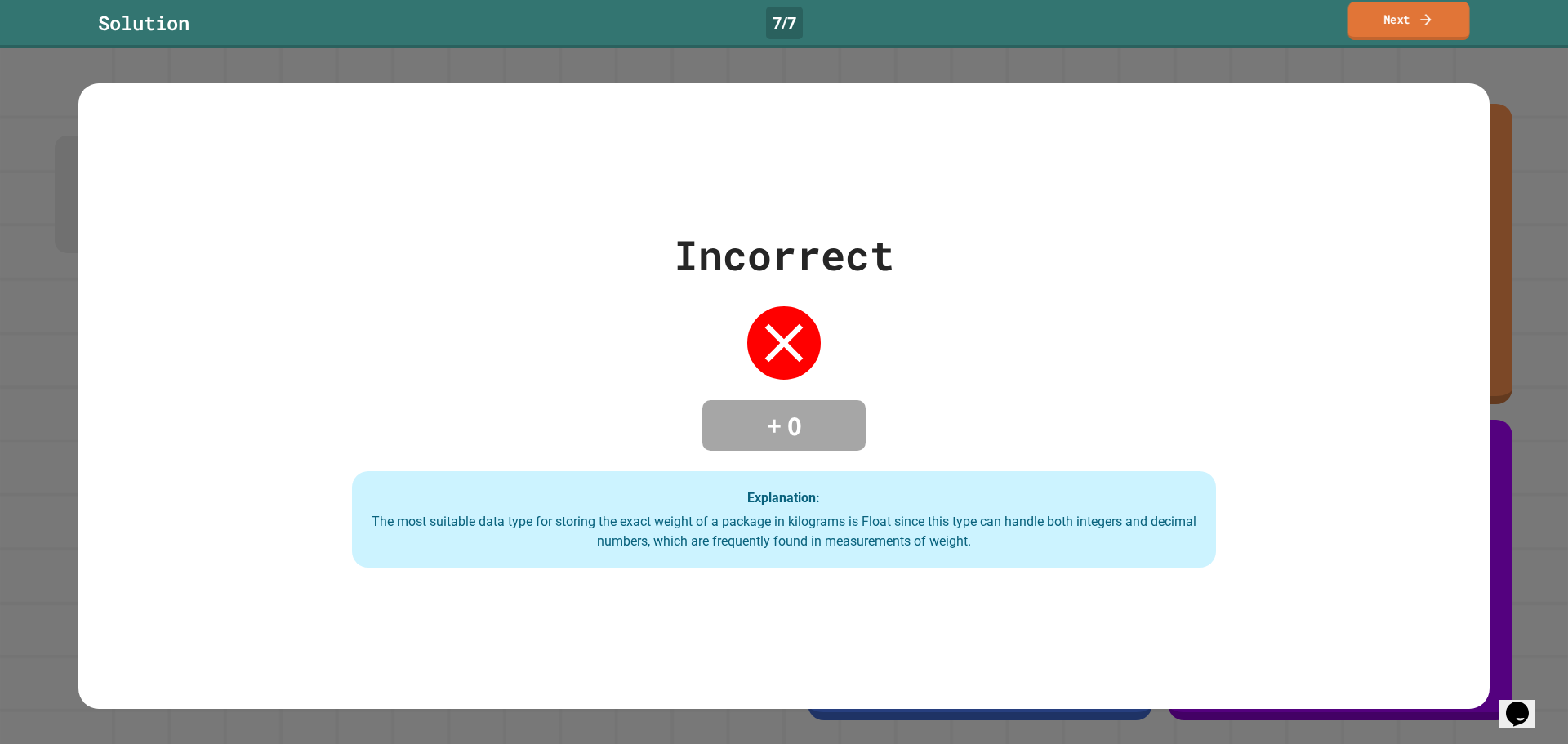
click at [1389, 24] on link "Next" at bounding box center [1409, 21] width 121 height 39
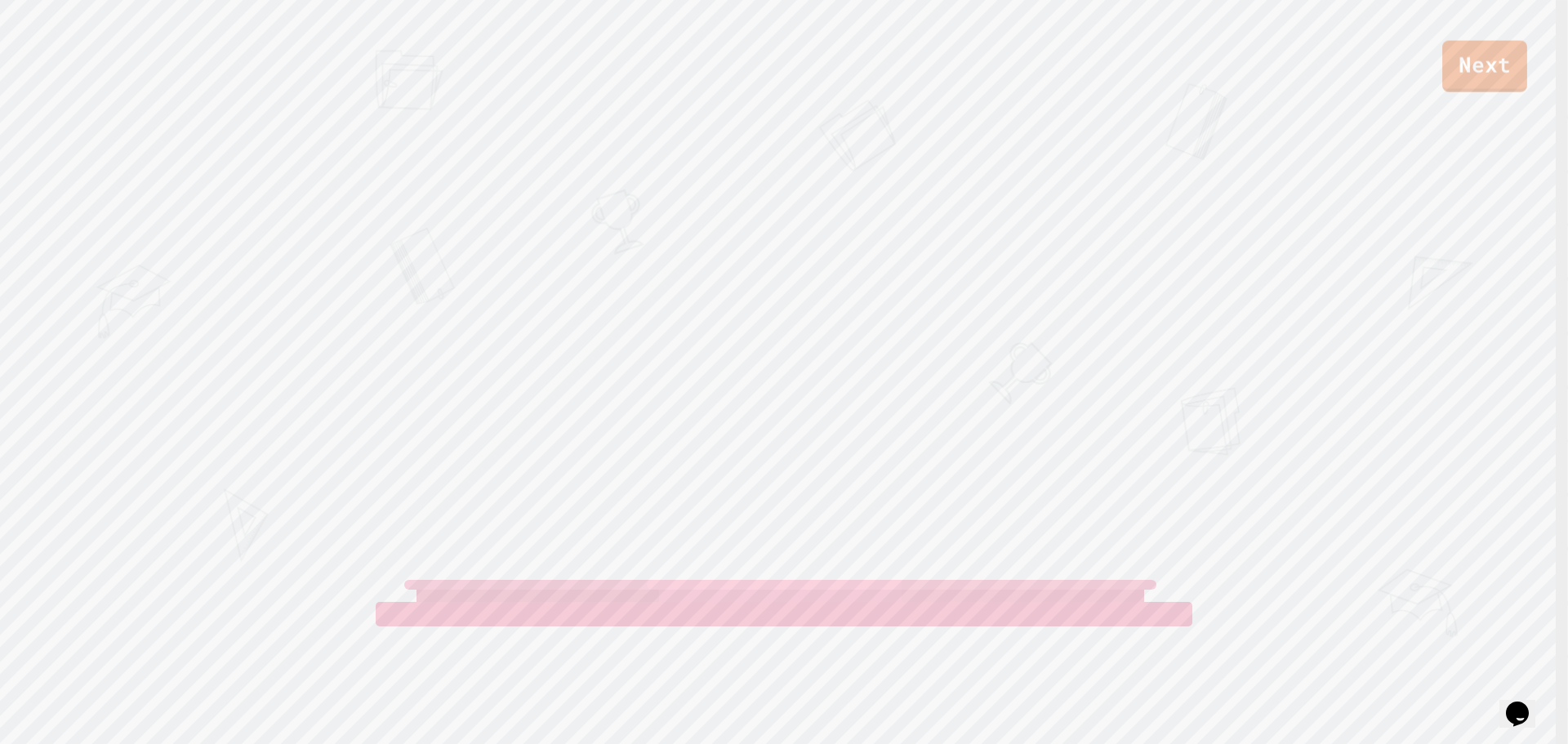
drag, startPoint x: 1567, startPoint y: 76, endPoint x: 1512, endPoint y: 63, distance: 56.5
click at [1563, 76] on div "Next" at bounding box center [784, 46] width 1568 height 92
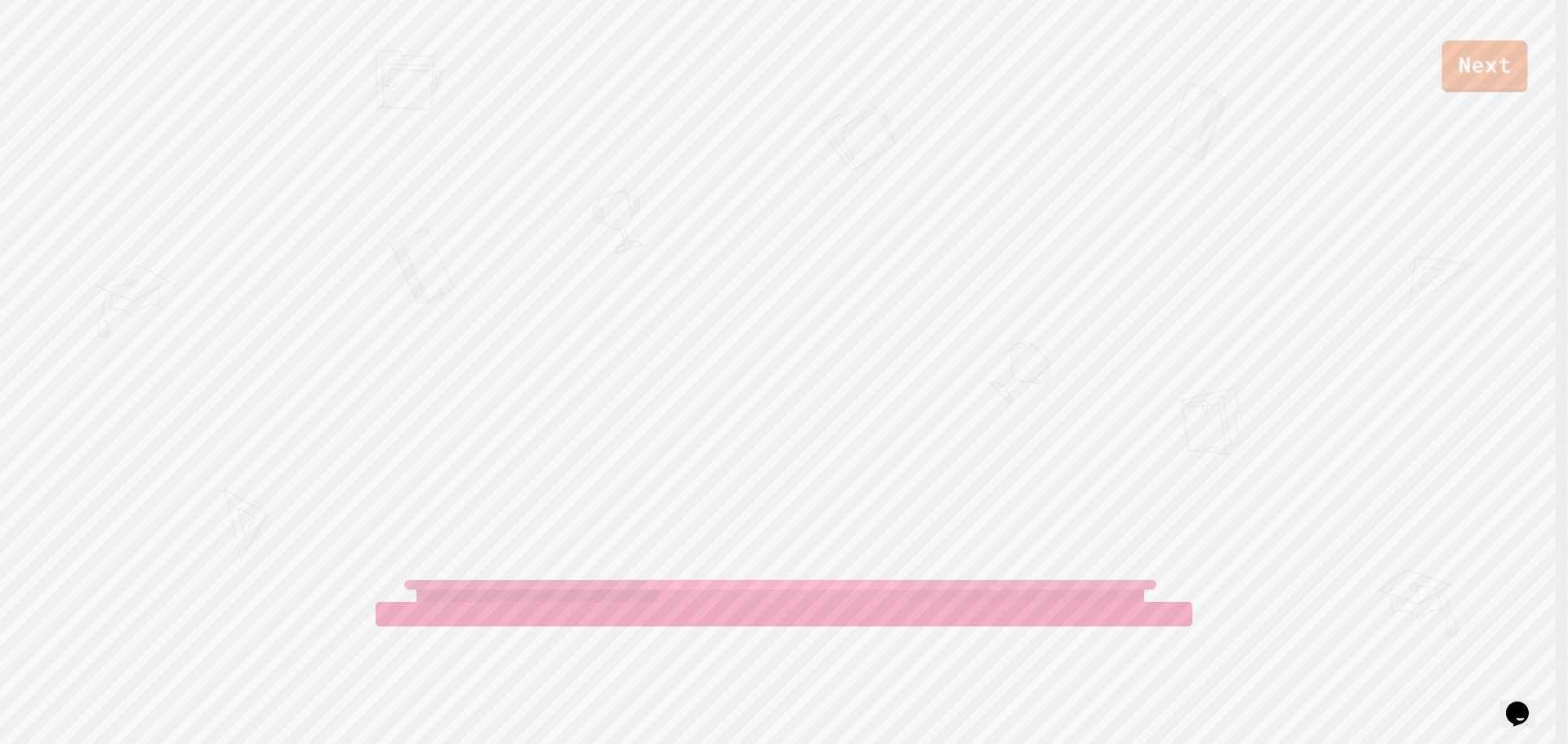
click at [1481, 56] on link "Next" at bounding box center [1485, 67] width 85 height 52
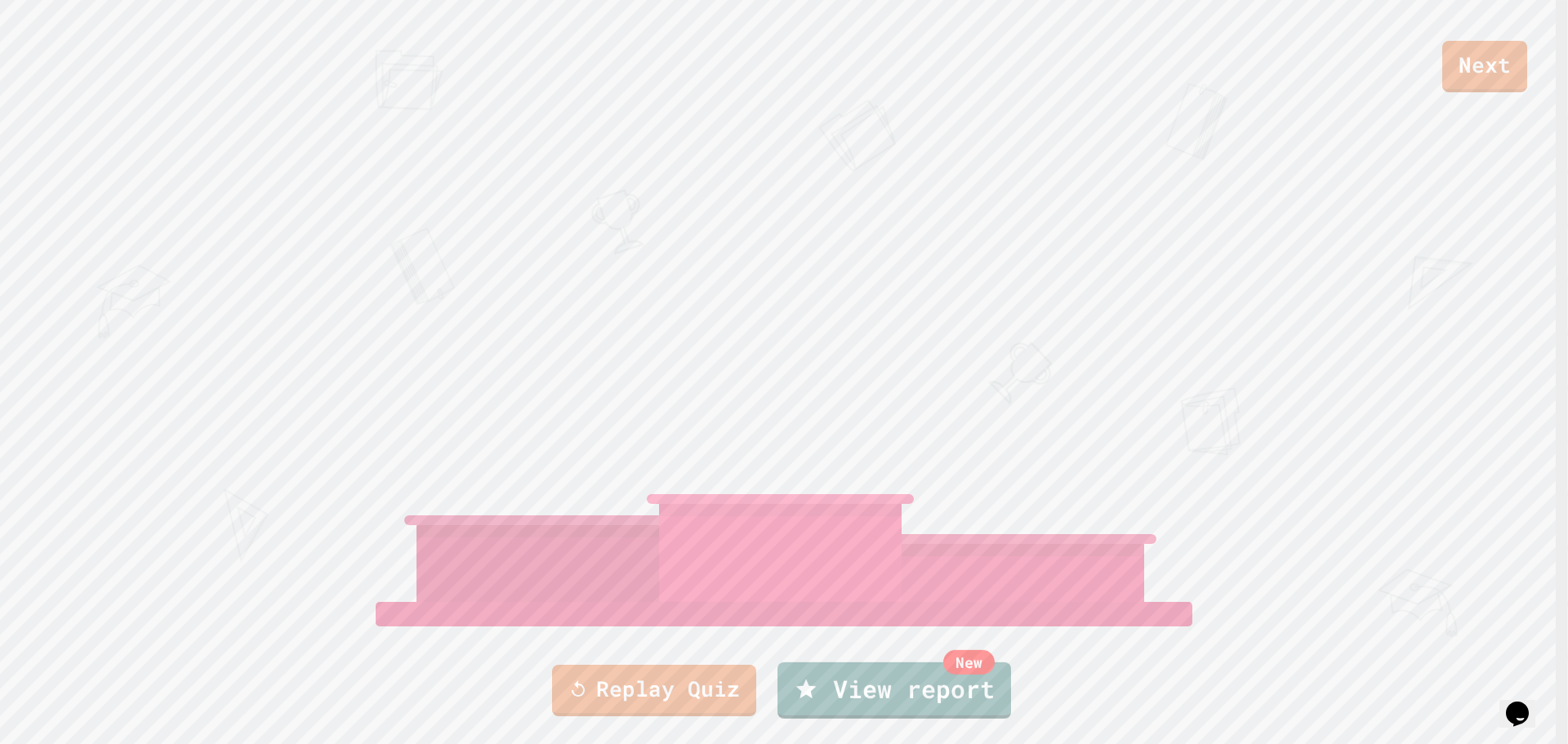
click at [588, 696] on icon at bounding box center [578, 689] width 19 height 19
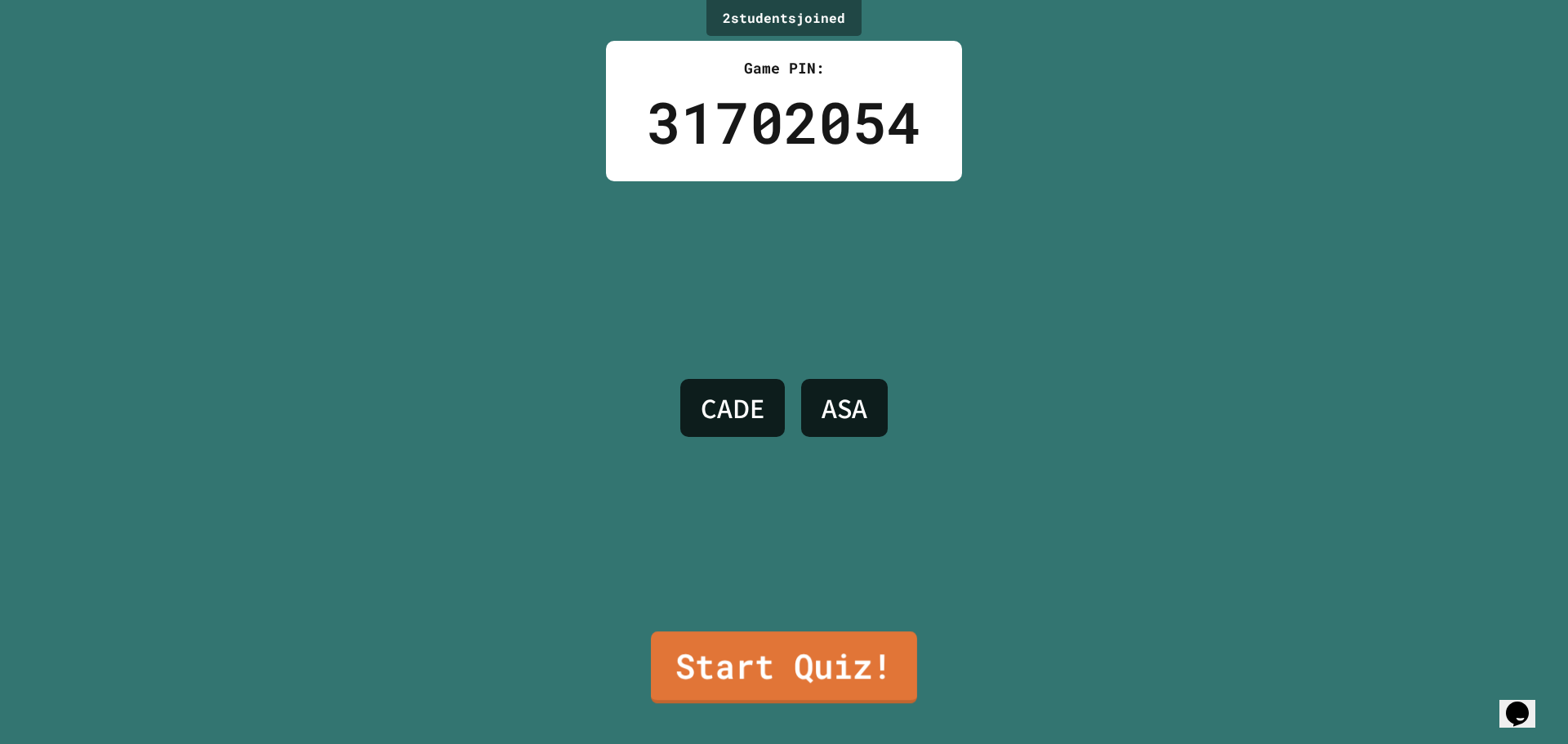
click at [759, 644] on link "Start Quiz!" at bounding box center [784, 668] width 266 height 72
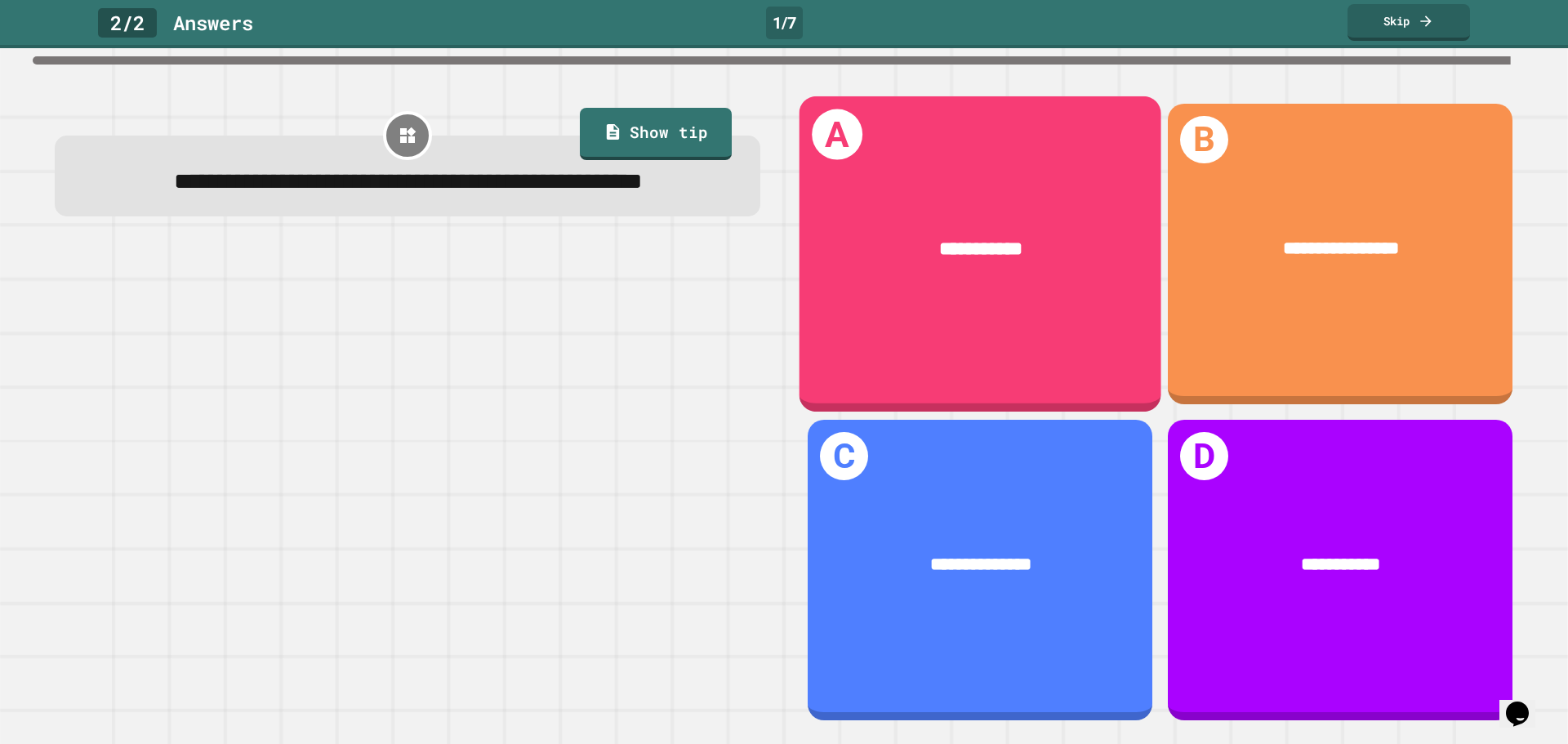
click at [951, 264] on div "**********" at bounding box center [981, 250] width 362 height 106
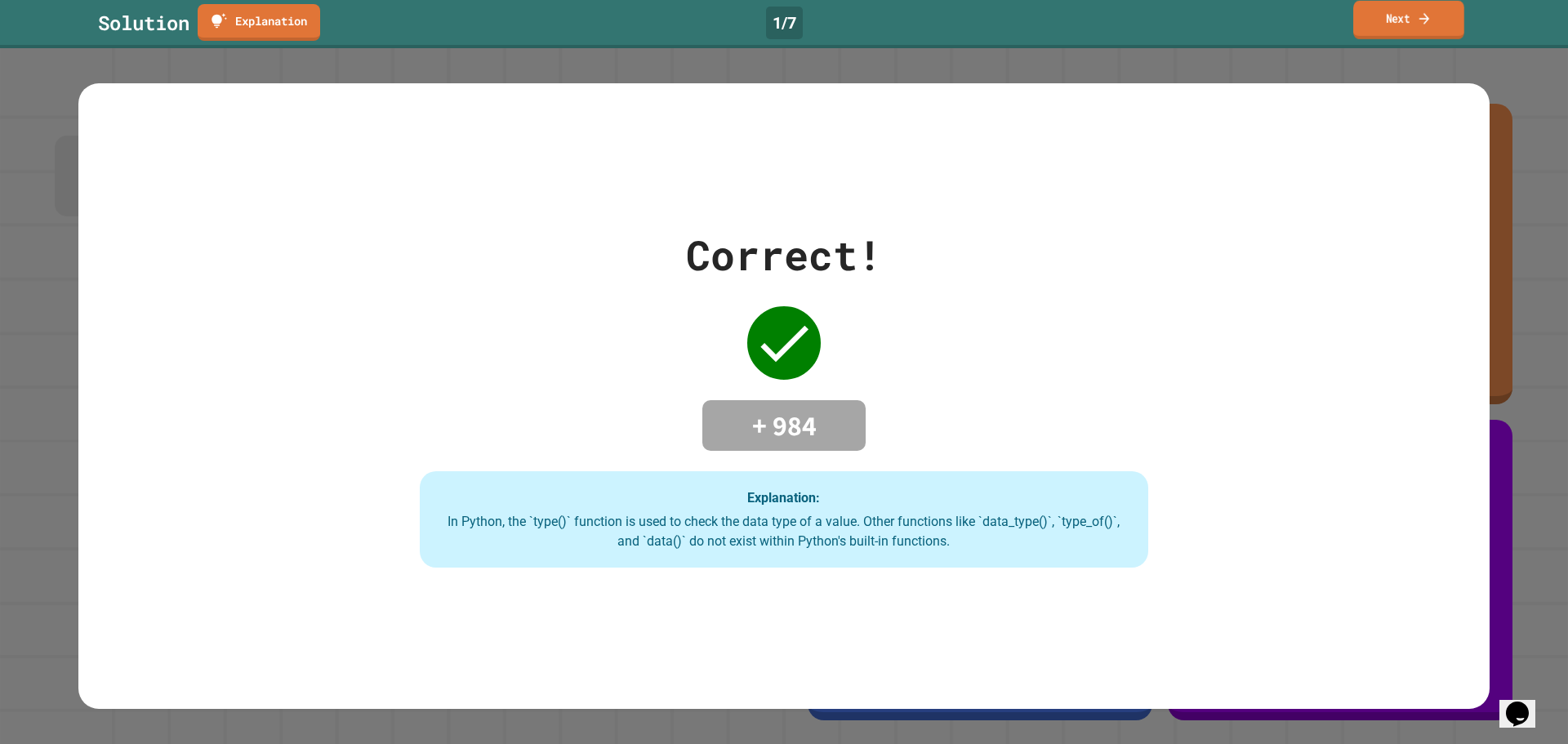
click at [1378, 15] on link "Next" at bounding box center [1409, 20] width 111 height 39
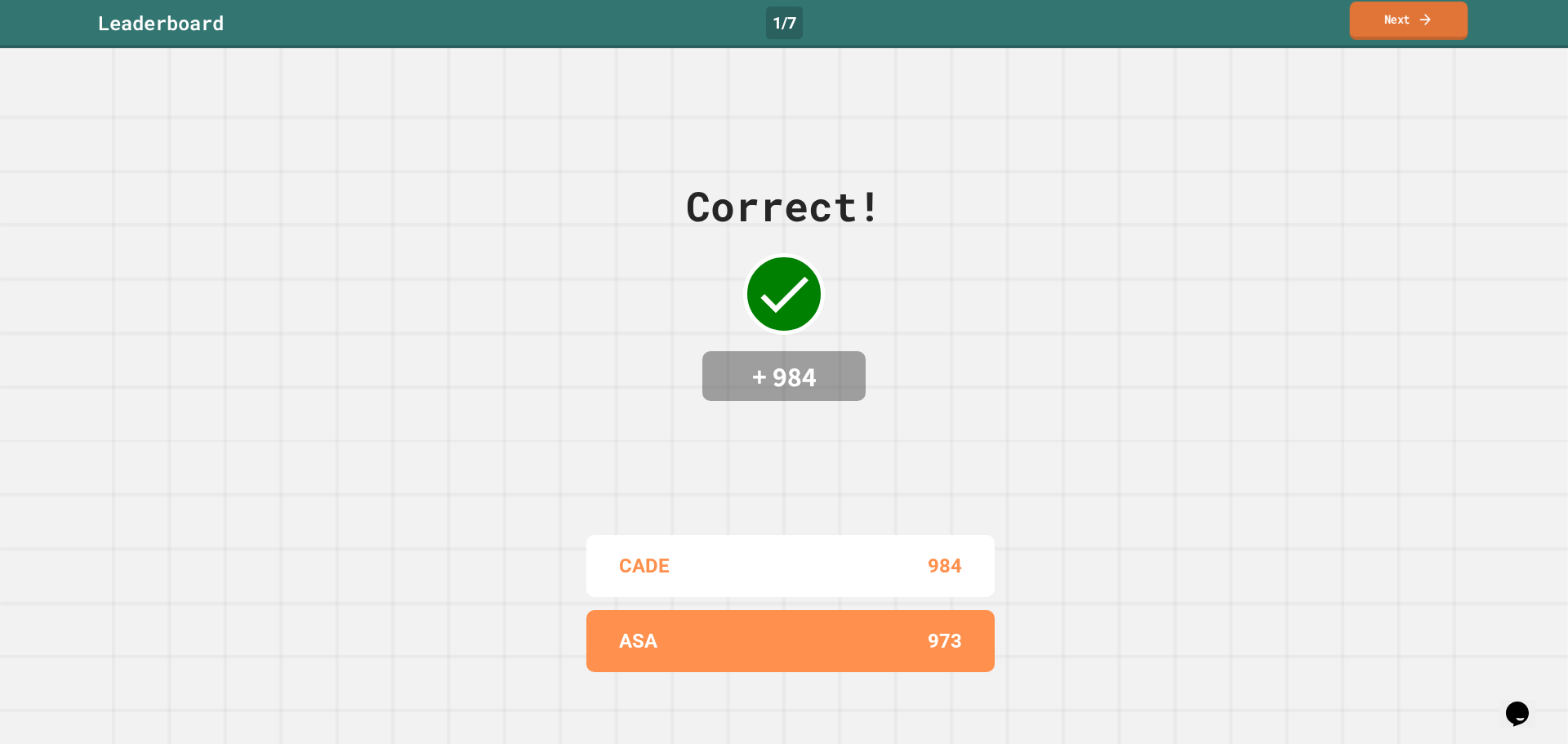
click at [1364, 27] on link "Next" at bounding box center [1409, 21] width 118 height 39
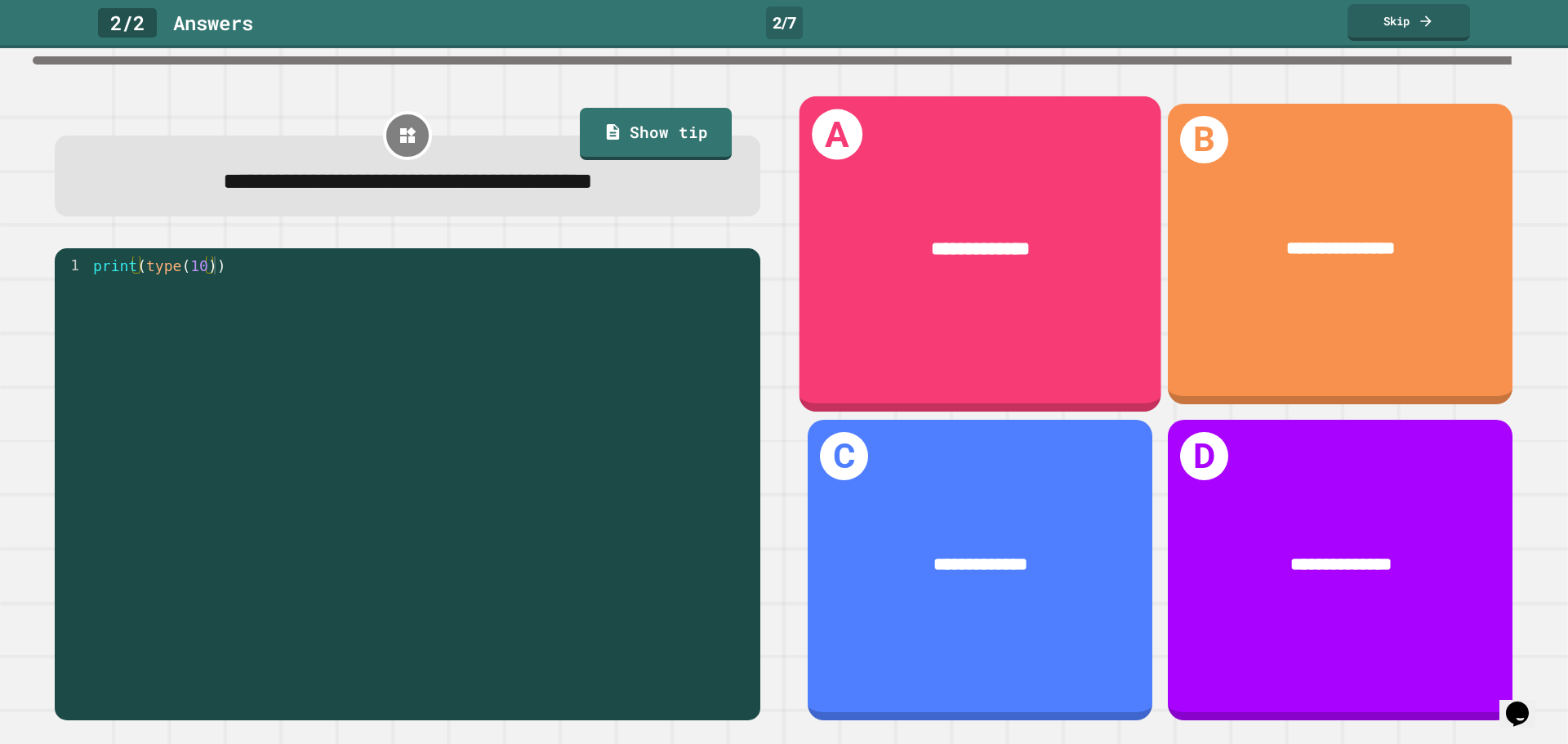
click at [907, 325] on div "**********" at bounding box center [981, 253] width 362 height 315
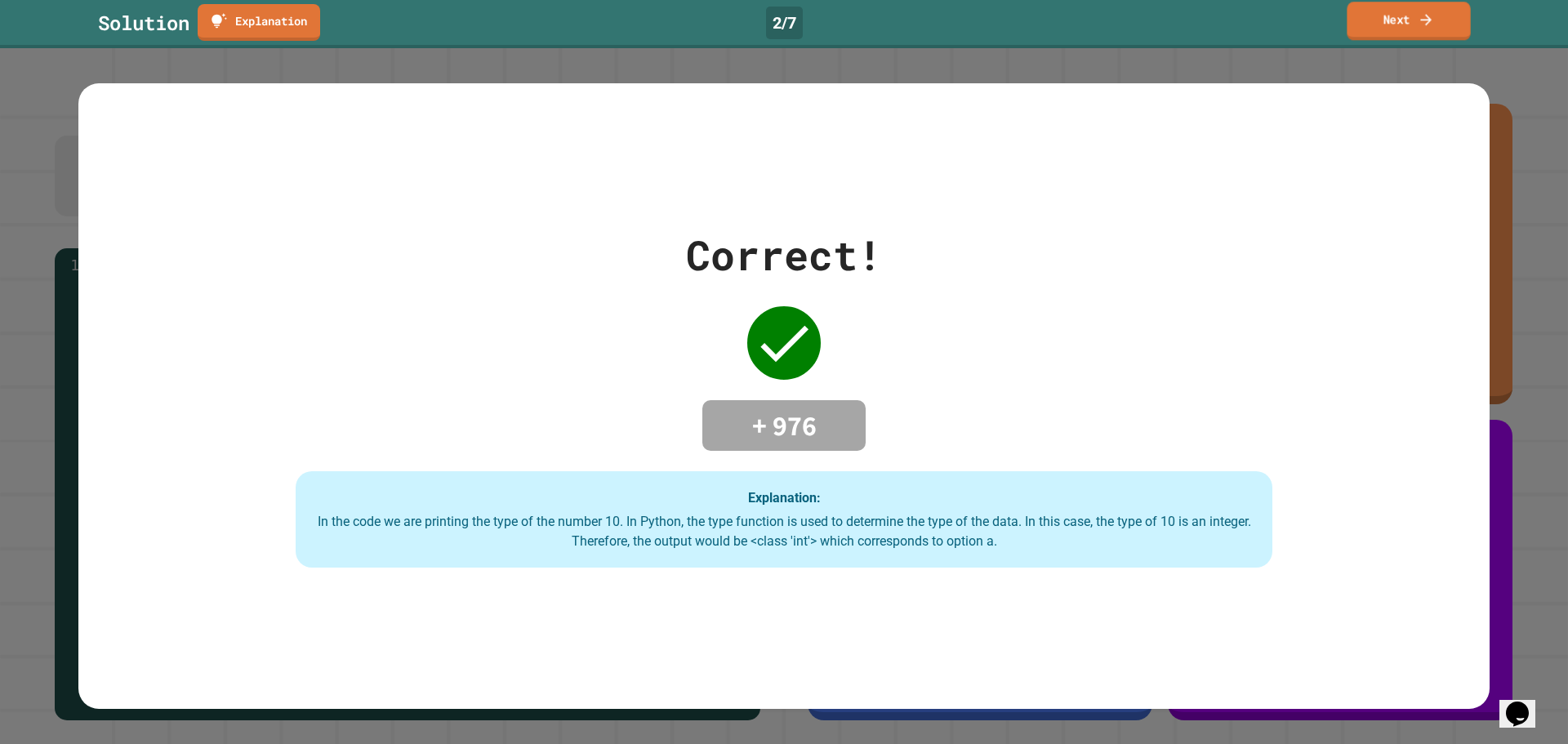
click at [1395, 28] on link "Next" at bounding box center [1408, 21] width 123 height 39
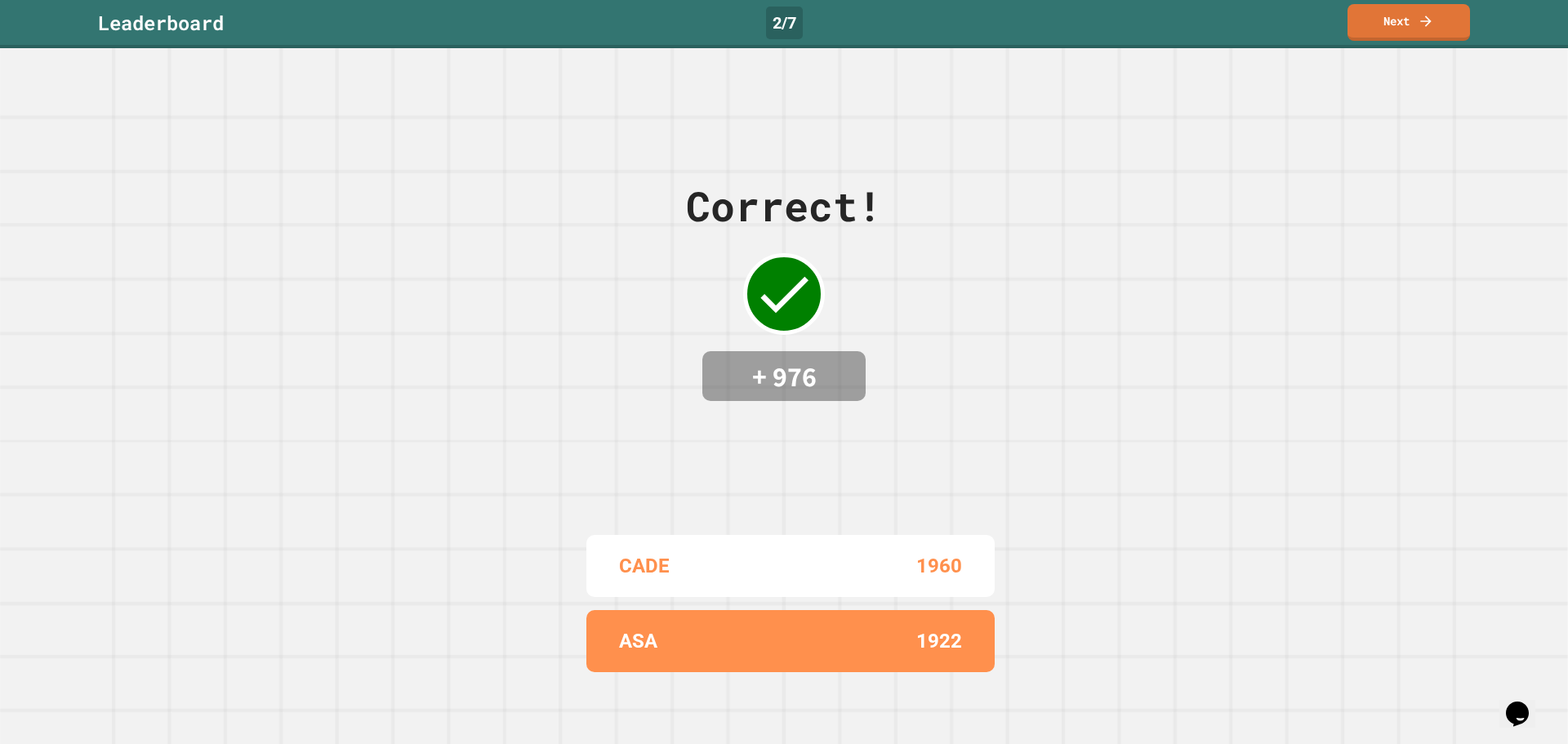
click at [1355, 44] on div "Leaderboard 2 / 7 Next" at bounding box center [784, 24] width 1568 height 49
drag, startPoint x: 1359, startPoint y: 33, endPoint x: 1340, endPoint y: 41, distance: 20.6
click at [1359, 32] on link "Next" at bounding box center [1409, 23] width 122 height 37
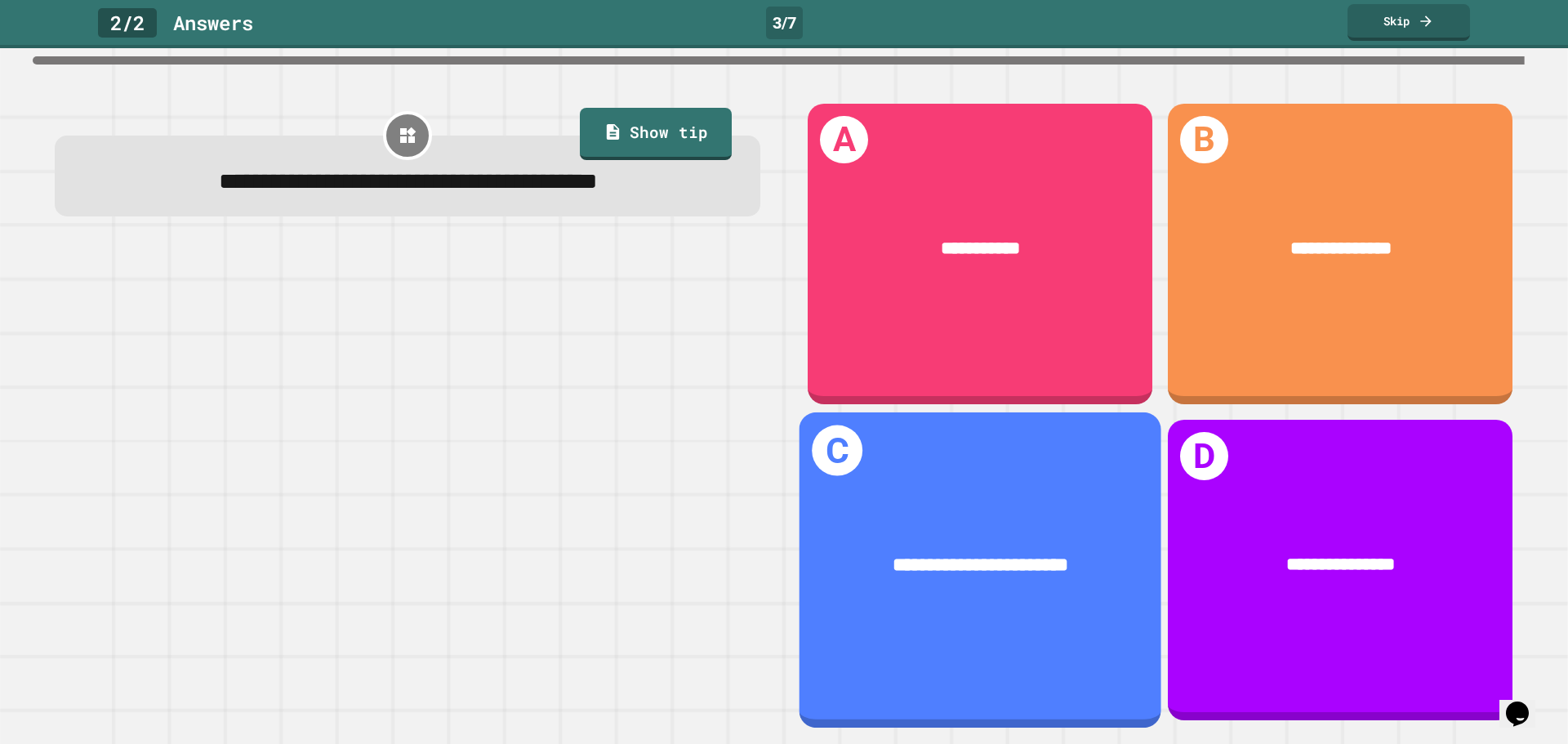
click at [906, 482] on div "**********" at bounding box center [981, 570] width 362 height 315
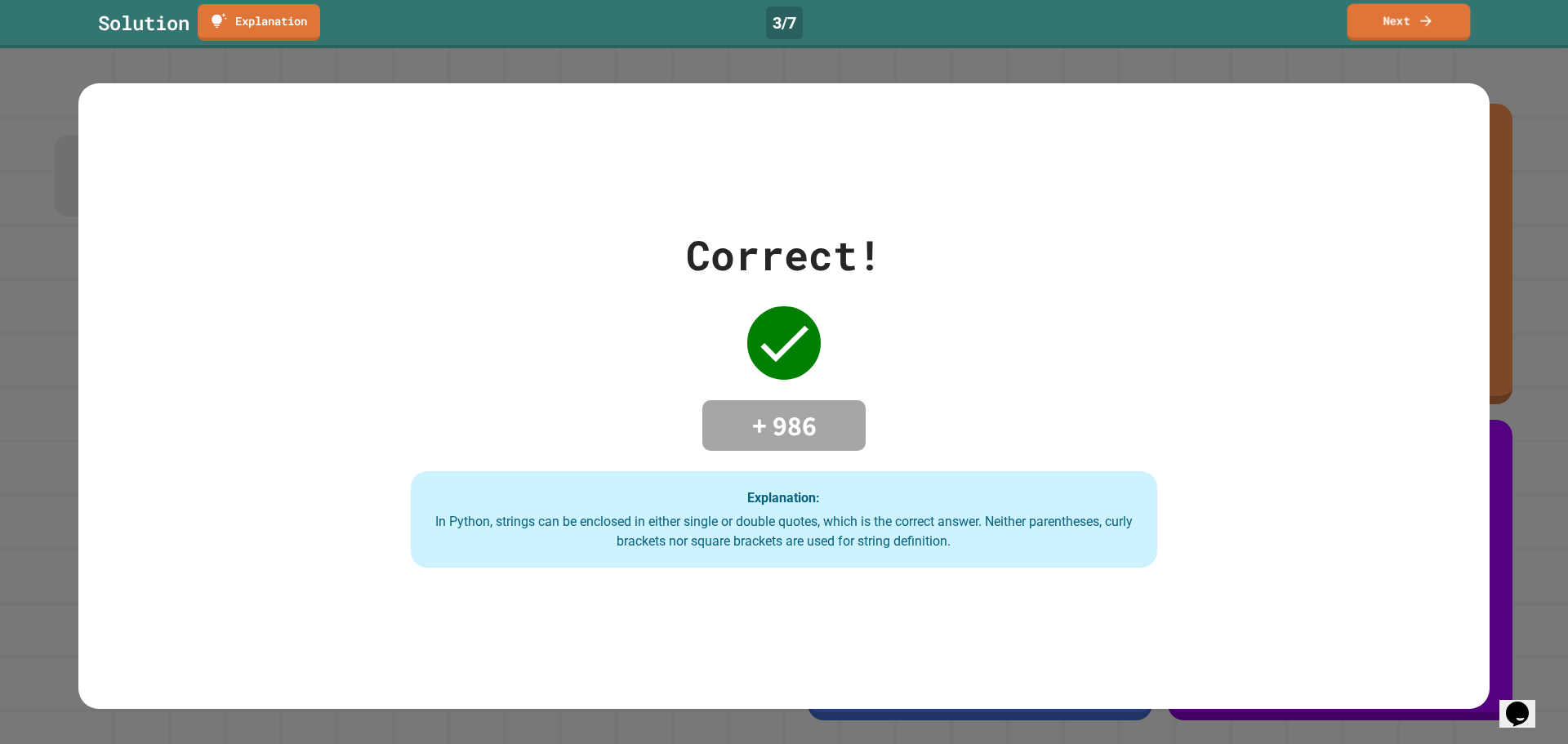
click at [1368, 18] on link "Next" at bounding box center [1409, 23] width 123 height 37
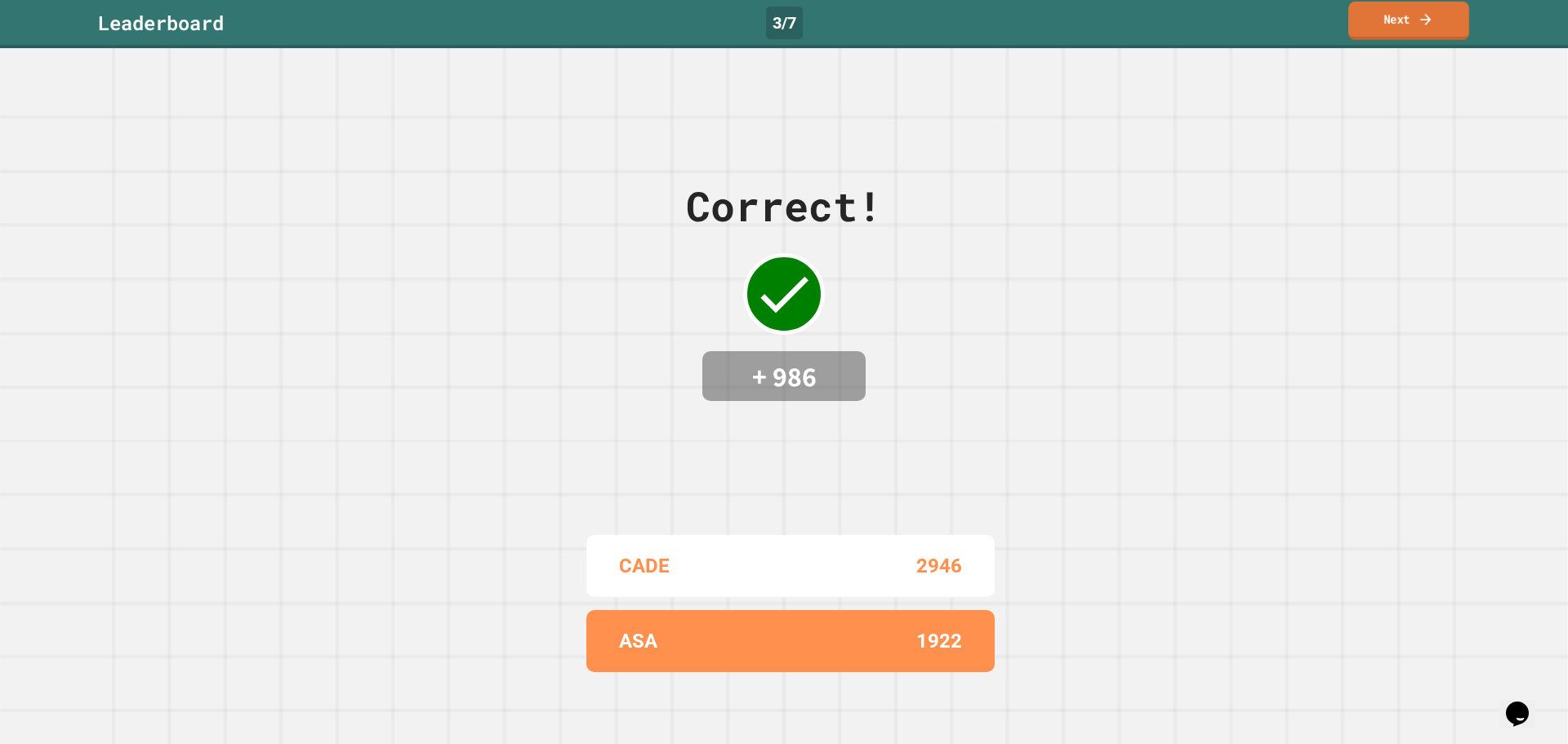
click at [1405, 42] on div "Leaderboard 3 / 7 Next" at bounding box center [784, 24] width 1568 height 49
click at [1401, 36] on link "Next" at bounding box center [1409, 21] width 121 height 39
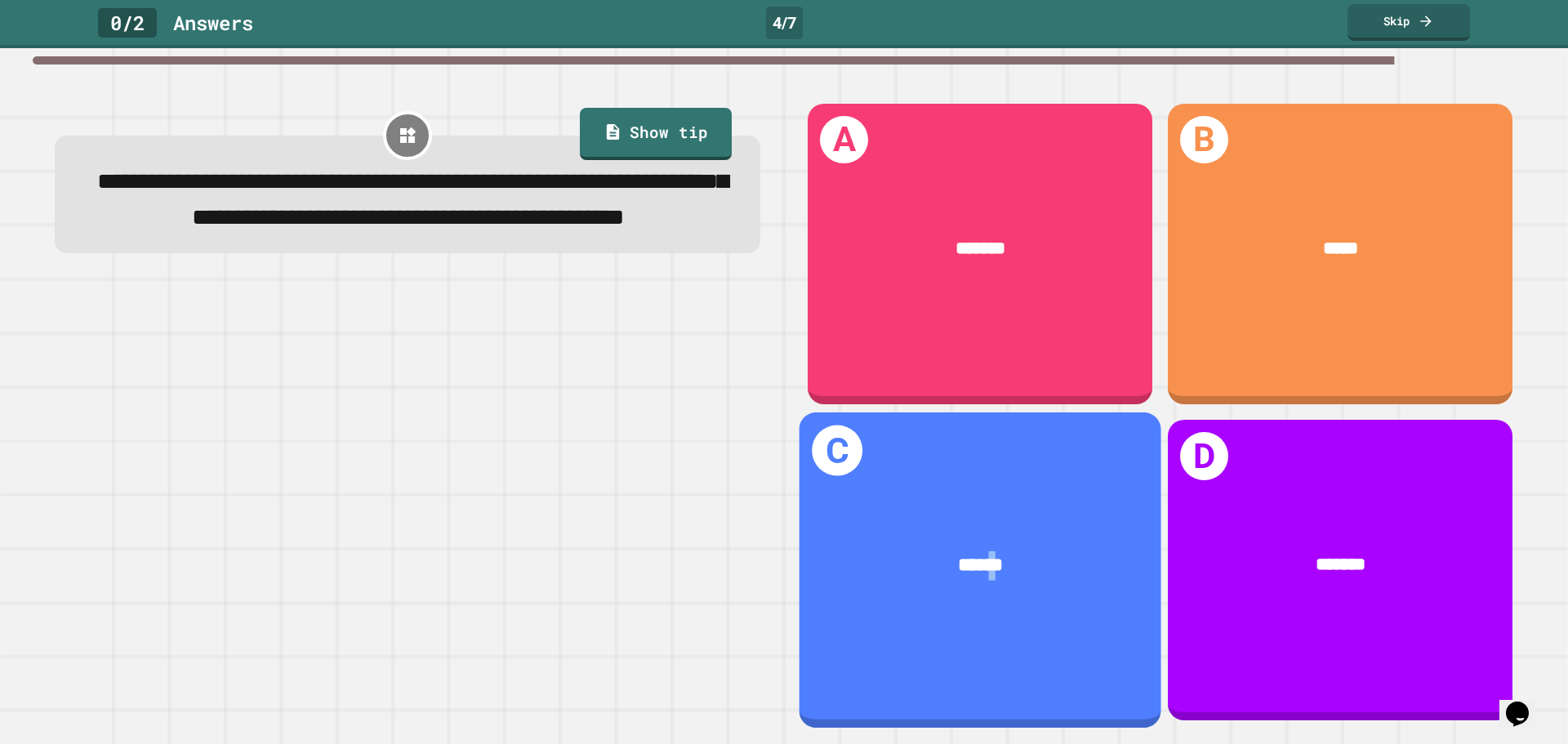
click at [972, 483] on div "C ******" at bounding box center [981, 570] width 362 height 315
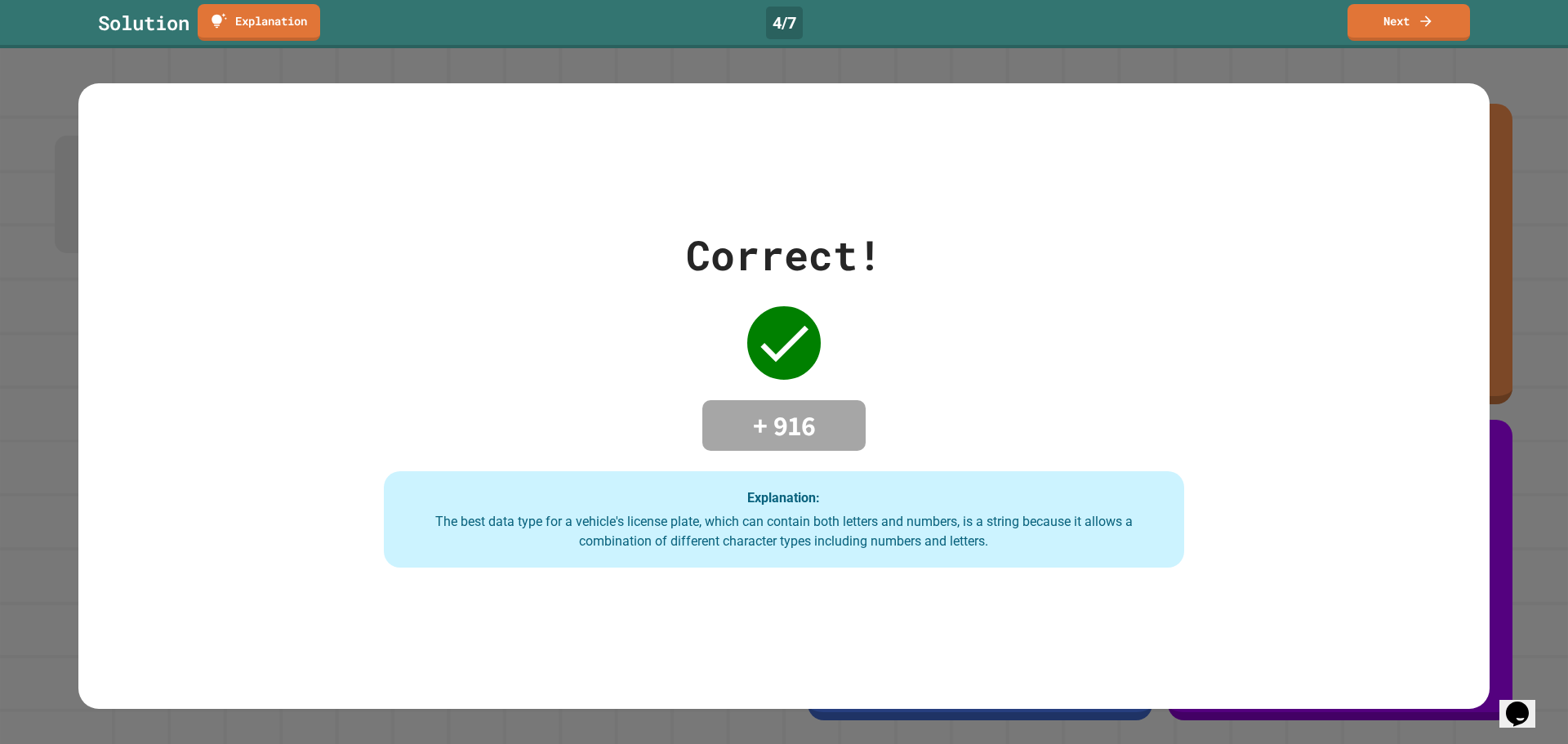
click at [1370, 27] on link "Next" at bounding box center [1409, 23] width 122 height 37
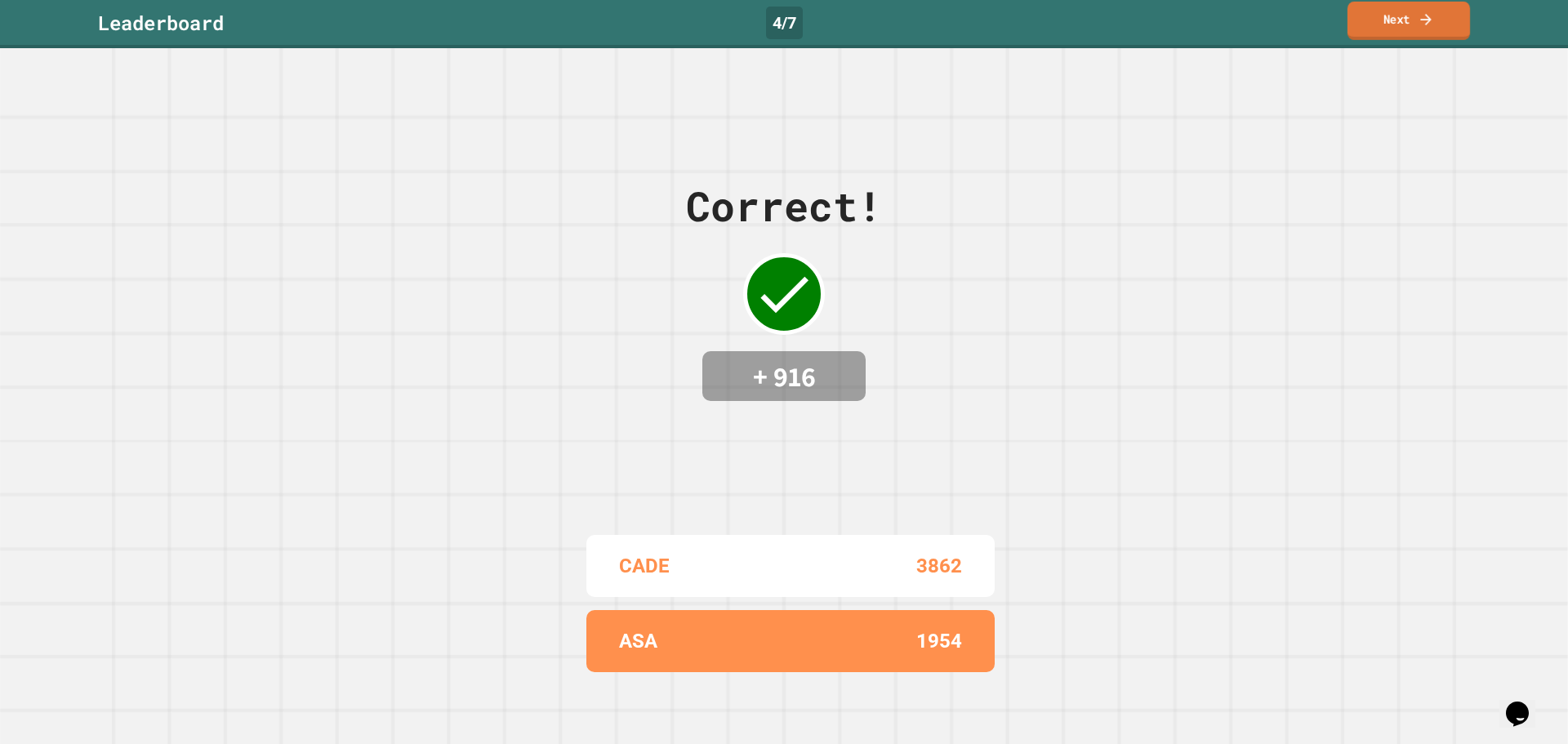
click at [1371, 21] on link "Next" at bounding box center [1409, 21] width 122 height 39
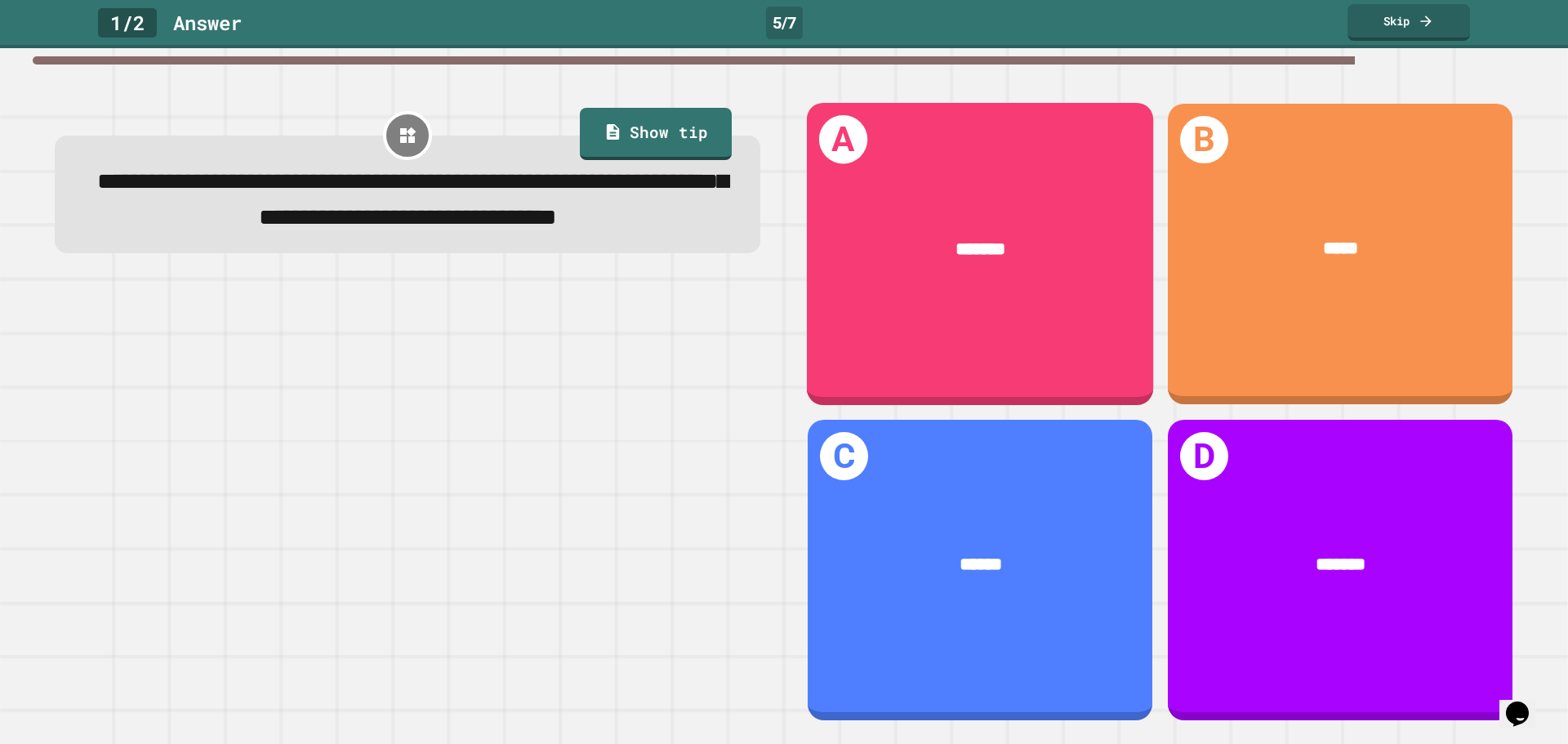
click at [859, 273] on div "*******" at bounding box center [979, 250] width 346 height 101
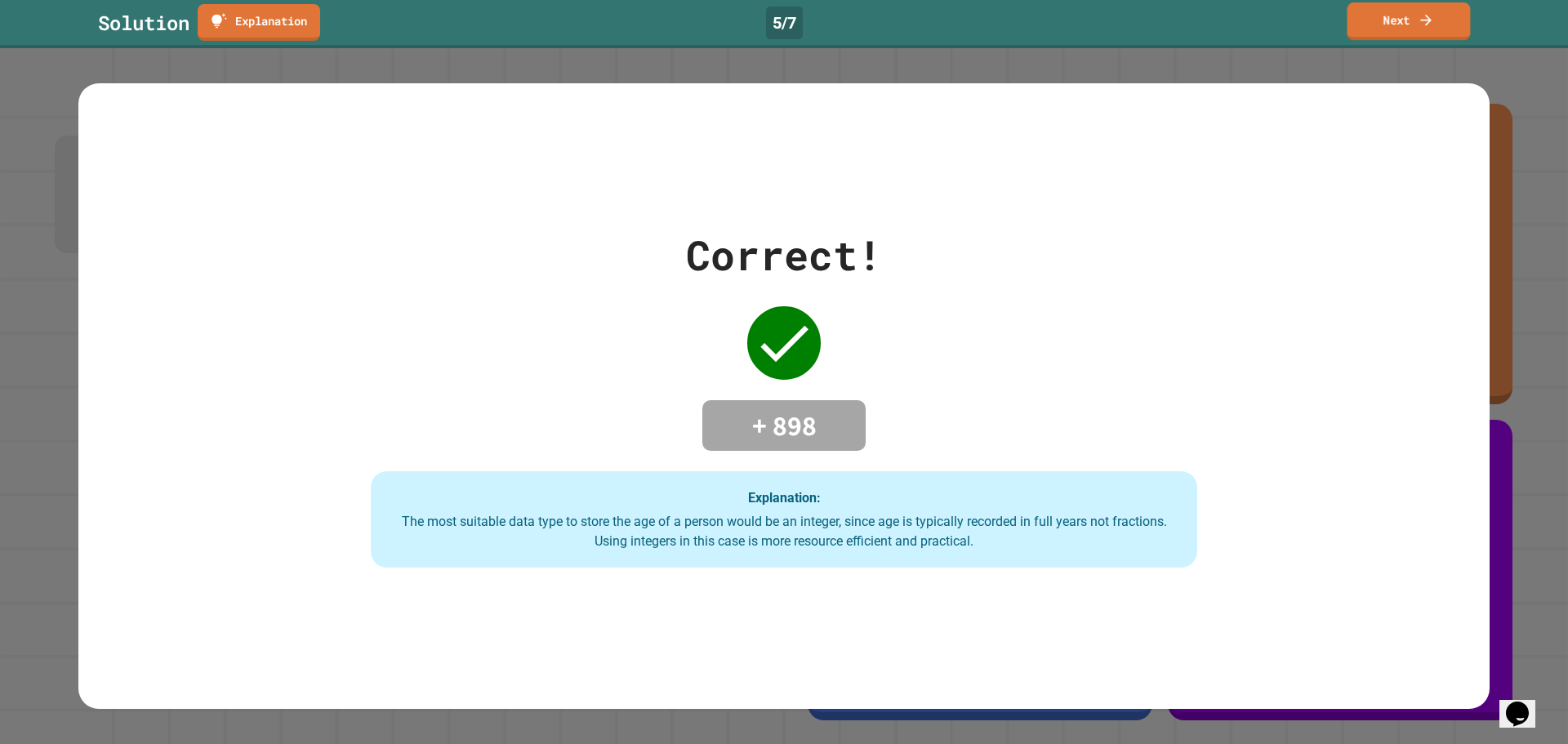
click at [1421, 28] on link "Next" at bounding box center [1408, 21] width 123 height 38
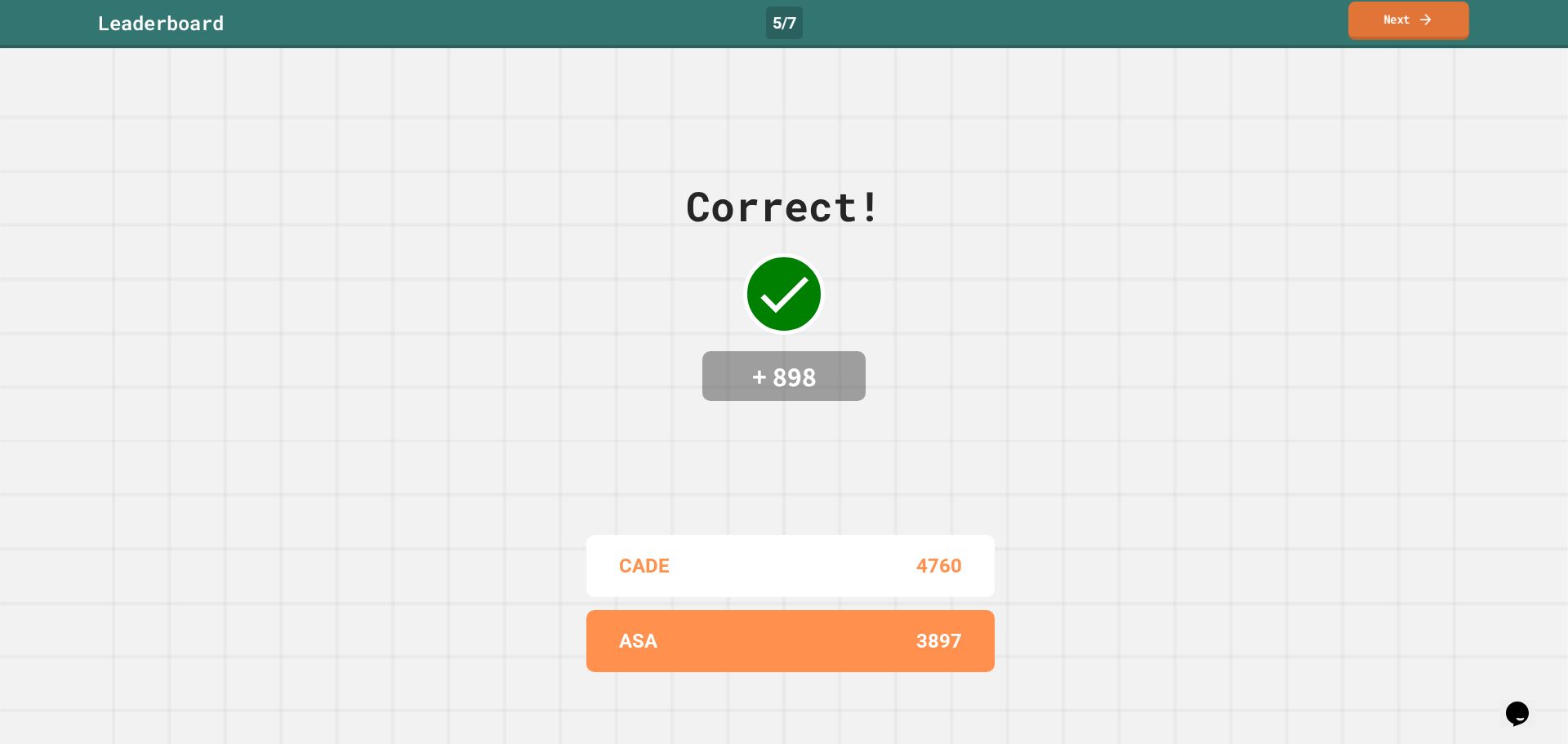
click at [1453, 20] on link "Next" at bounding box center [1409, 21] width 121 height 39
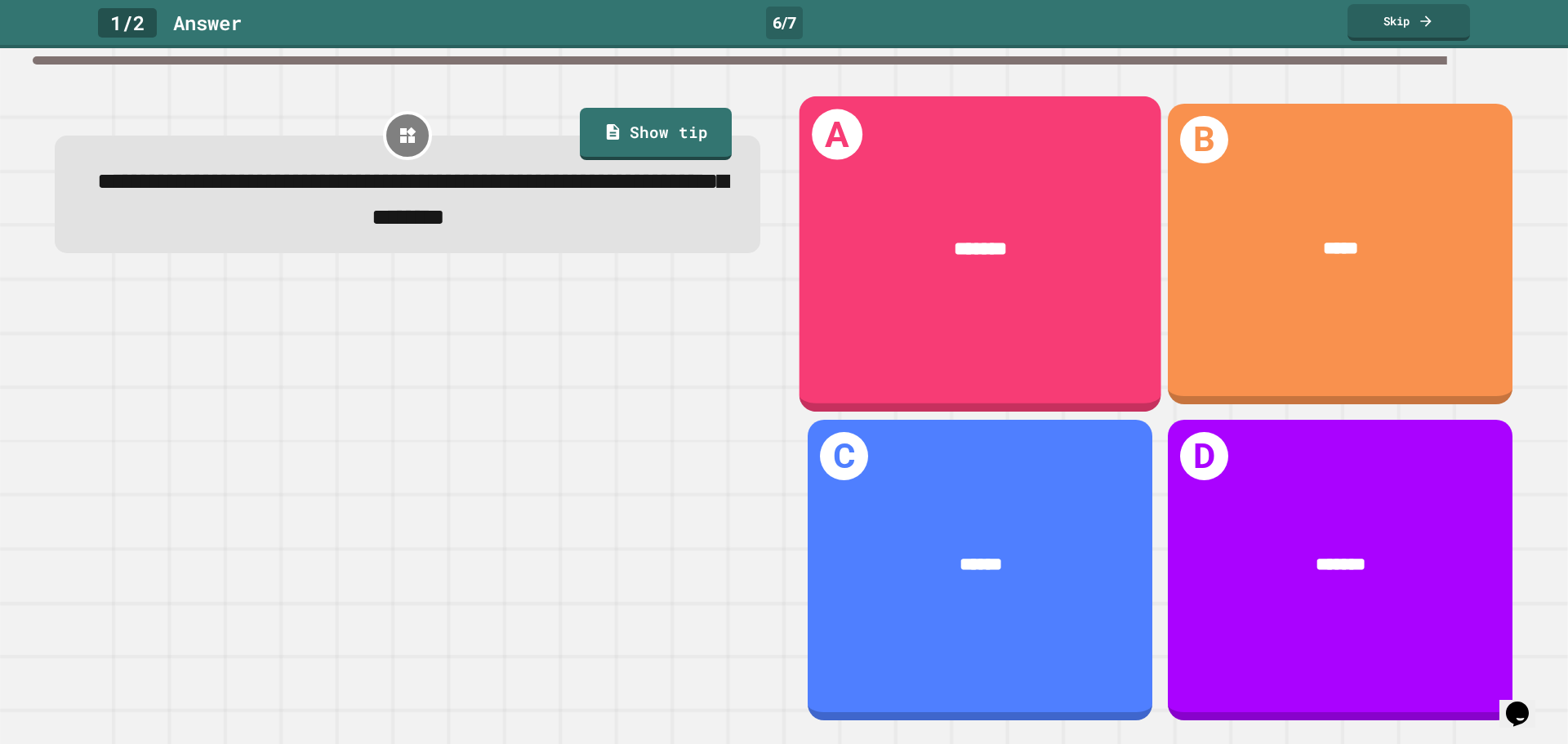
click at [957, 324] on div "A *******" at bounding box center [981, 253] width 362 height 315
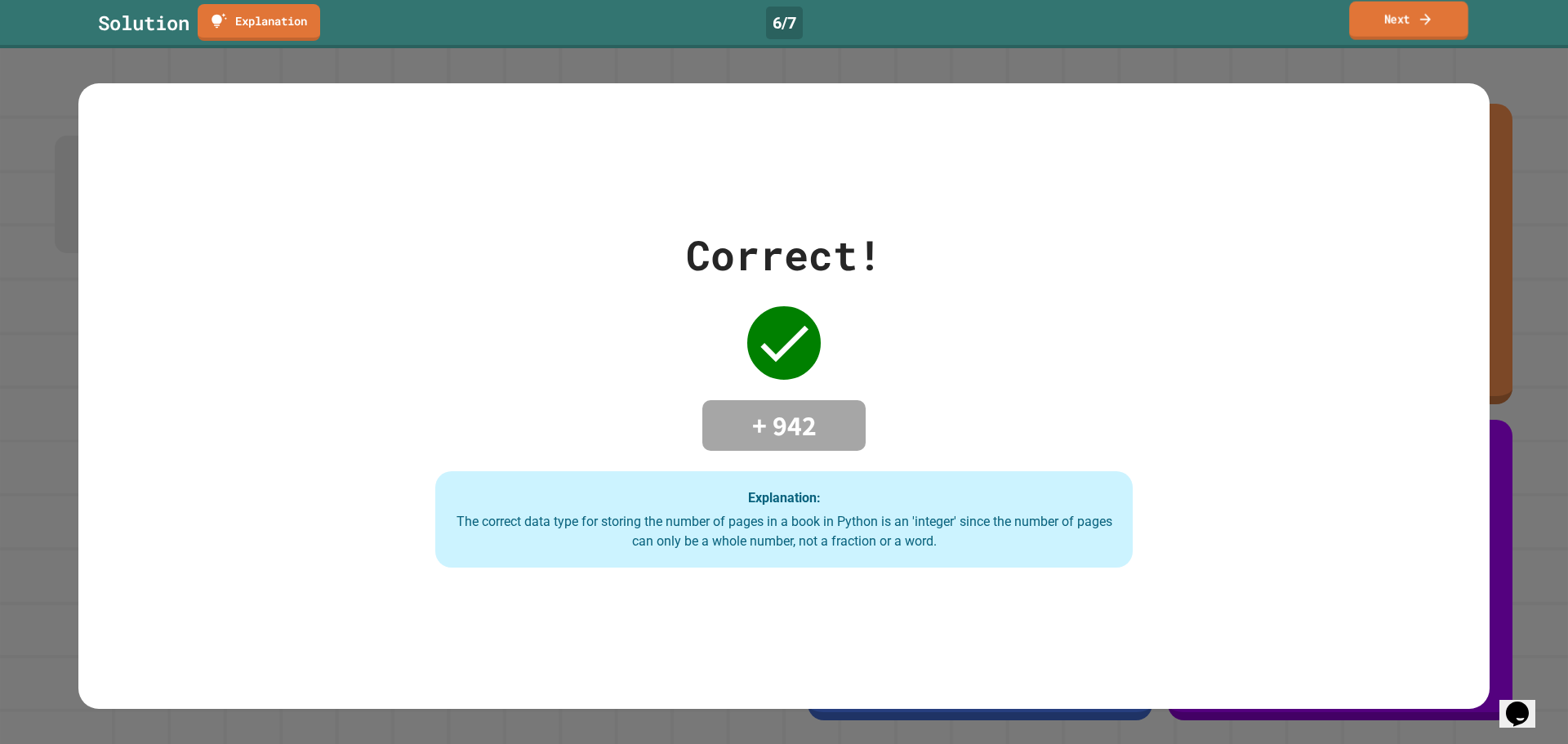
click at [1369, 8] on link "Next" at bounding box center [1409, 21] width 119 height 39
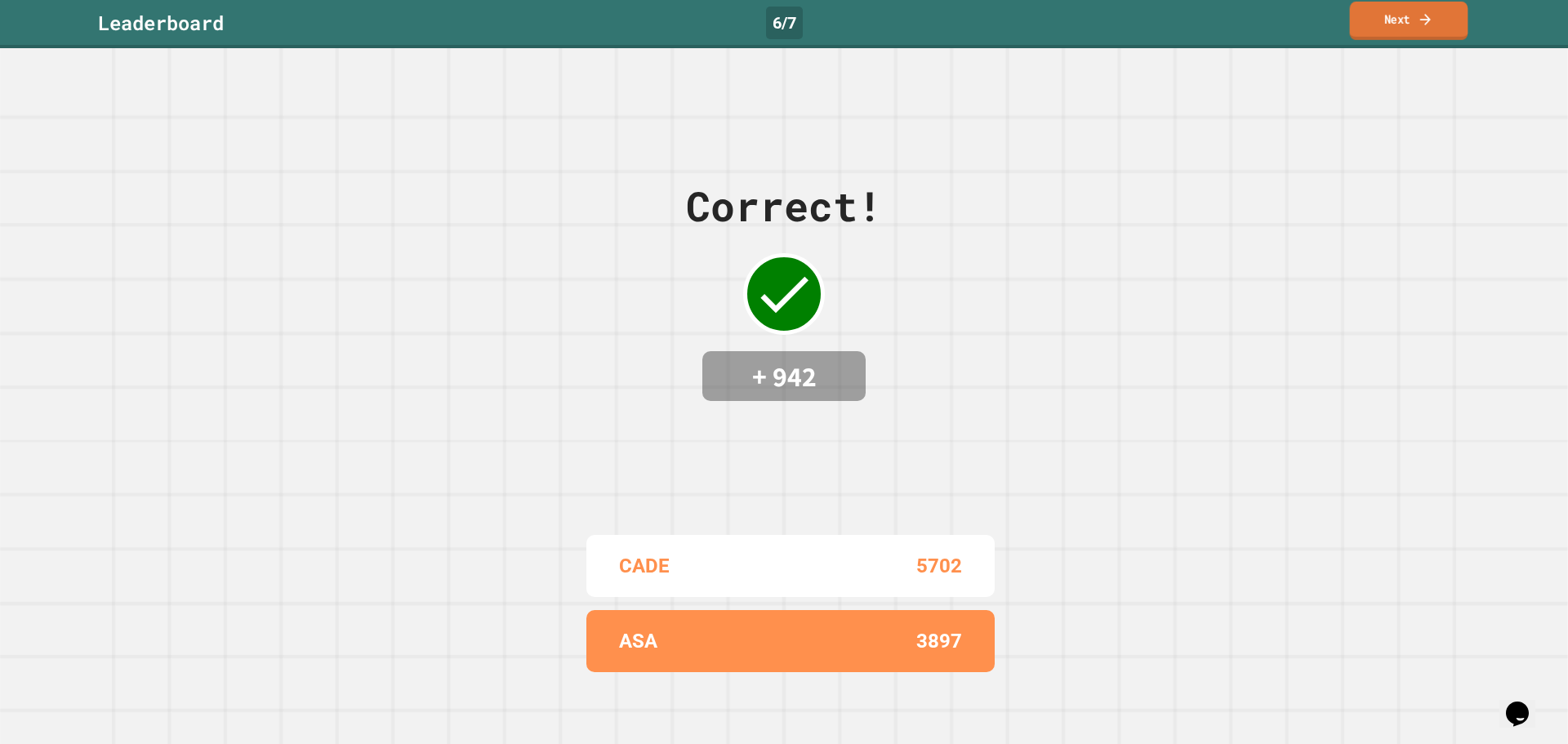
click at [1369, 16] on link "Next" at bounding box center [1409, 21] width 118 height 39
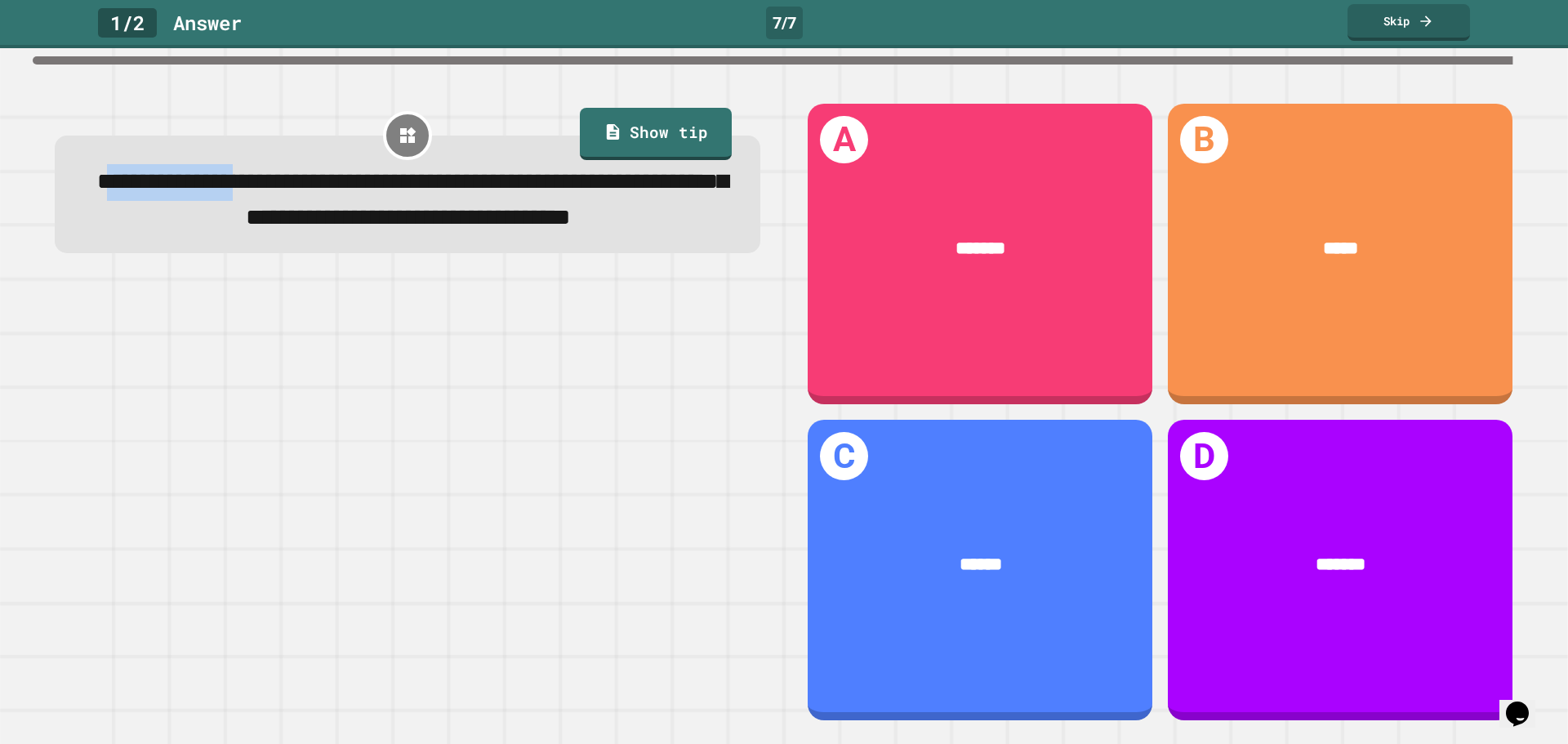
drag, startPoint x: 106, startPoint y: 185, endPoint x: 211, endPoint y: 183, distance: 105.0
click at [290, 199] on span "**********" at bounding box center [412, 199] width 631 height 59
click at [268, 194] on span "**********" at bounding box center [412, 199] width 631 height 59
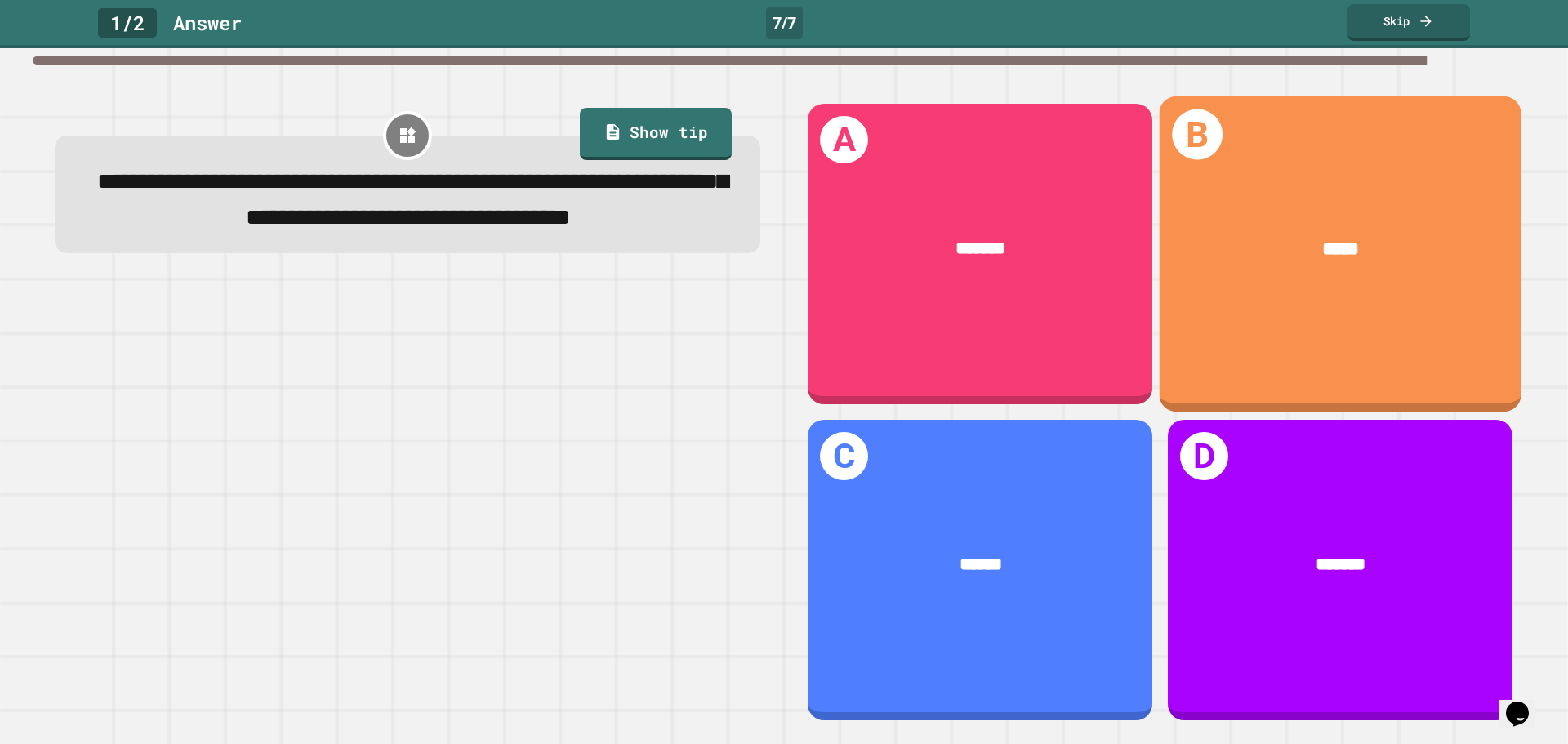
click at [1282, 360] on div "B *****" at bounding box center [1340, 253] width 362 height 315
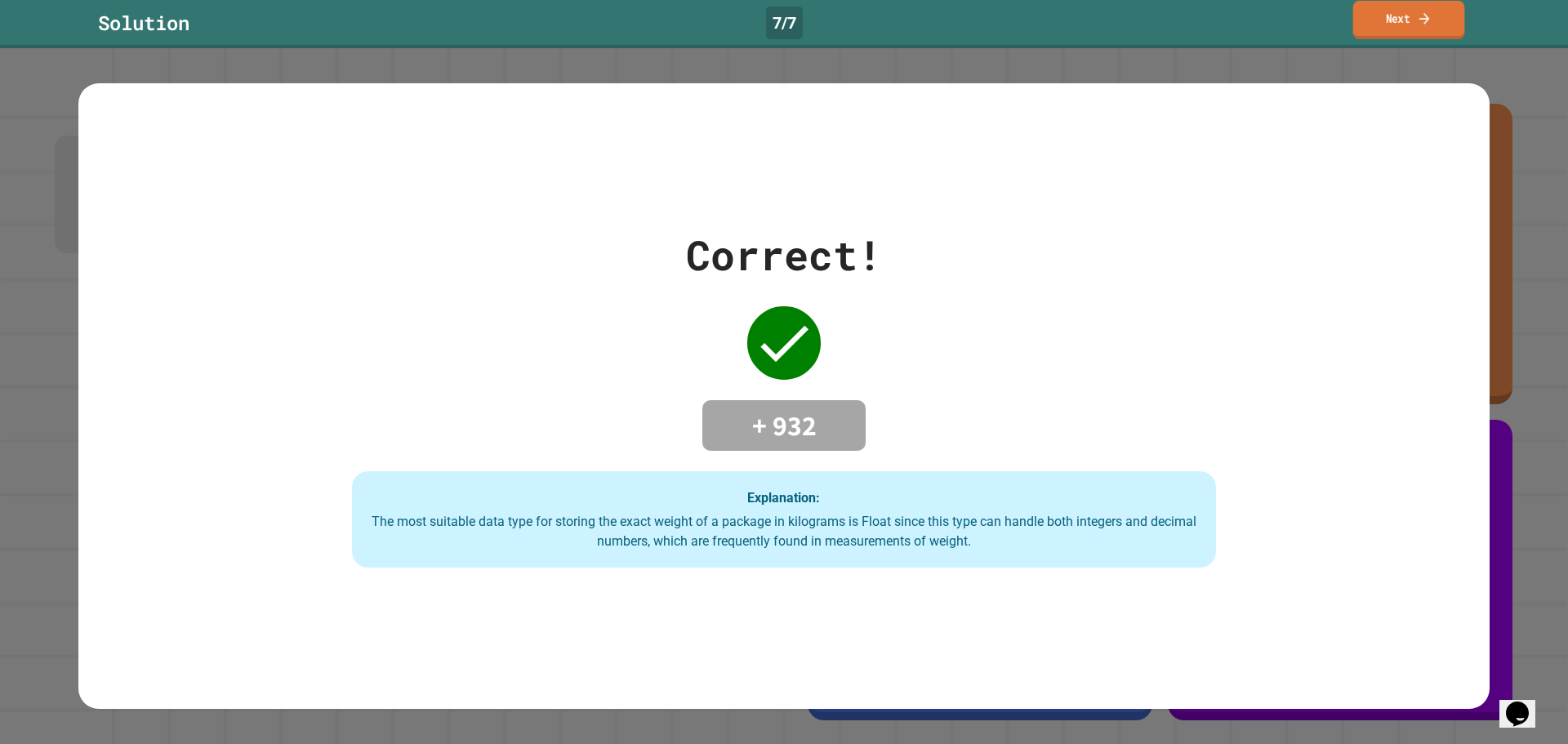
click at [1377, 28] on link "Next" at bounding box center [1410, 20] width 112 height 39
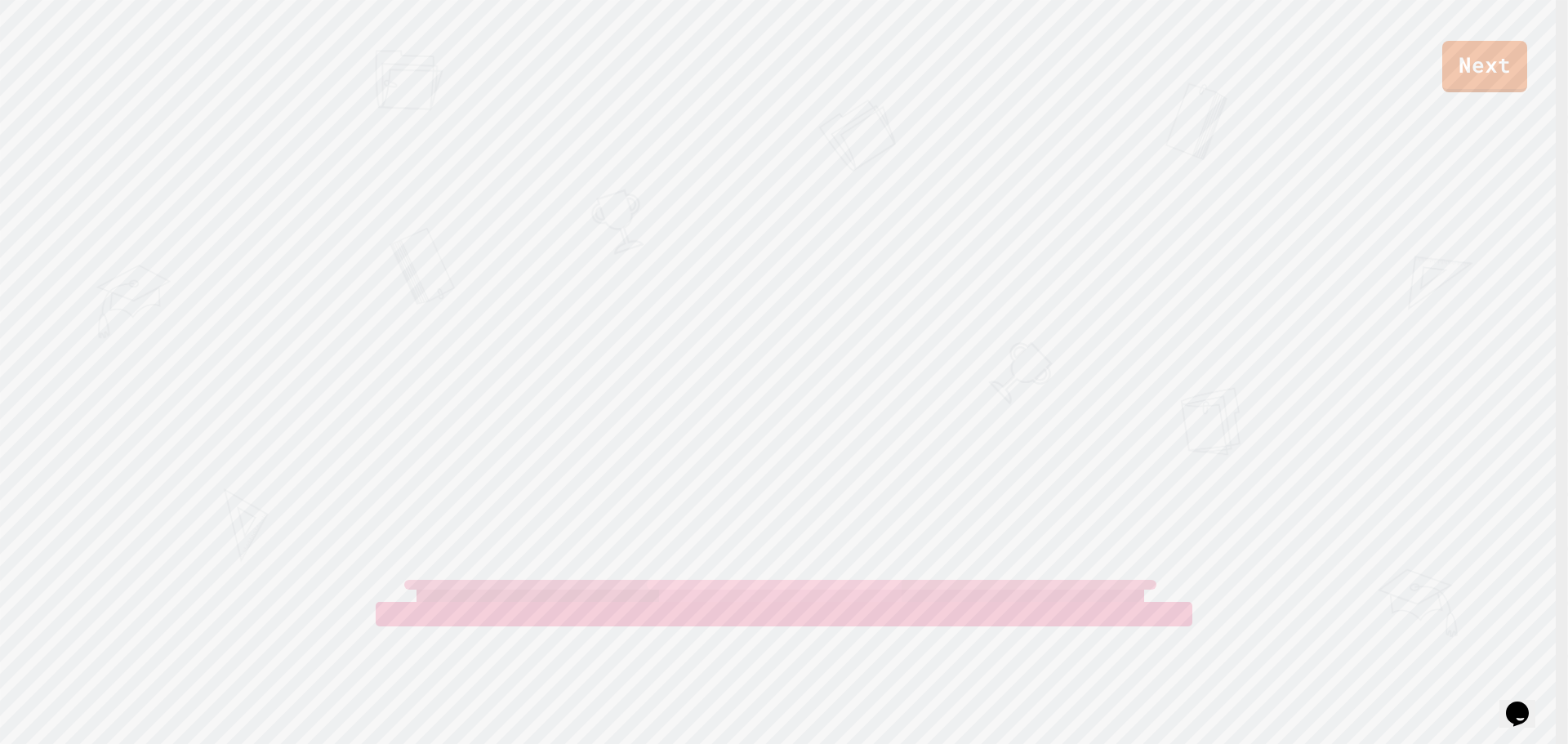
click at [1464, 63] on link "Next" at bounding box center [1484, 66] width 85 height 51
